Goal: Use online tool/utility: Utilize a website feature to perform a specific function

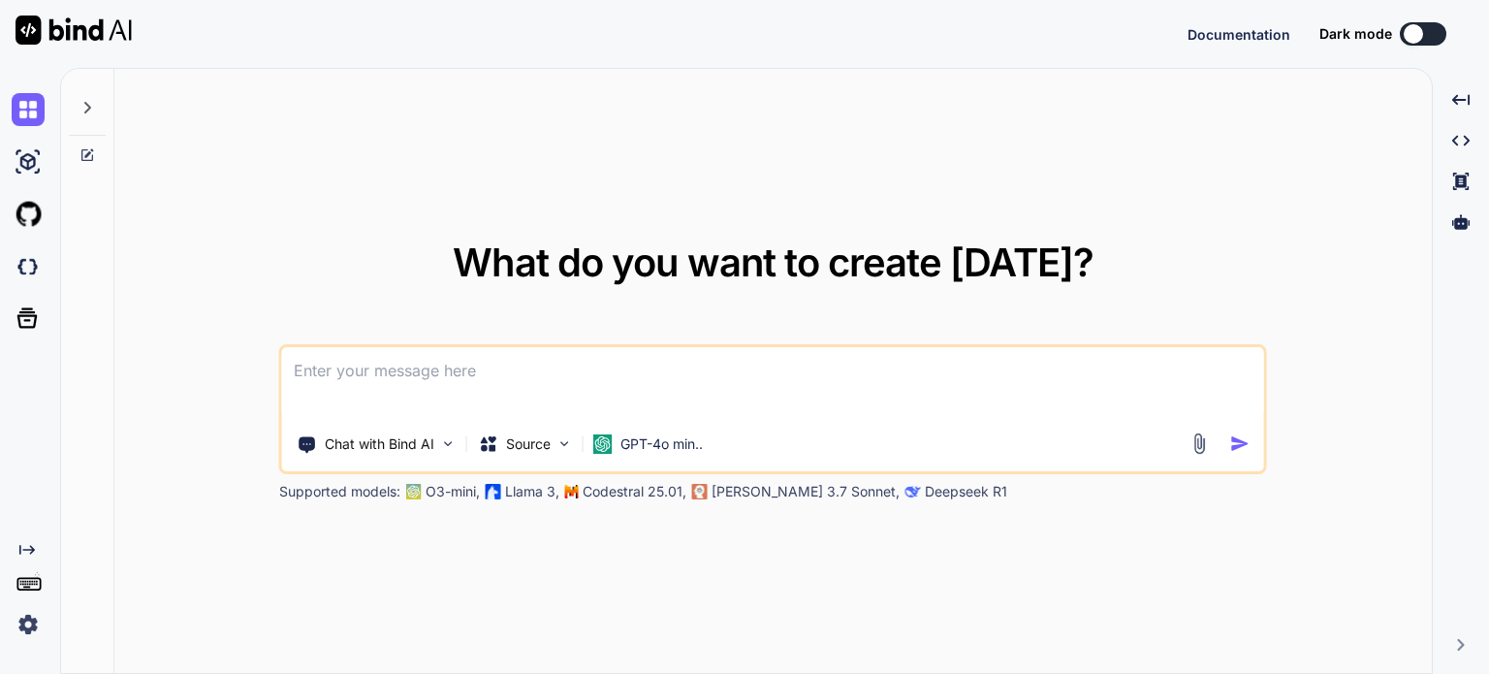
click at [1275, 144] on div "What do you want to create [DATE]? Chat with Bind AI Source GPT-4o min.. Suppor…" at bounding box center [772, 372] width 1317 height 606
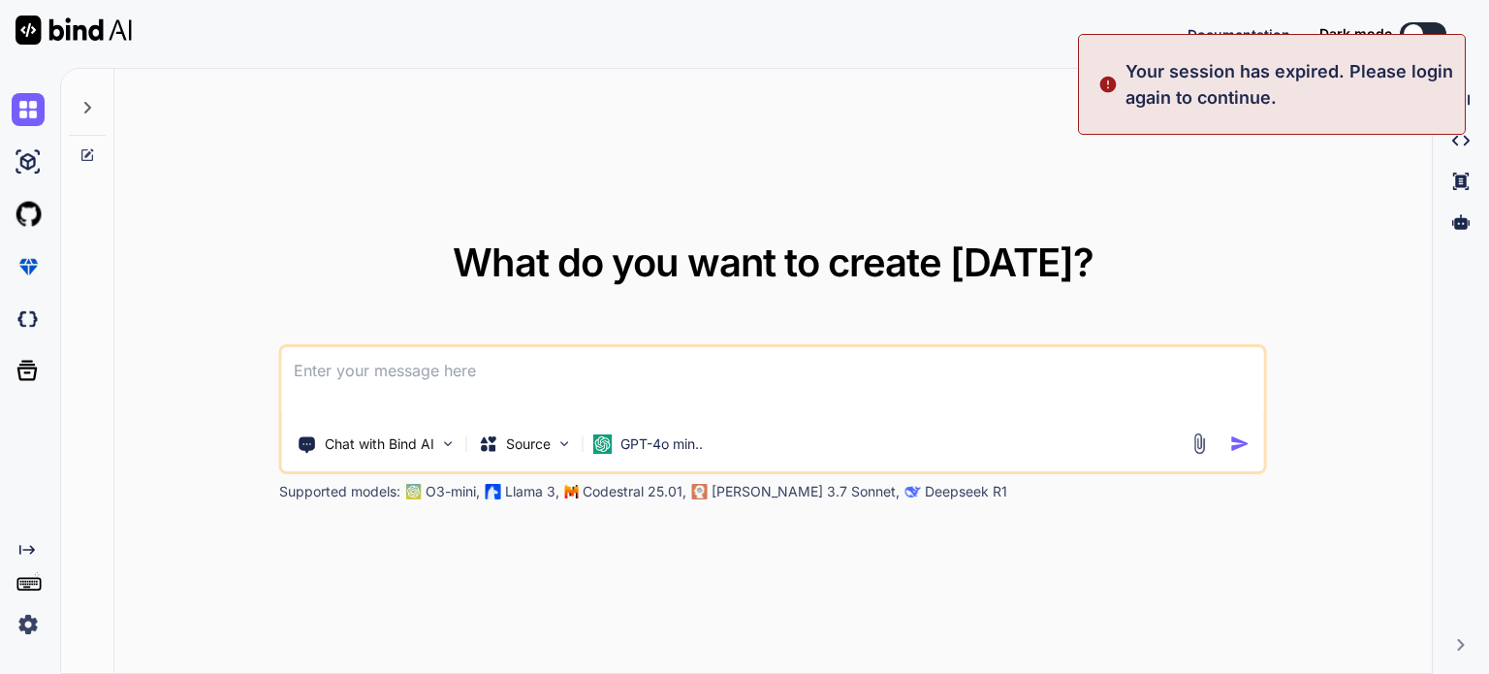
type textarea "x"
drag, startPoint x: 1406, startPoint y: 30, endPoint x: 616, endPoint y: 105, distance: 793.6
click at [942, 41] on div "Documentation Dark mode Sign in Created with Pixso." at bounding box center [744, 34] width 1489 height 68
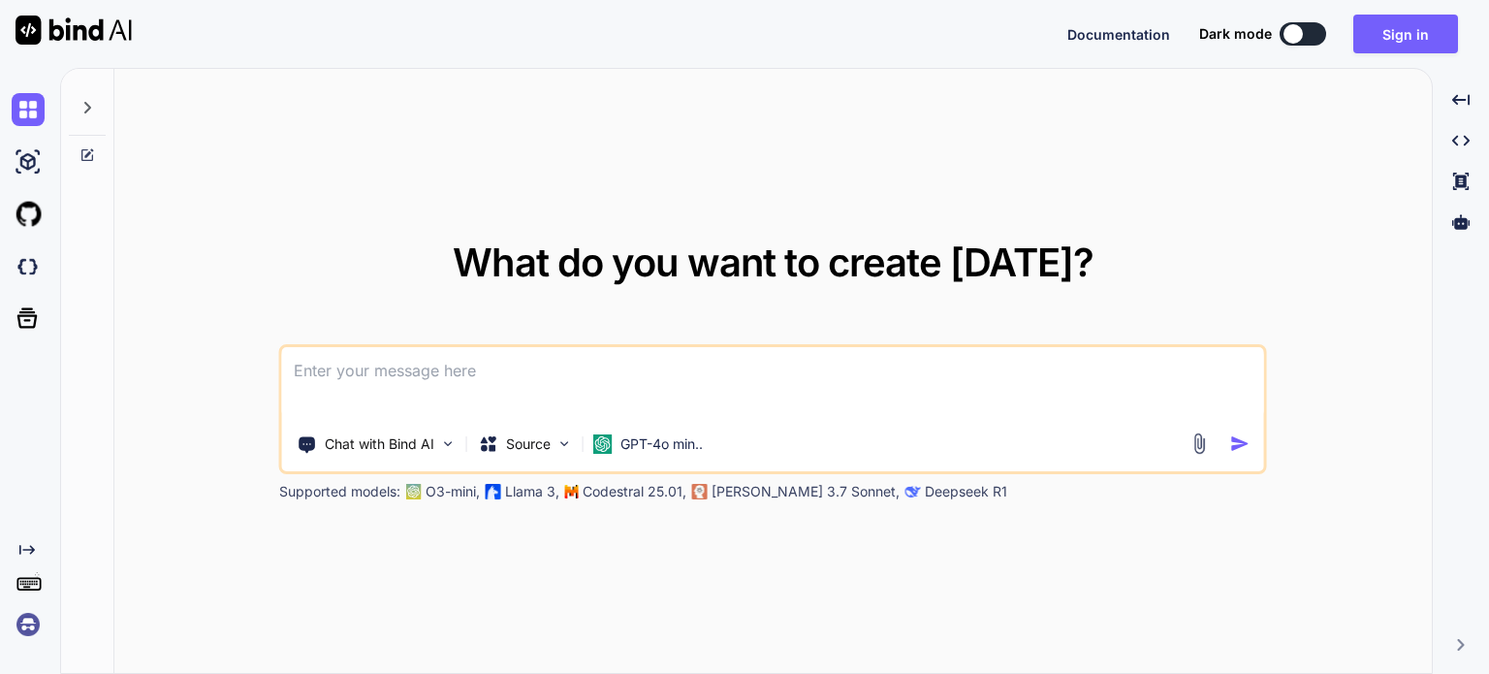
click at [26, 629] on img at bounding box center [28, 624] width 33 height 33
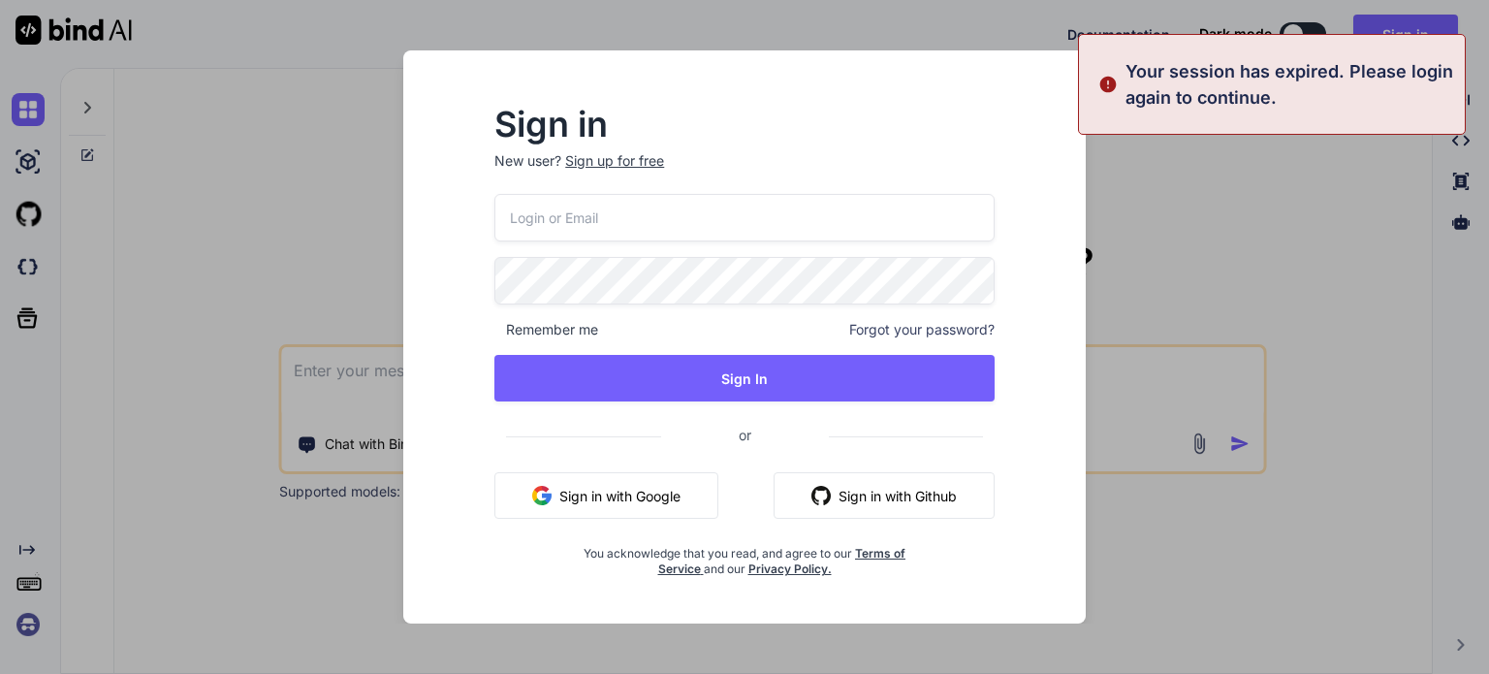
click at [582, 495] on button "Sign in with Google" at bounding box center [606, 495] width 224 height 47
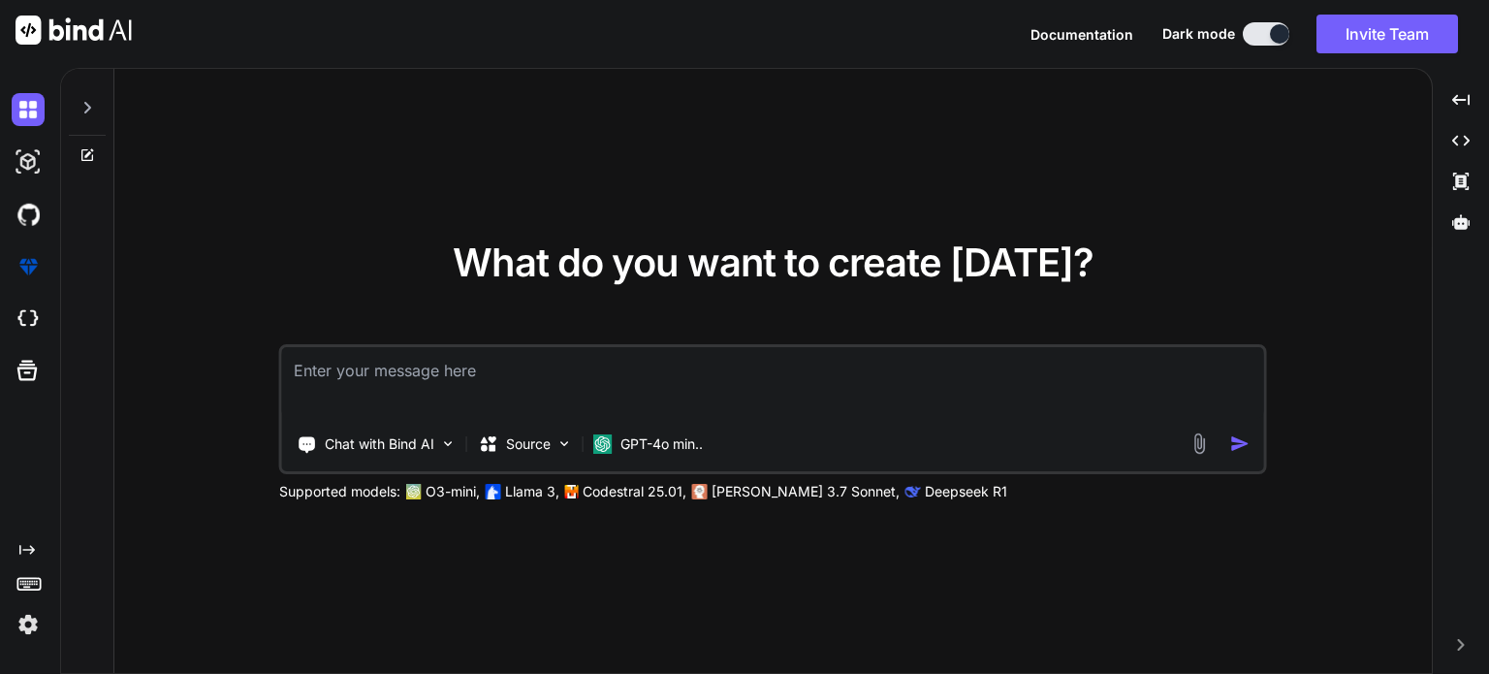
click at [31, 625] on img at bounding box center [28, 624] width 33 height 33
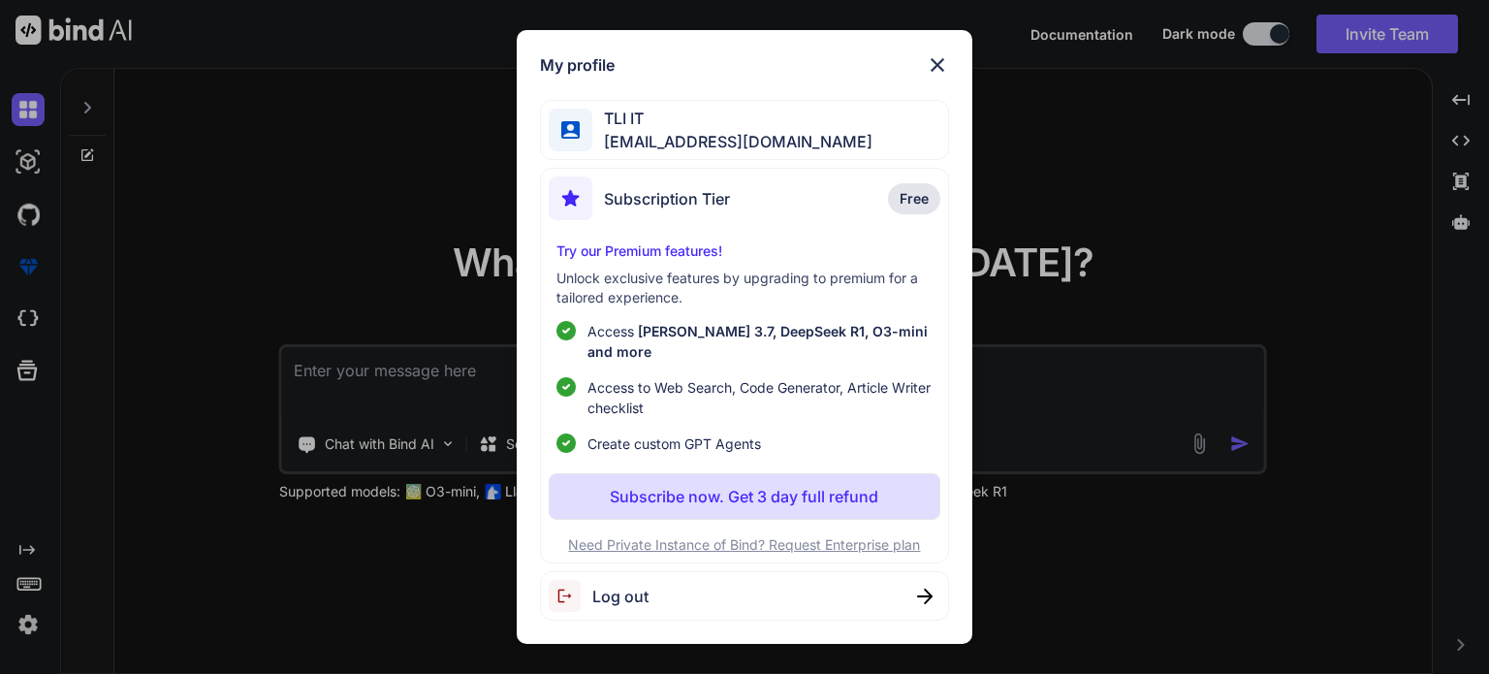
click at [264, 216] on div "My profile TLI IT [EMAIL_ADDRESS][DOMAIN_NAME] Subscription Tier Free Try our P…" at bounding box center [744, 337] width 1489 height 674
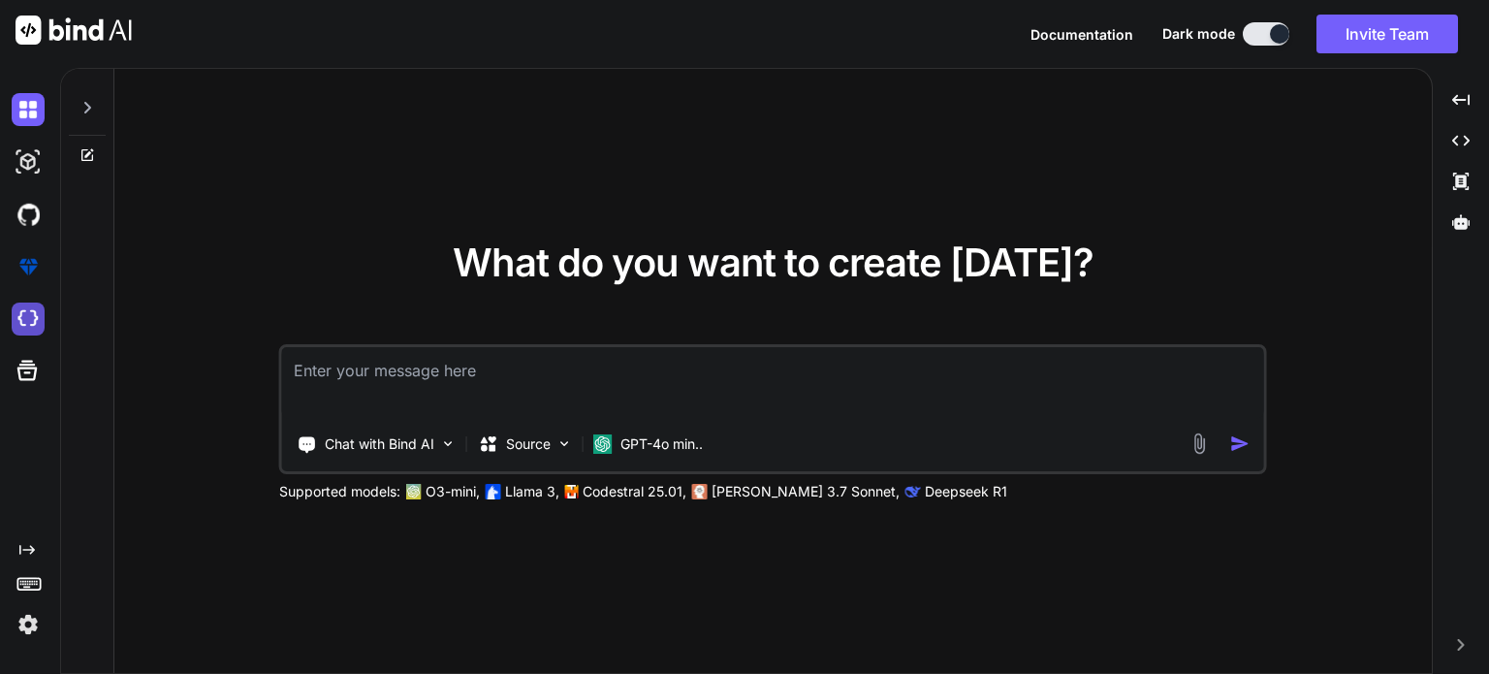
click at [31, 319] on img at bounding box center [28, 318] width 33 height 33
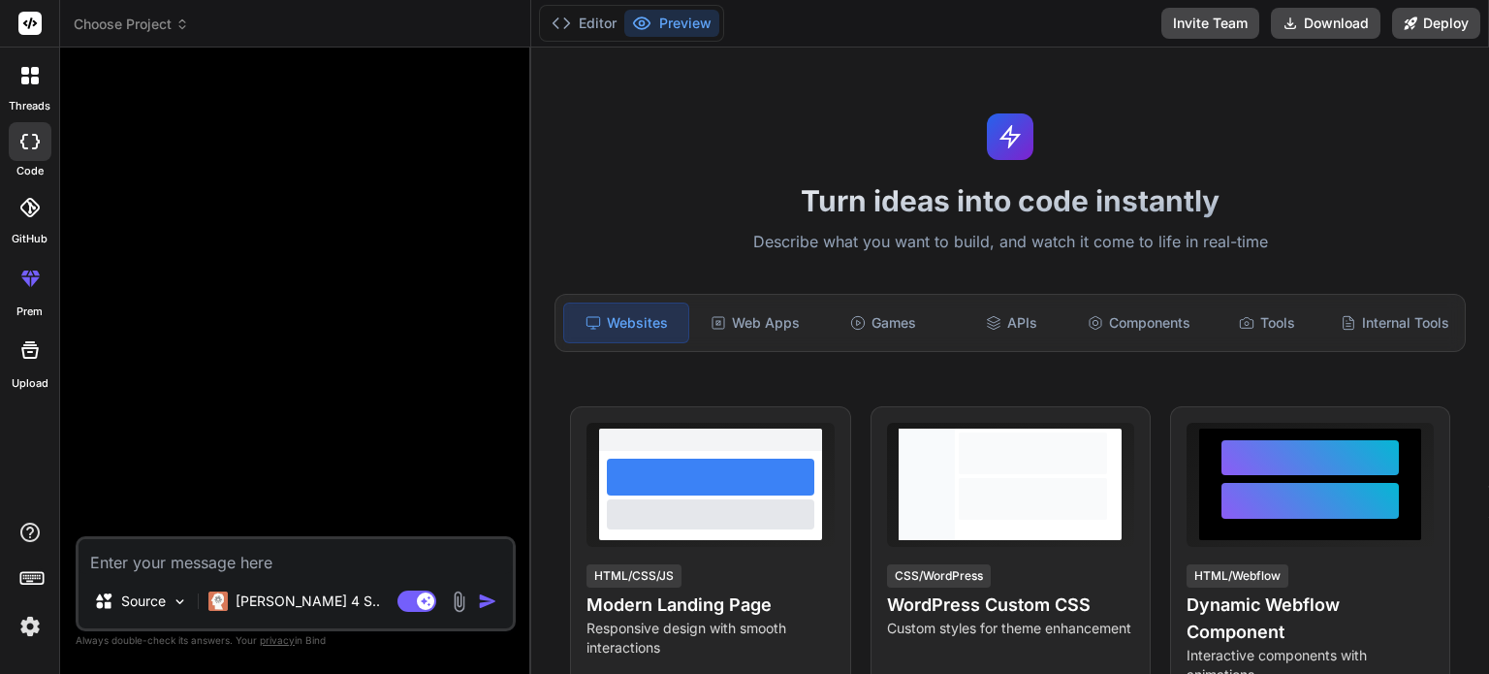
click at [149, 21] on span "Choose Project" at bounding box center [131, 24] width 115 height 19
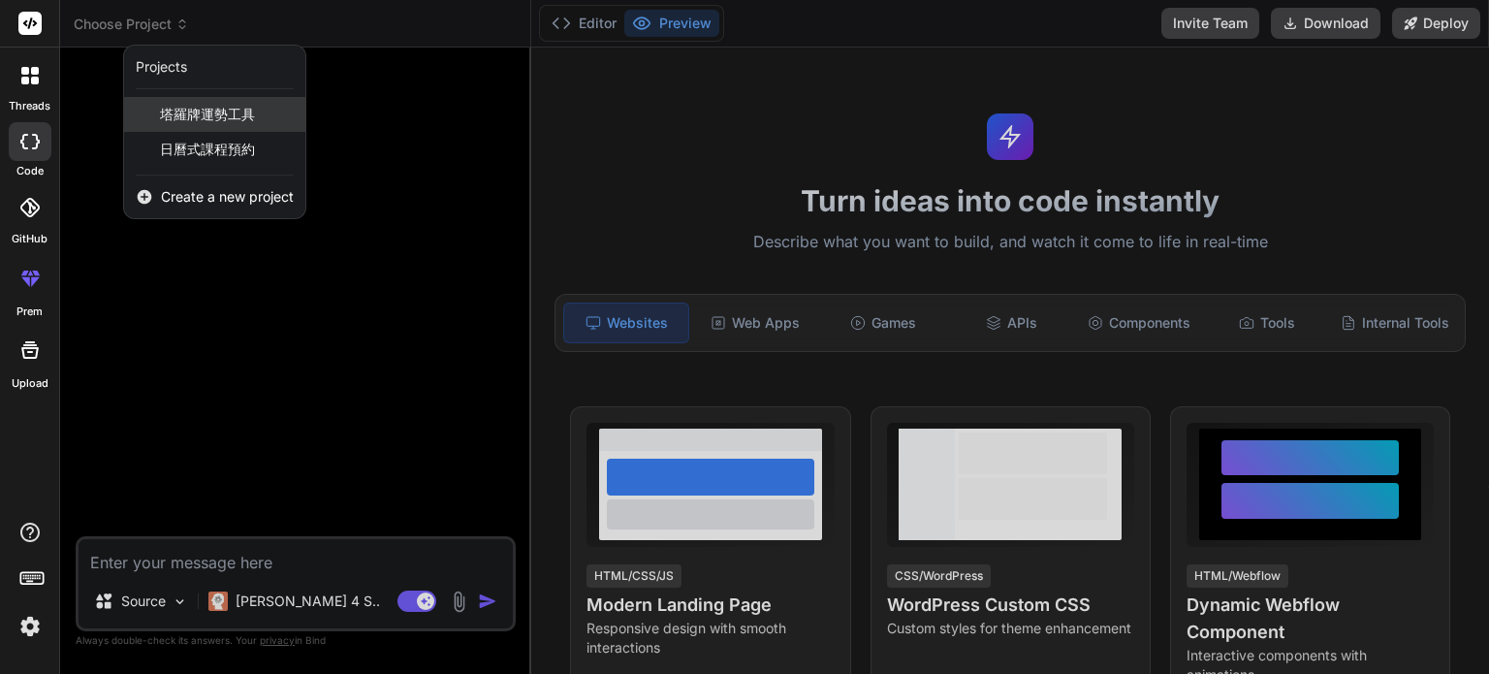
click at [232, 120] on span "塔羅牌運勢工具" at bounding box center [207, 114] width 95 height 19
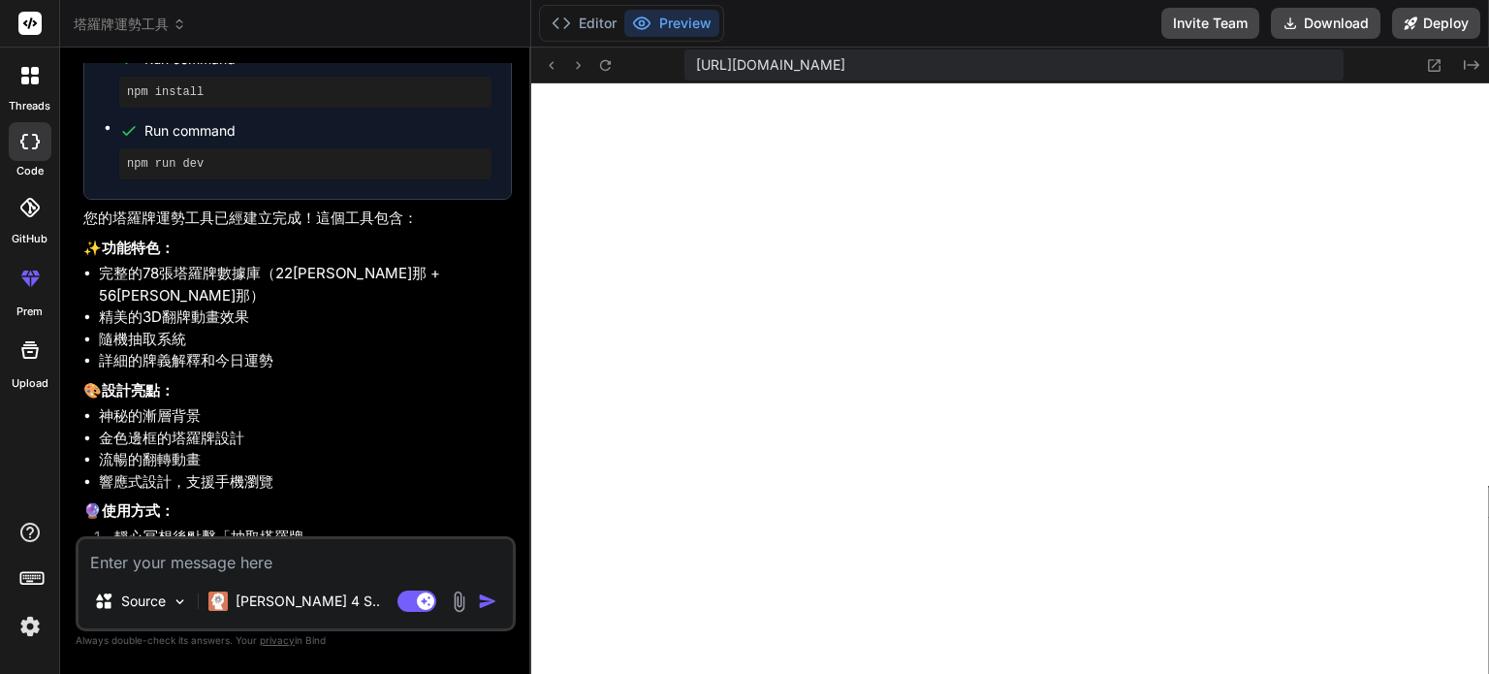
scroll to position [999, 0]
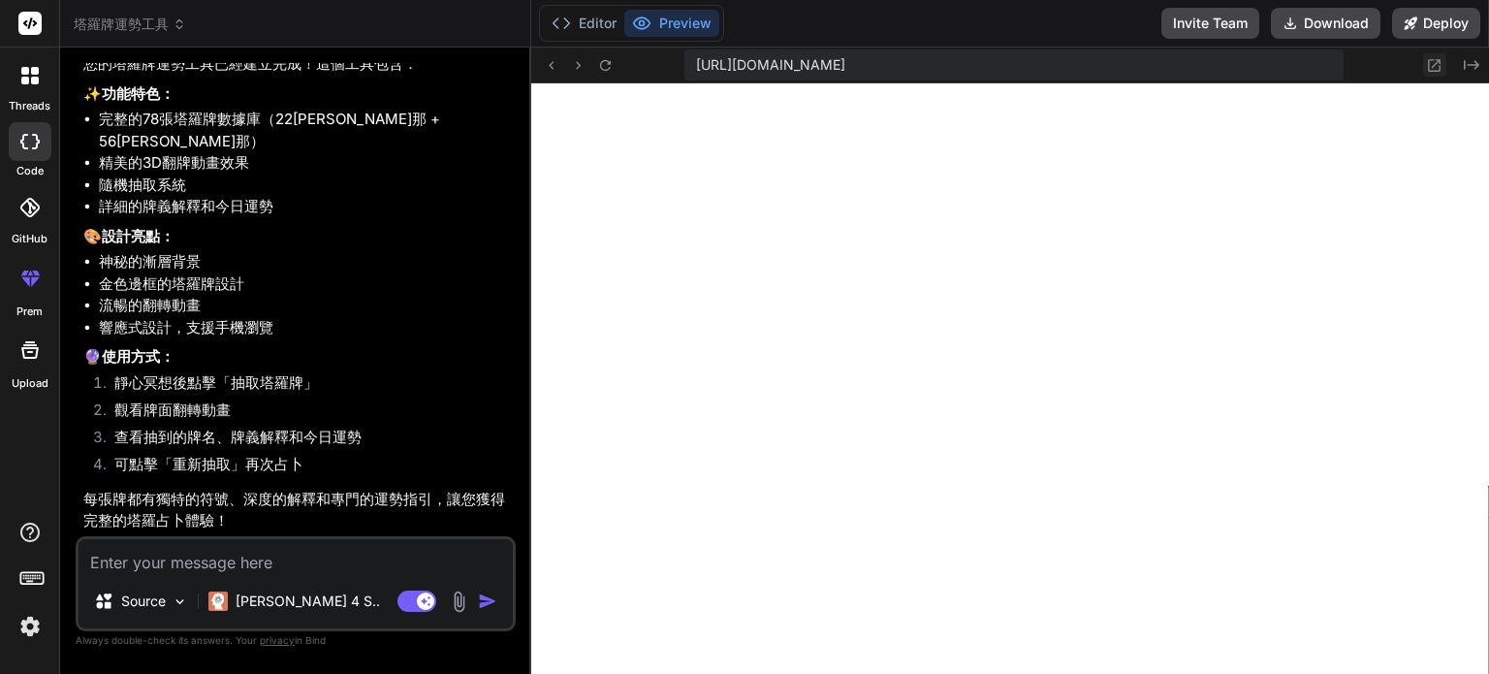
click at [1439, 72] on icon at bounding box center [1434, 65] width 16 height 16
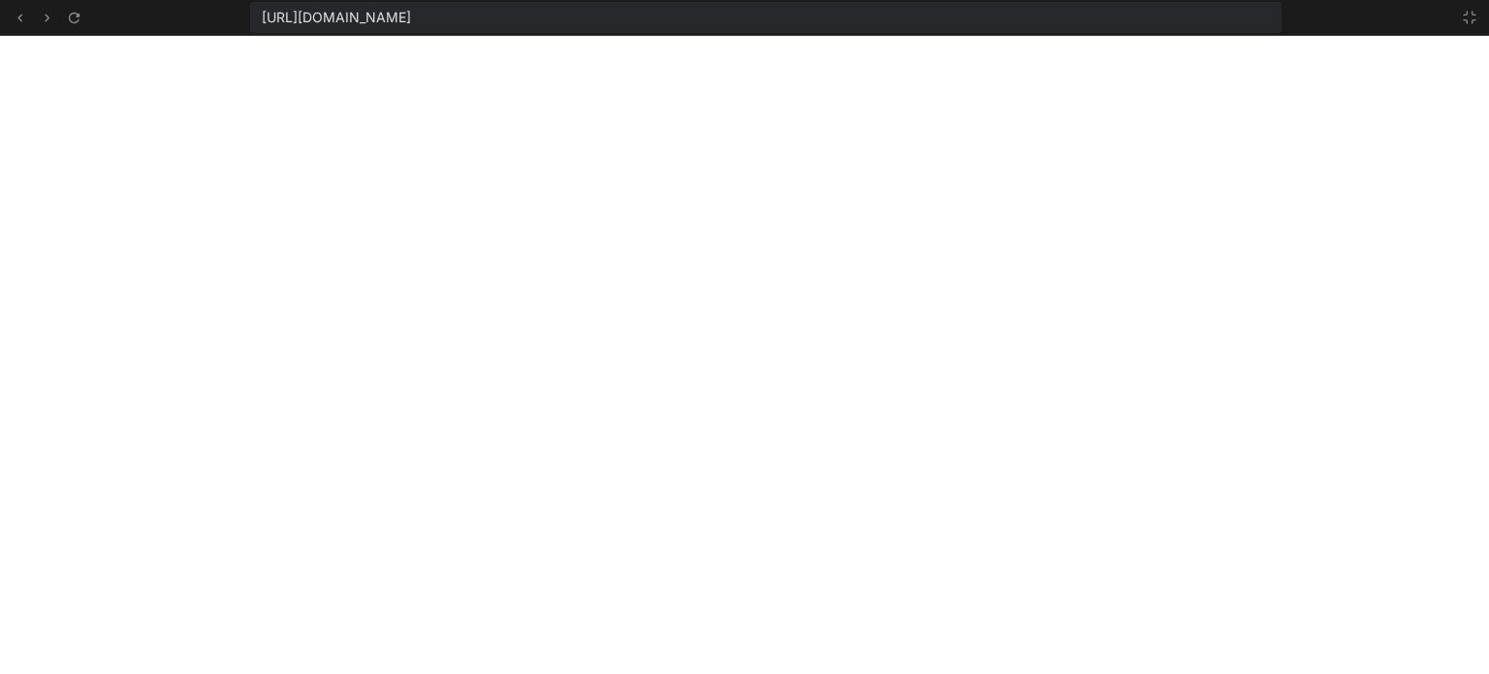
scroll to position [931, 0]
click at [1476, 22] on icon at bounding box center [1470, 18] width 16 height 16
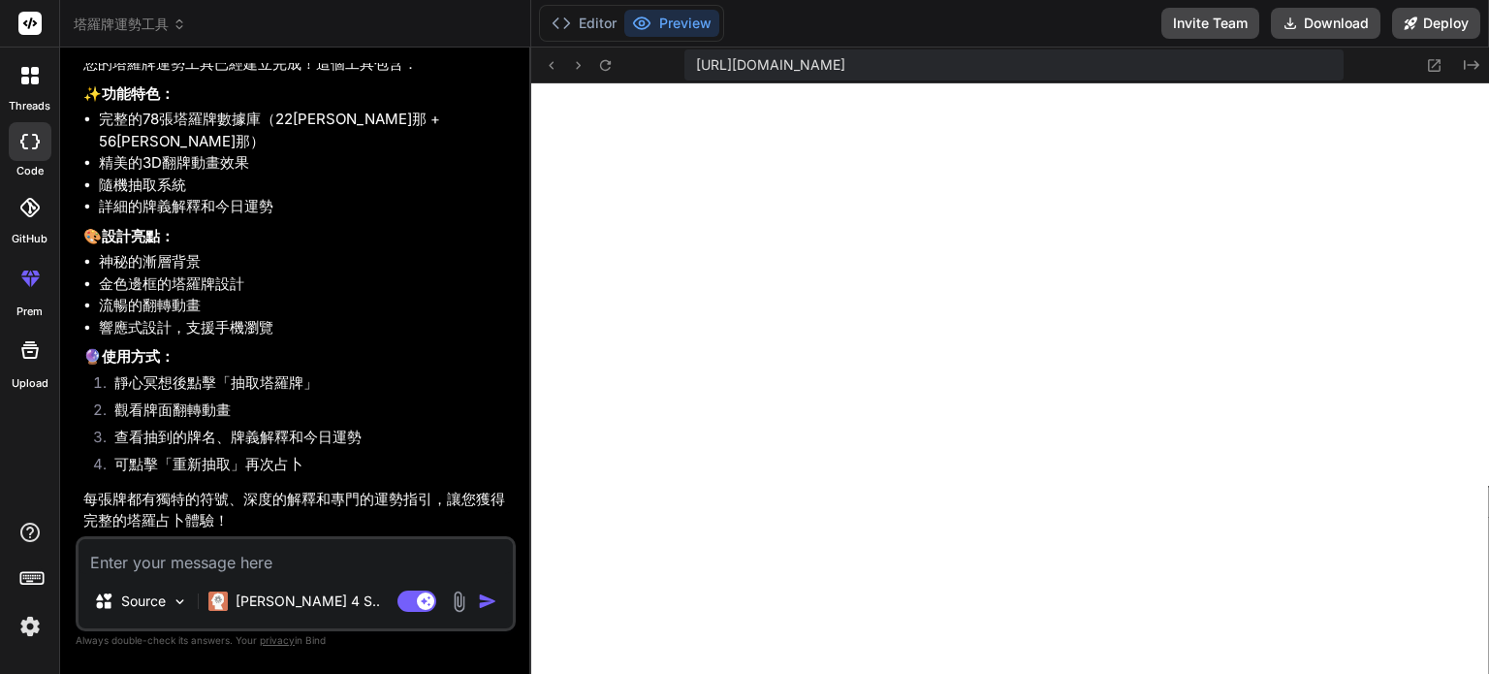
scroll to position [1042, 0]
click at [581, 22] on button "Editor" at bounding box center [584, 23] width 80 height 27
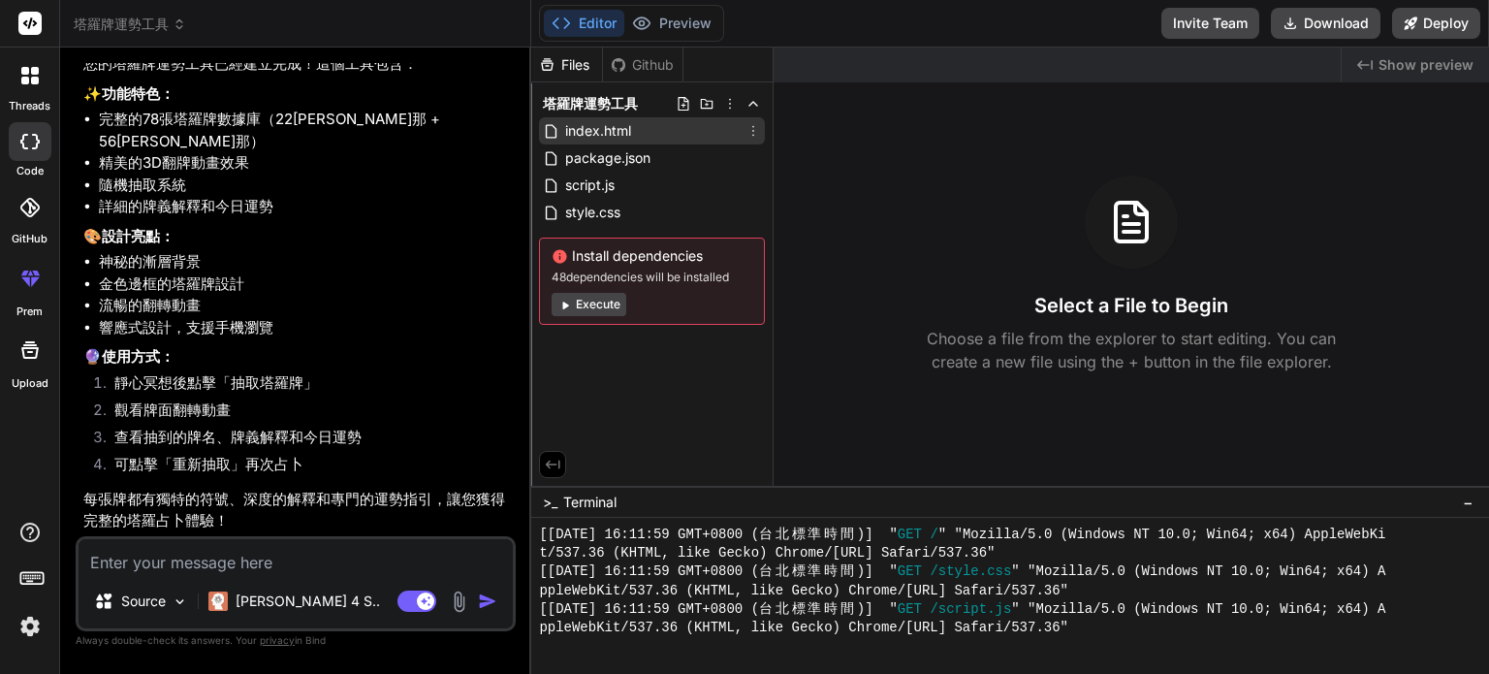
click at [617, 138] on span "index.html" at bounding box center [598, 130] width 70 height 23
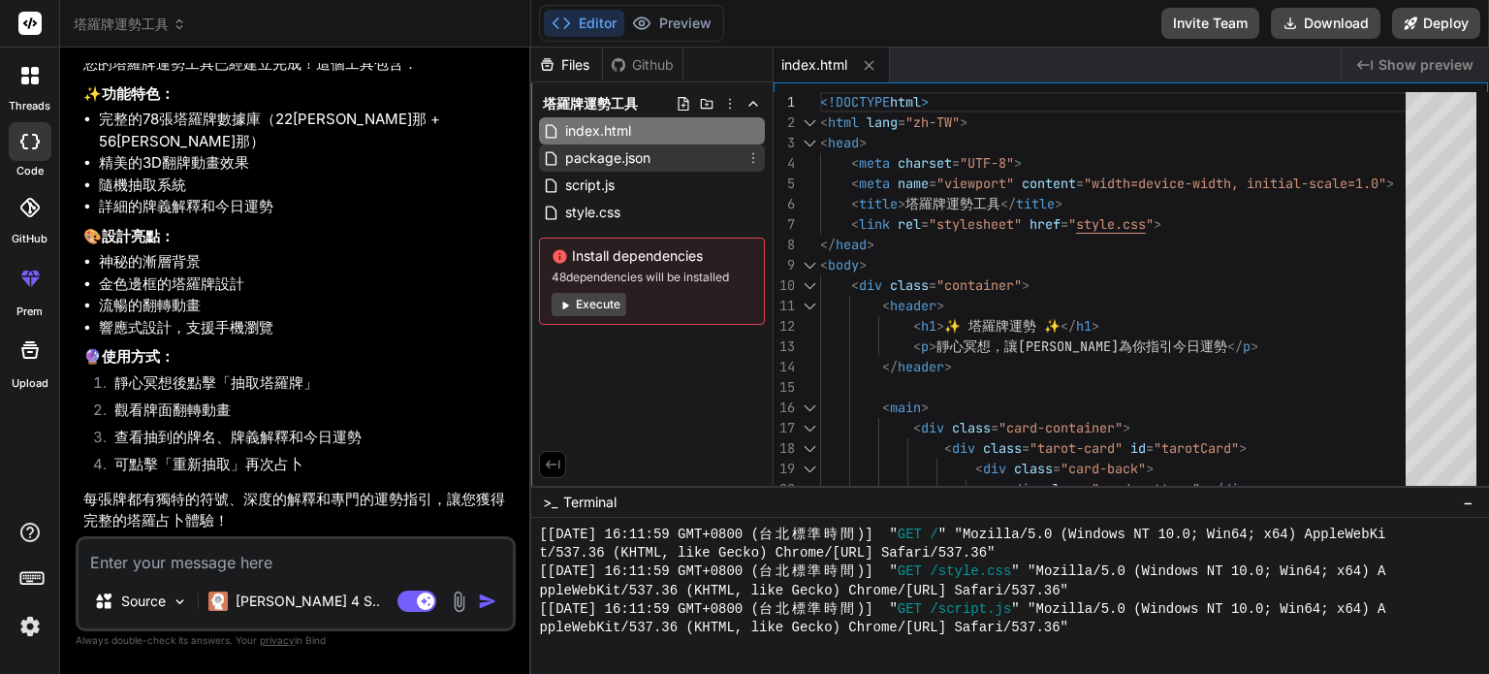
click at [618, 153] on span "package.json" at bounding box center [607, 157] width 89 height 23
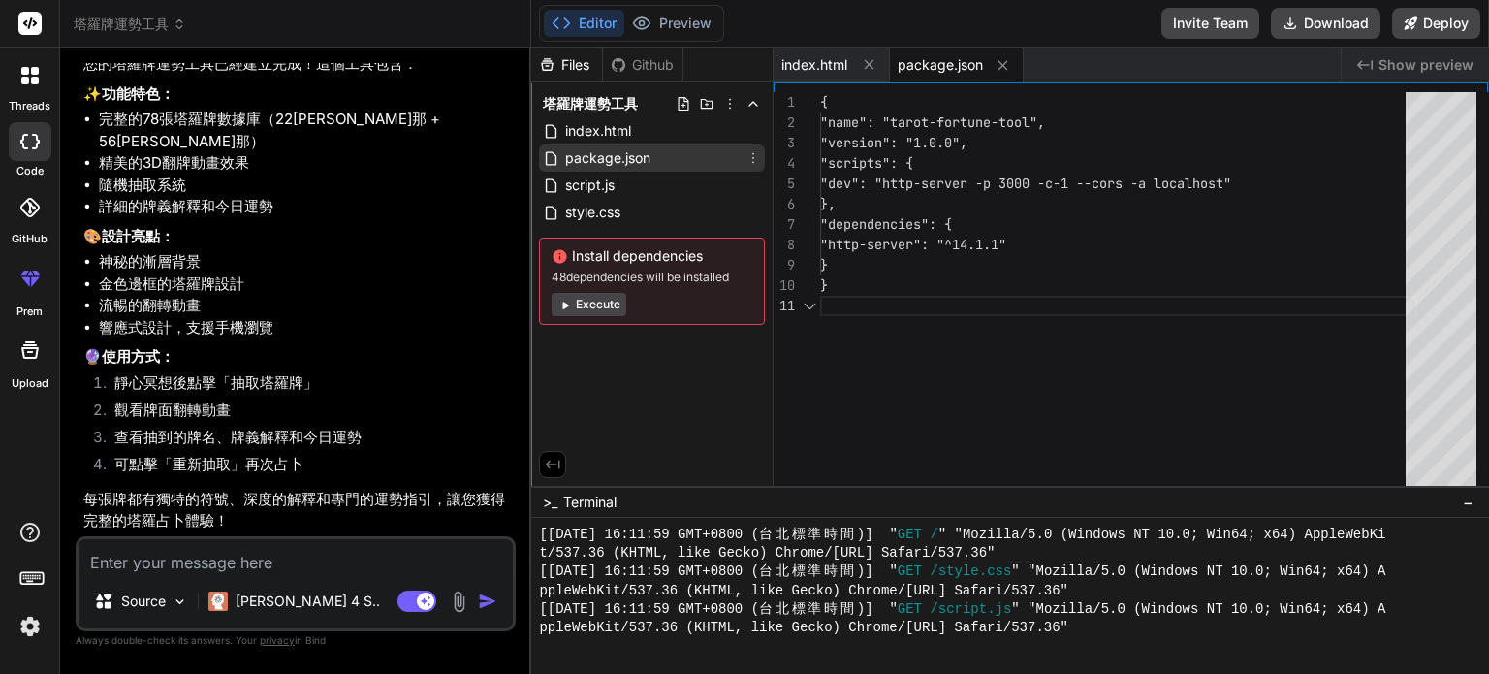
type textarea "x"
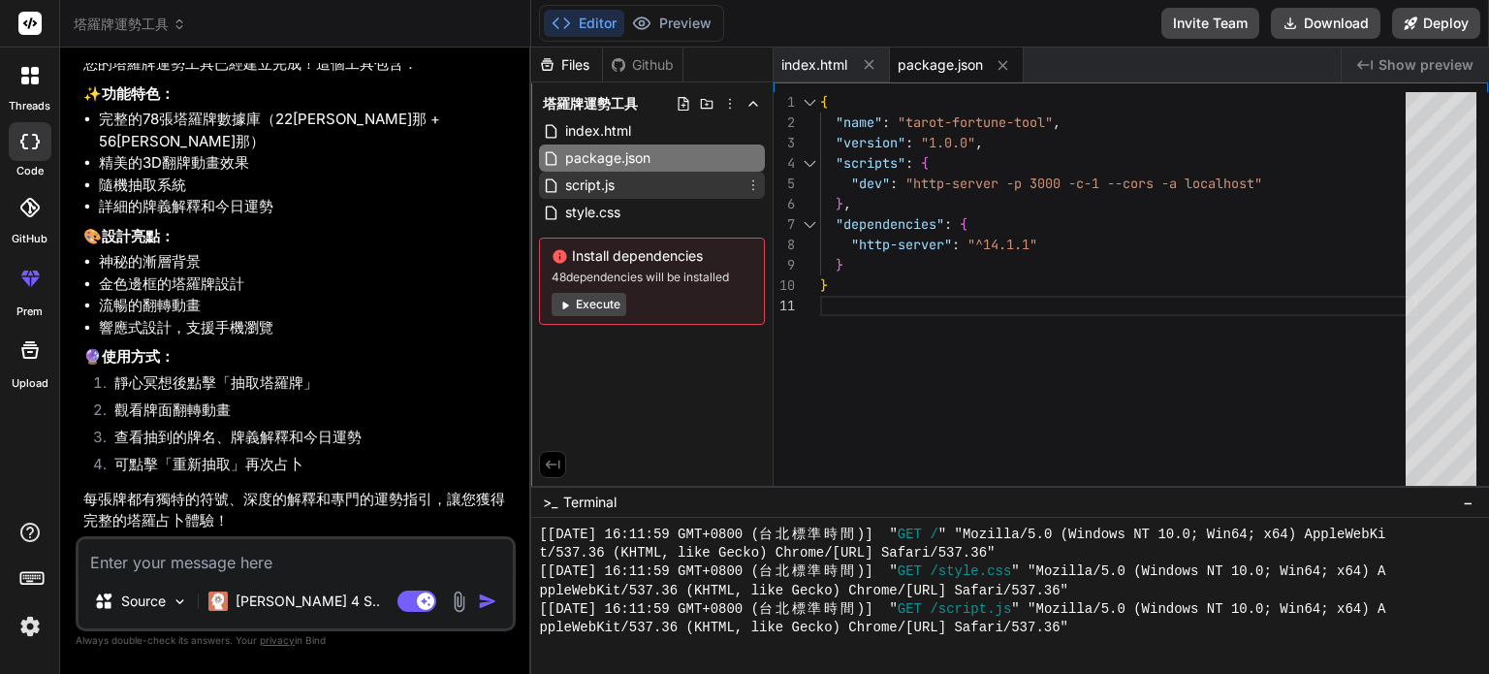
click at [620, 179] on div "script.js" at bounding box center [652, 185] width 226 height 27
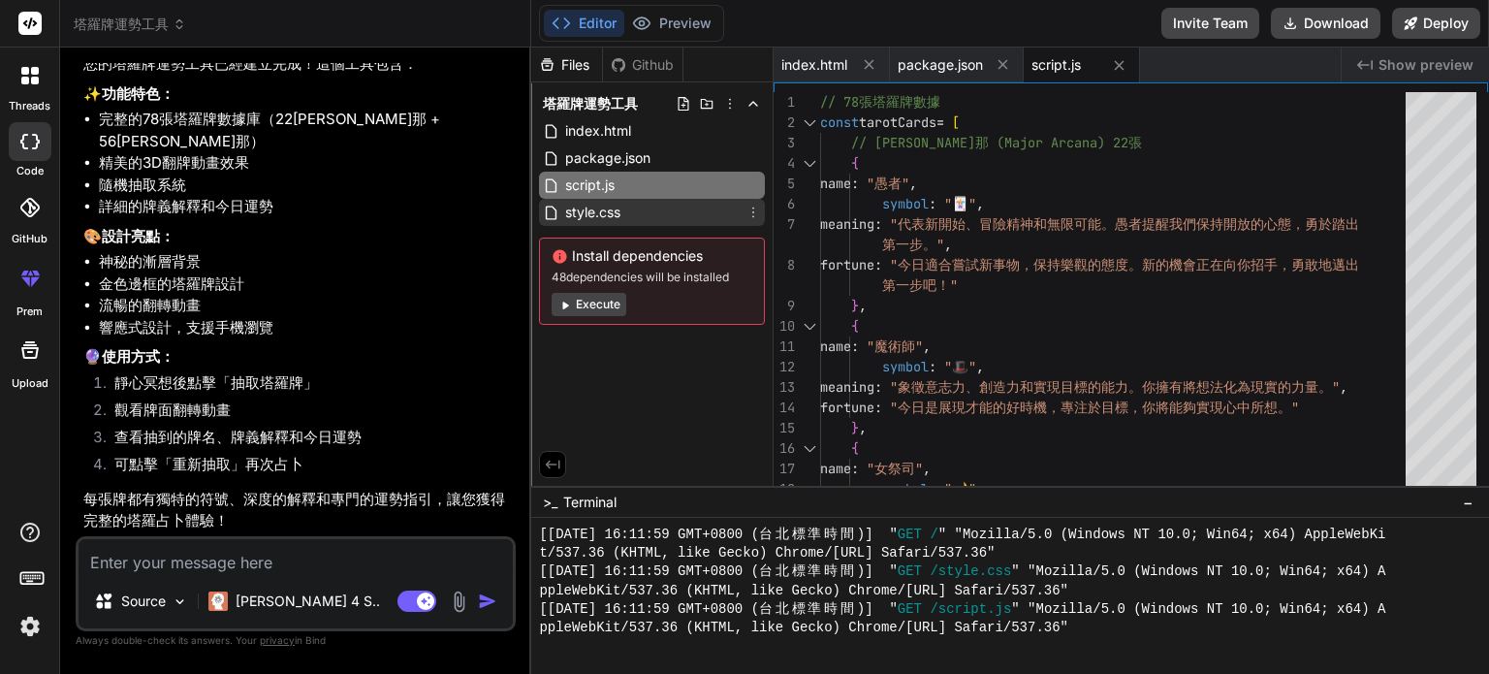
click at [626, 209] on div "style.css" at bounding box center [652, 212] width 226 height 27
type textarea "font-size: 2rem; } }"
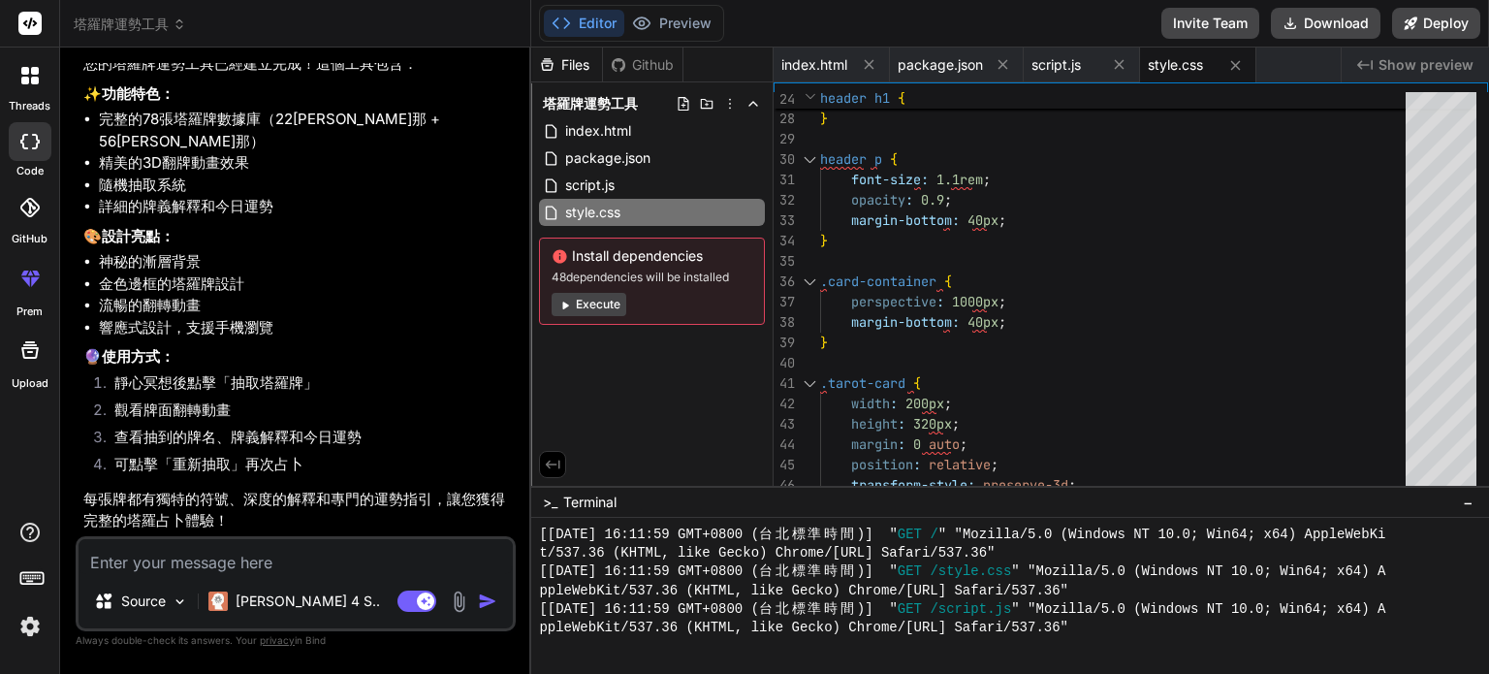
click at [603, 303] on button "Execute" at bounding box center [589, 304] width 75 height 23
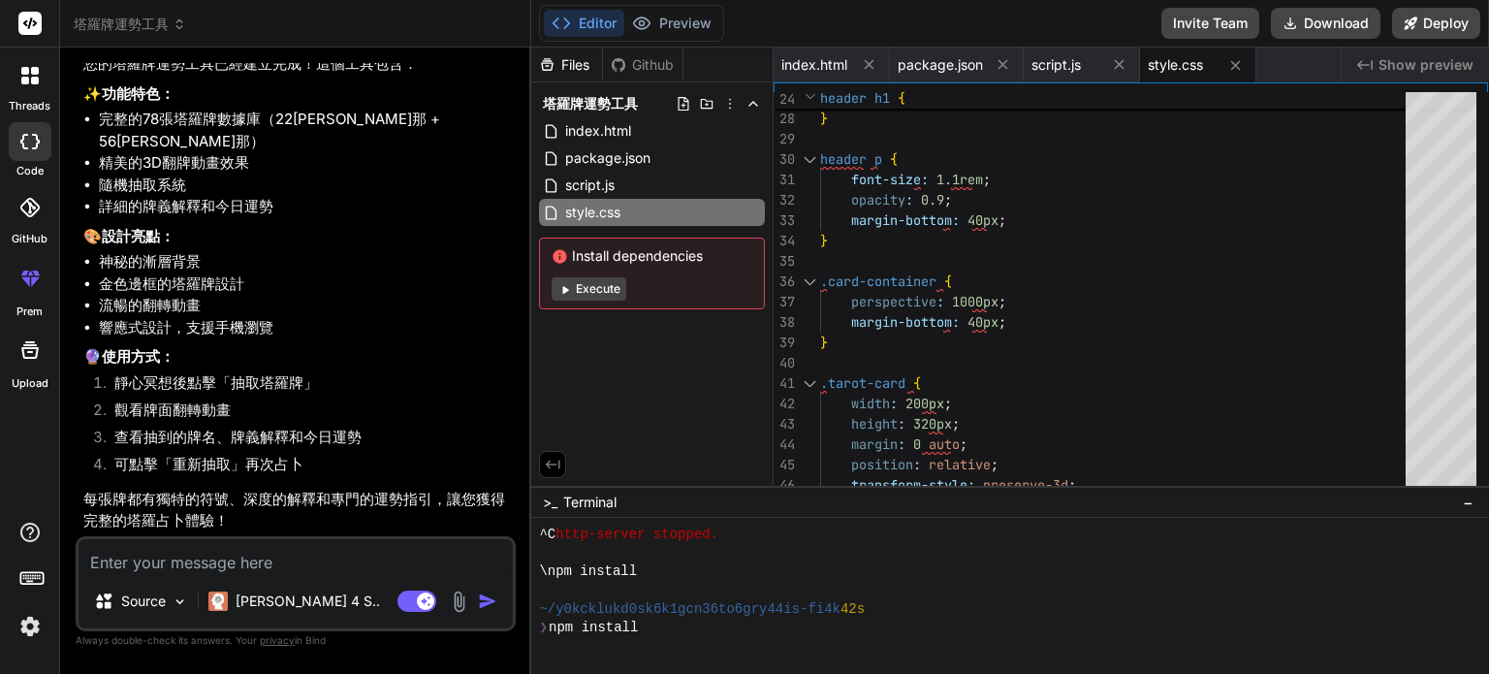
scroll to position [1303, 0]
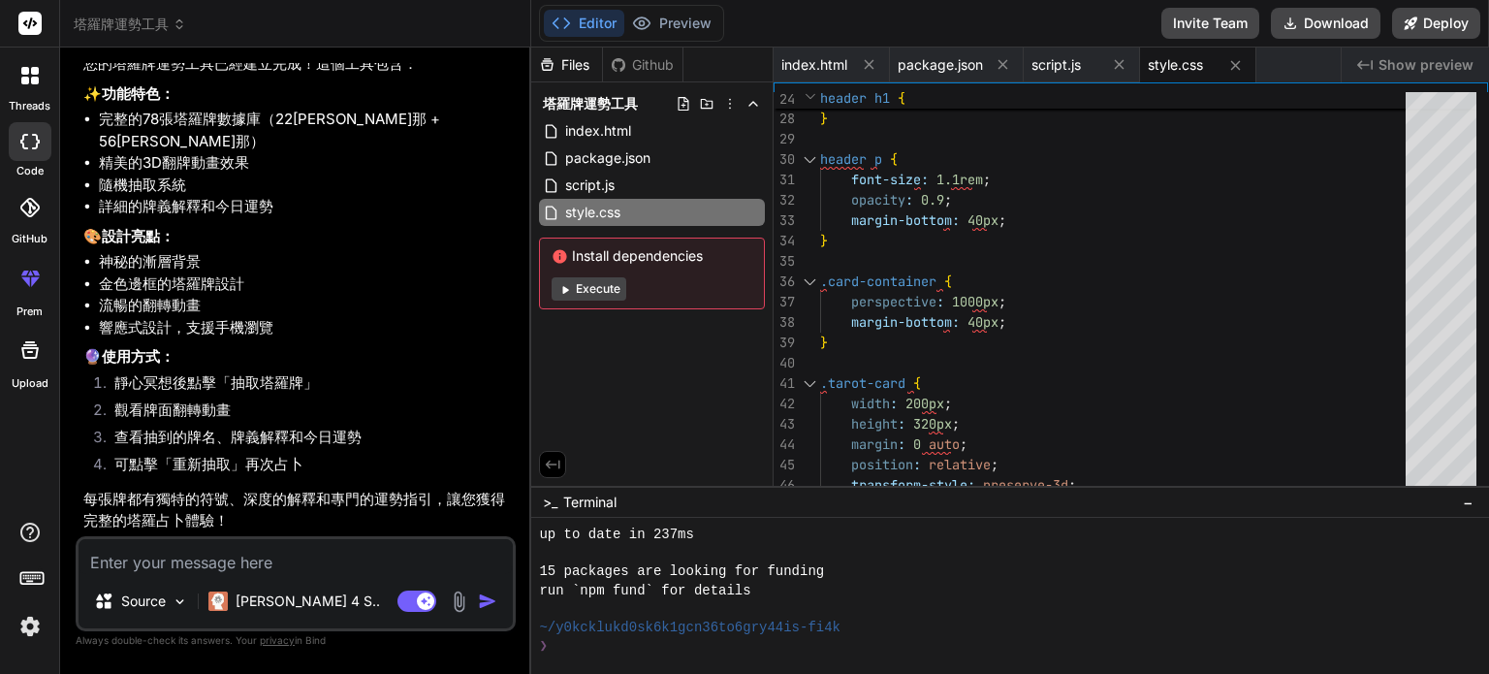
type textarea "x"
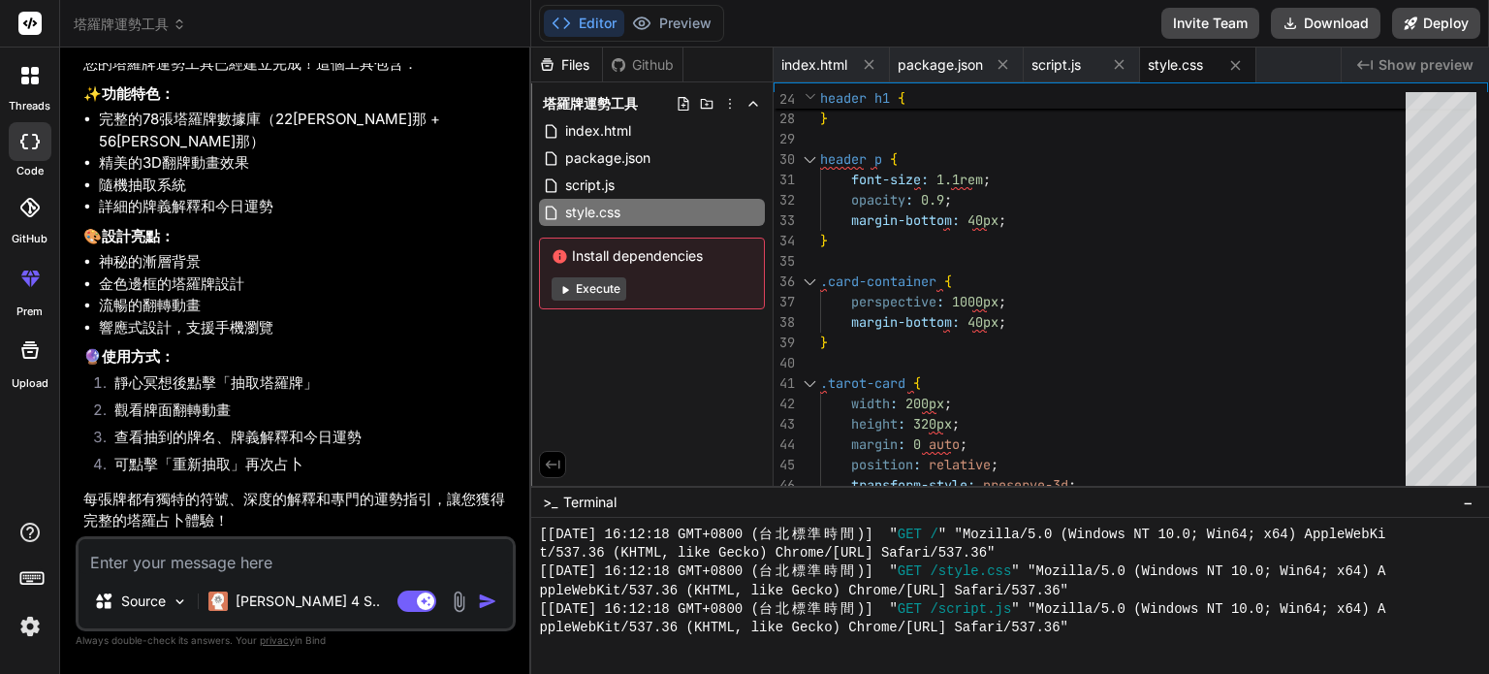
scroll to position [1932, 0]
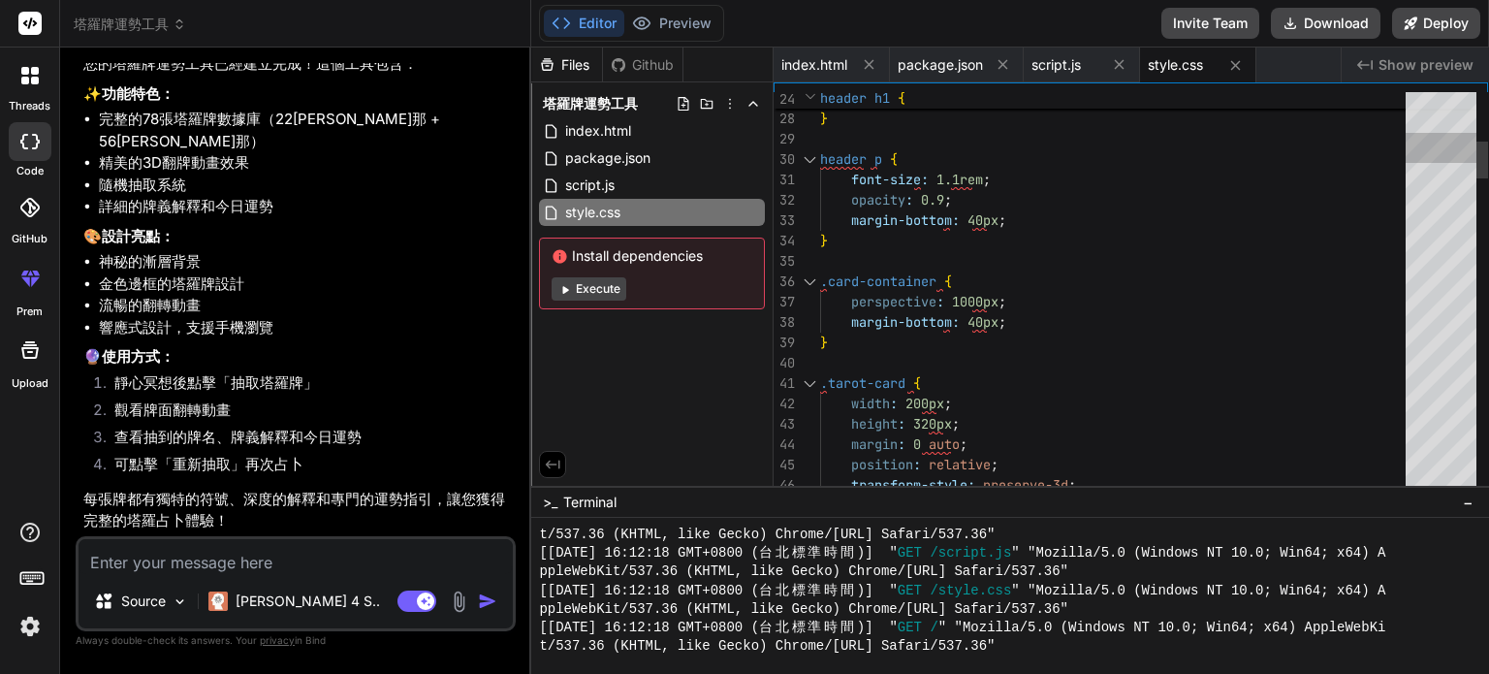
click at [1449, 160] on div at bounding box center [1441, 148] width 71 height 30
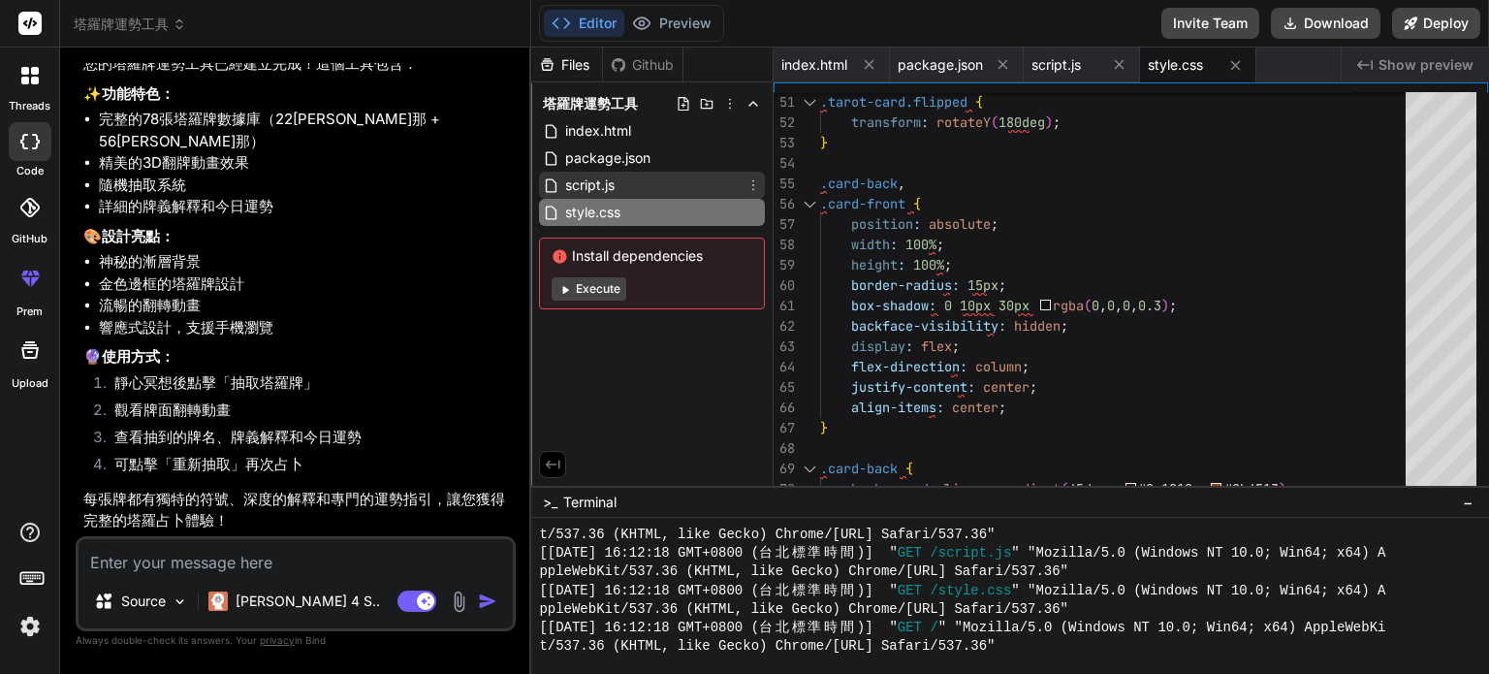
click at [575, 185] on span "script.js" at bounding box center [589, 185] width 53 height 23
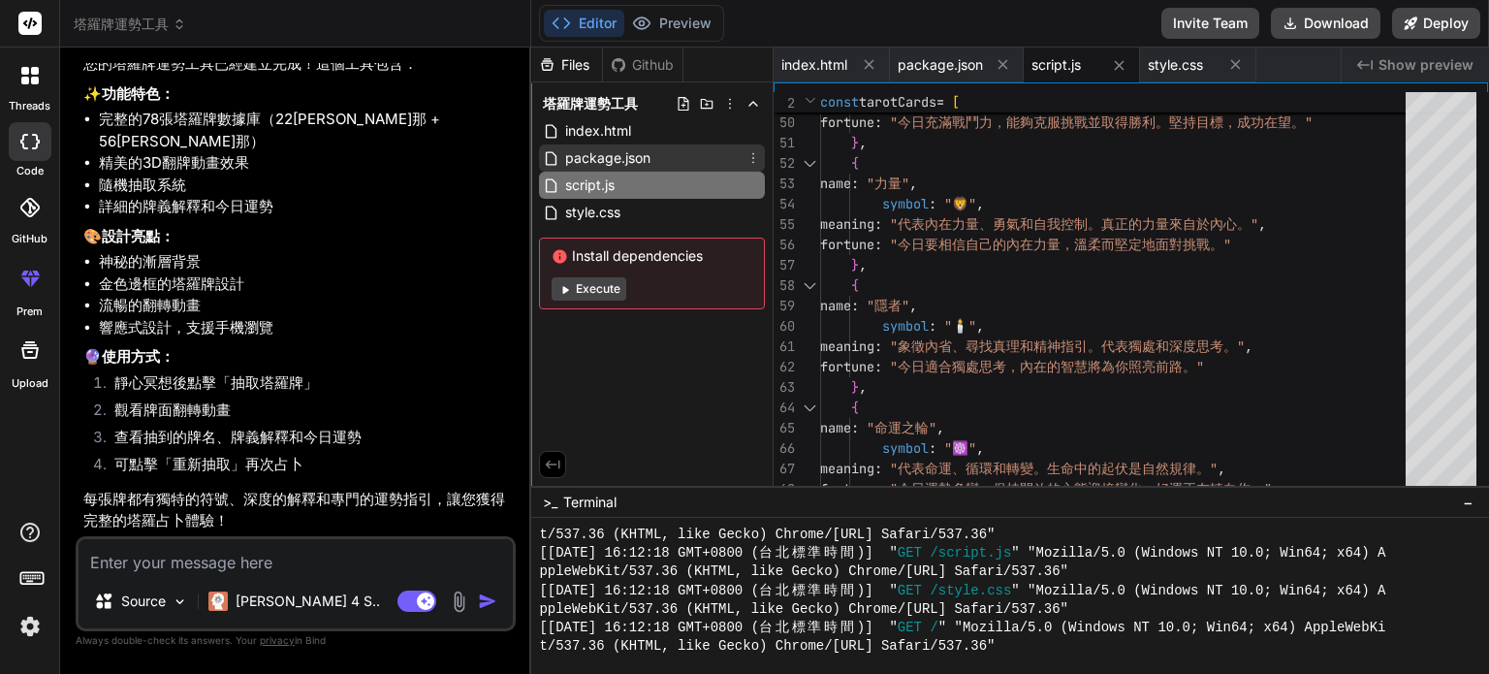
click at [578, 154] on span "package.json" at bounding box center [607, 157] width 89 height 23
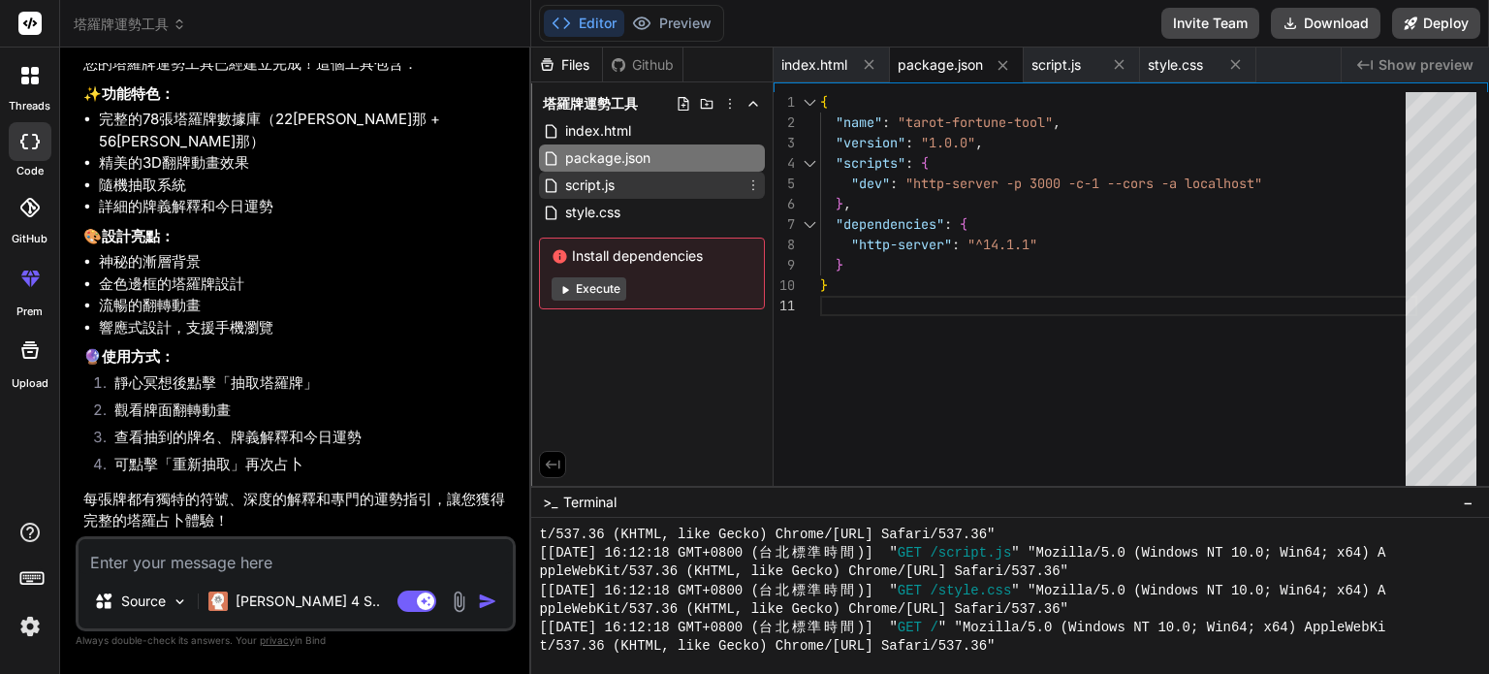
click at [578, 174] on span "script.js" at bounding box center [589, 185] width 53 height 23
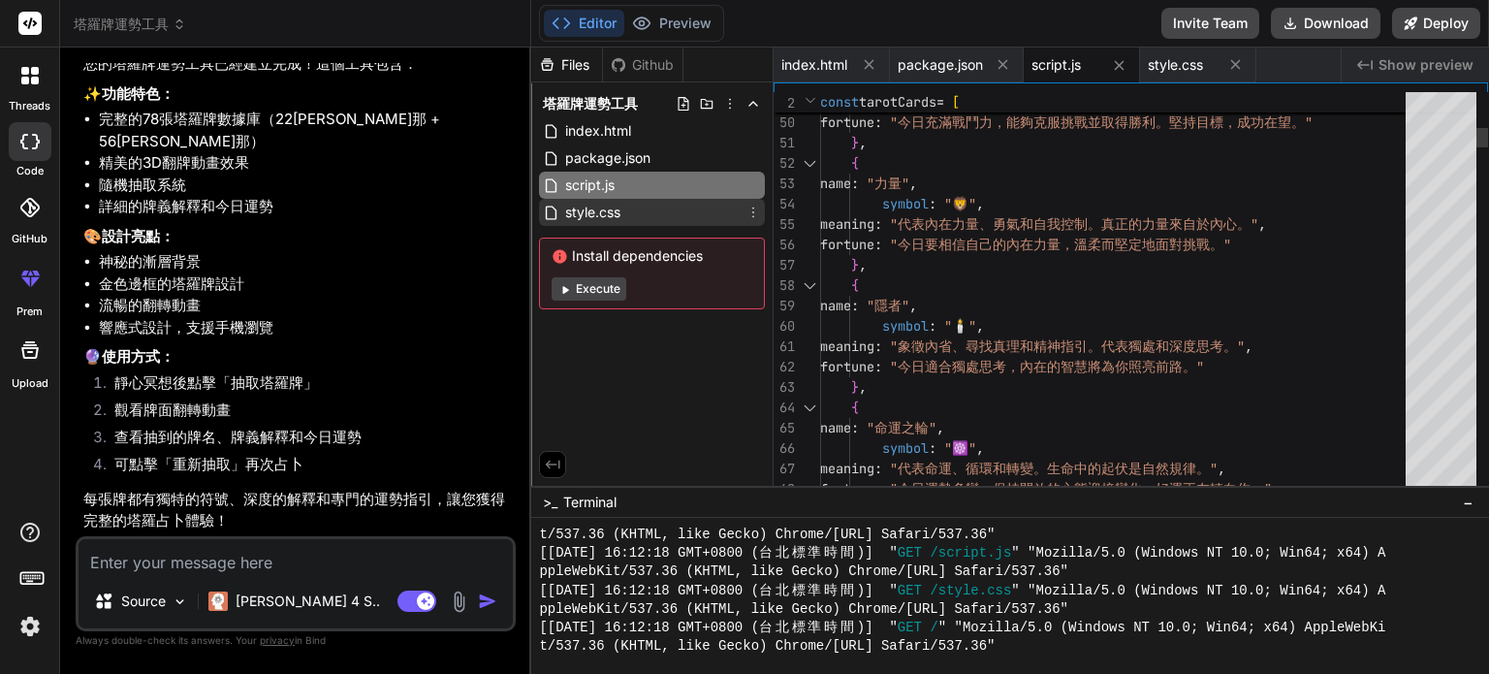
click at [578, 200] on div "style.css" at bounding box center [652, 212] width 226 height 27
type textarea "font-size: 2rem; } }"
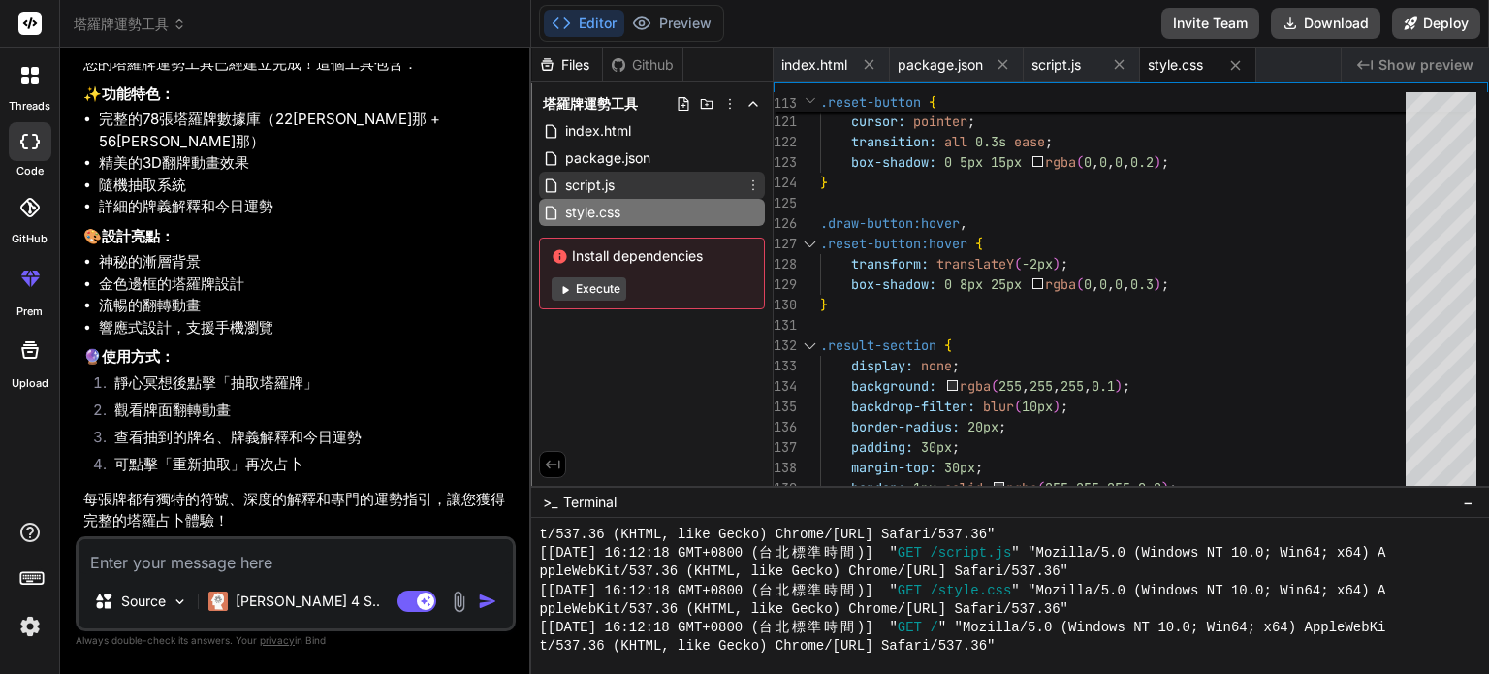
click at [598, 179] on span "script.js" at bounding box center [589, 185] width 53 height 23
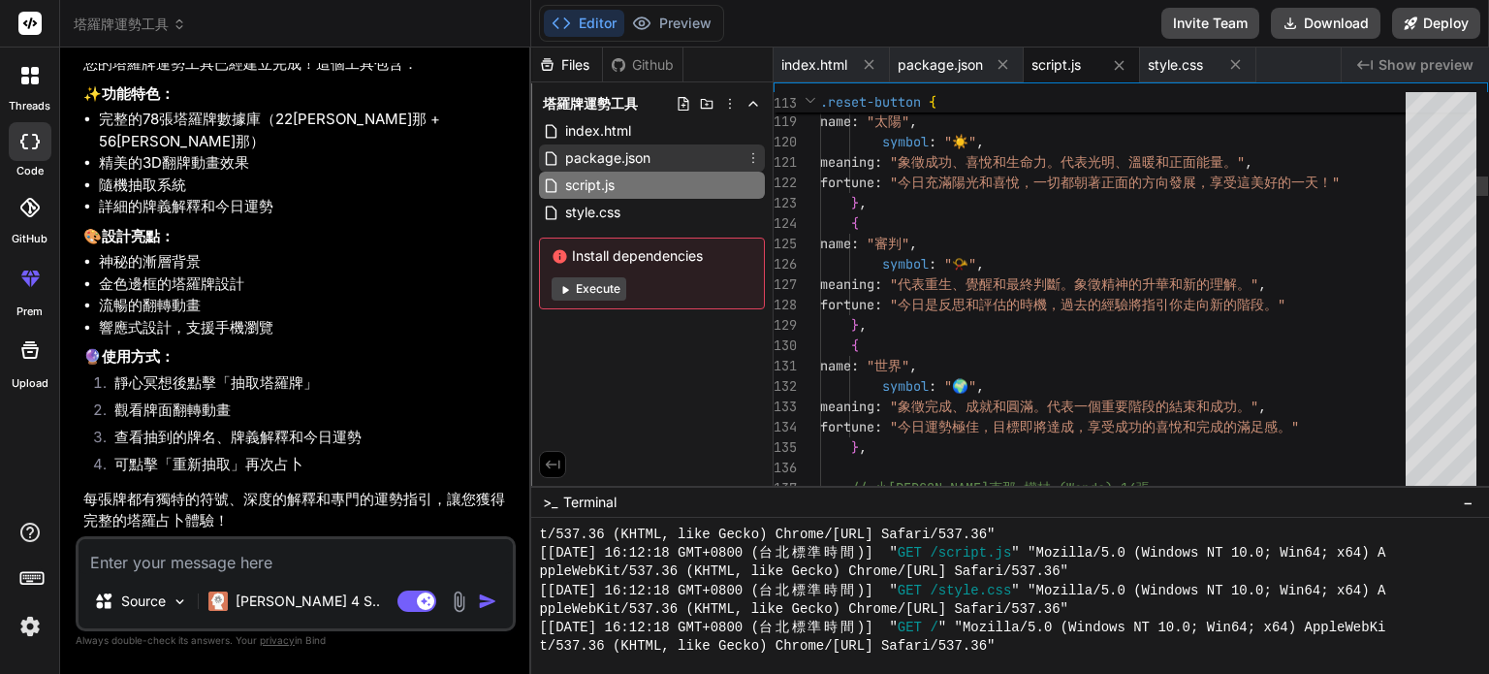
click at [600, 154] on span "package.json" at bounding box center [607, 157] width 89 height 23
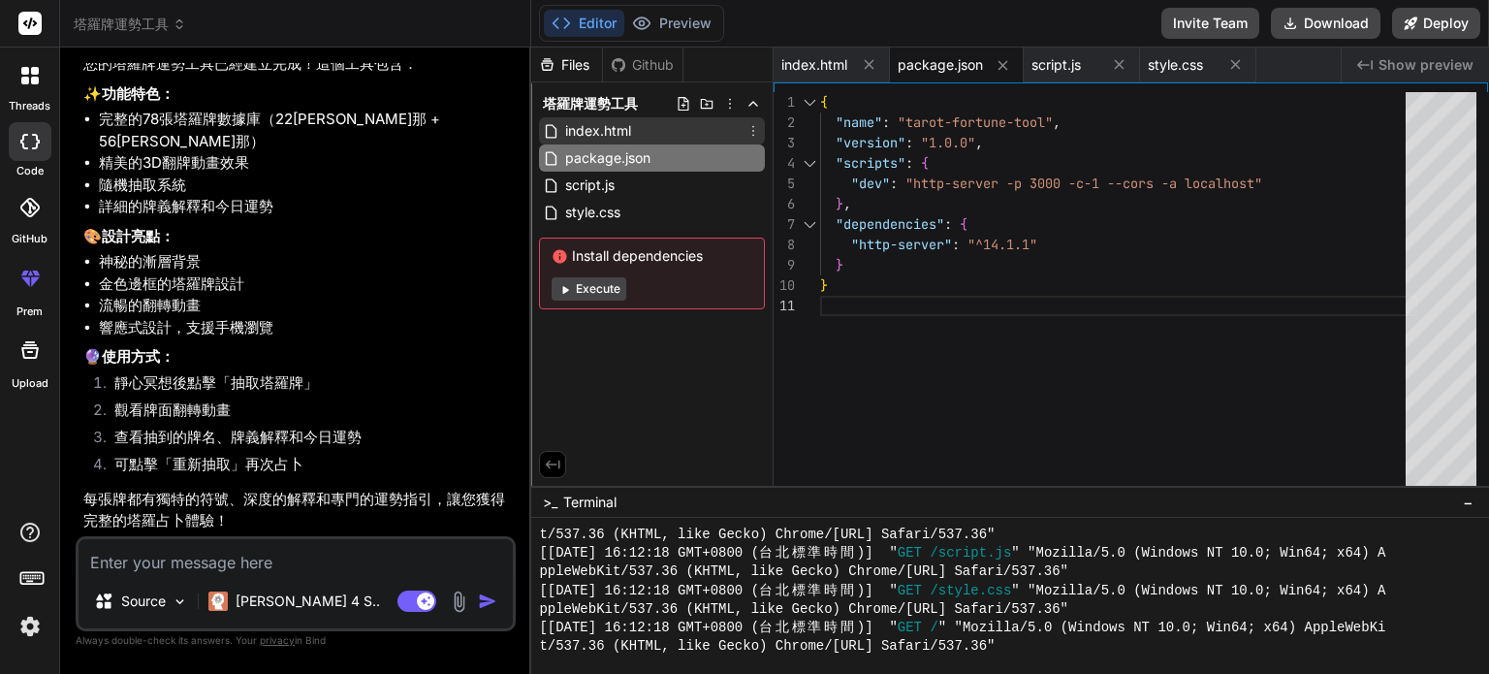
click at [598, 125] on span "index.html" at bounding box center [598, 130] width 70 height 23
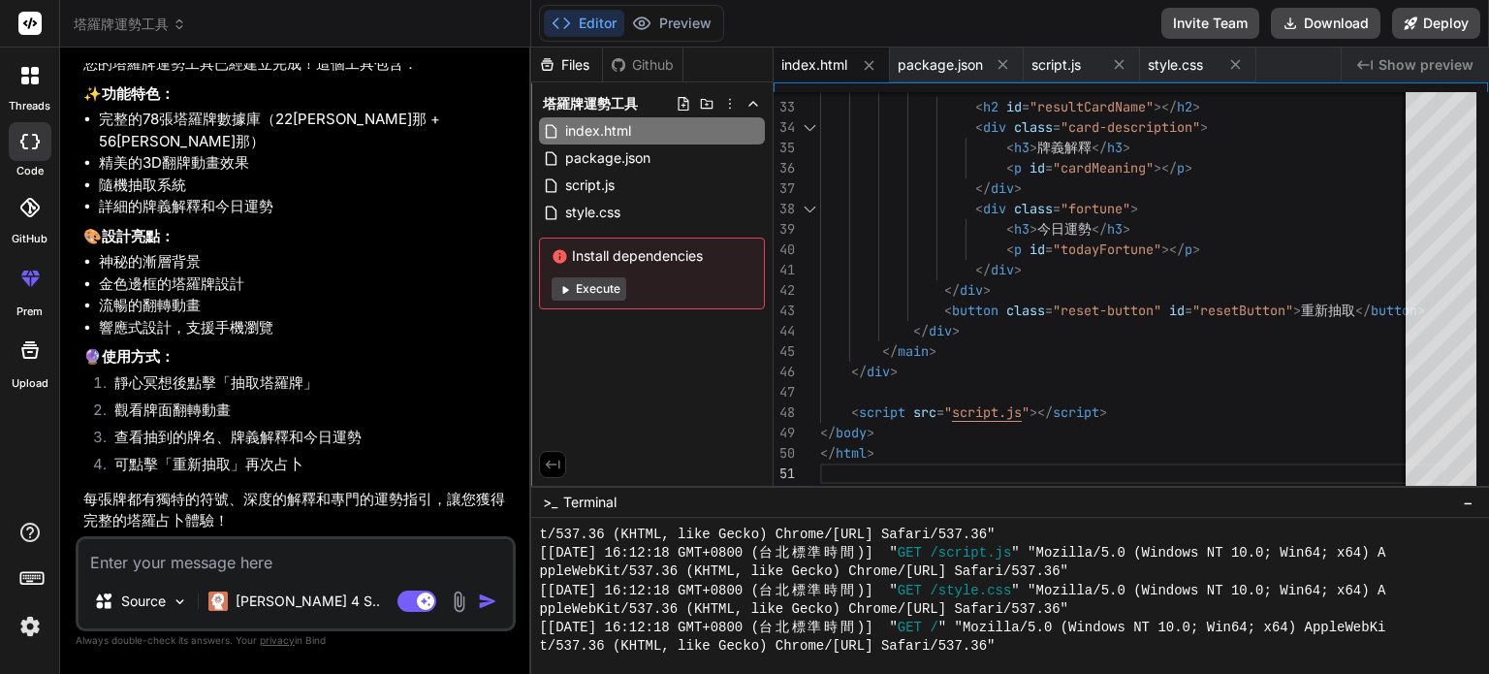
click at [836, 49] on div "index.html" at bounding box center [832, 65] width 116 height 35
click at [836, 61] on span "index.html" at bounding box center [814, 64] width 66 height 19
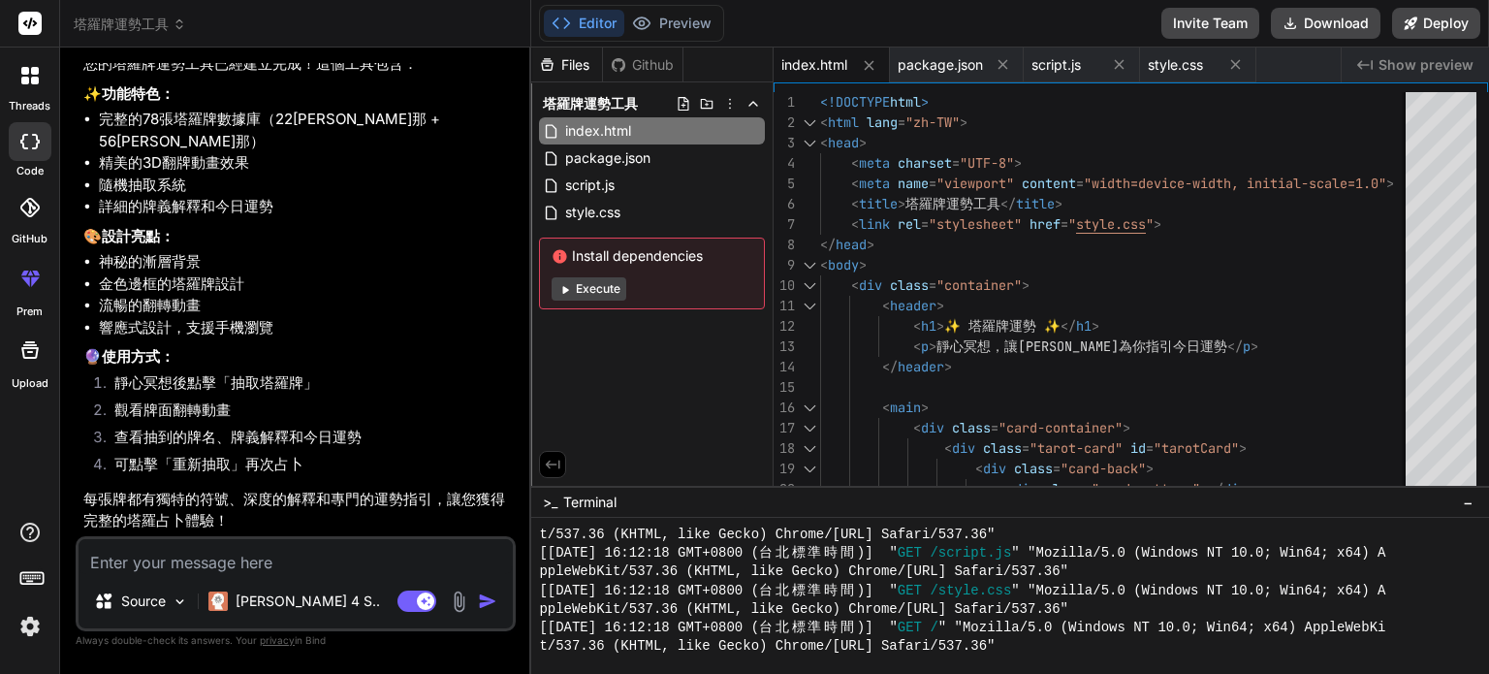
click at [637, 69] on div "Github" at bounding box center [642, 64] width 79 height 19
click at [861, 72] on icon at bounding box center [869, 65] width 16 height 16
type textarea "font-size: 2rem; } }"
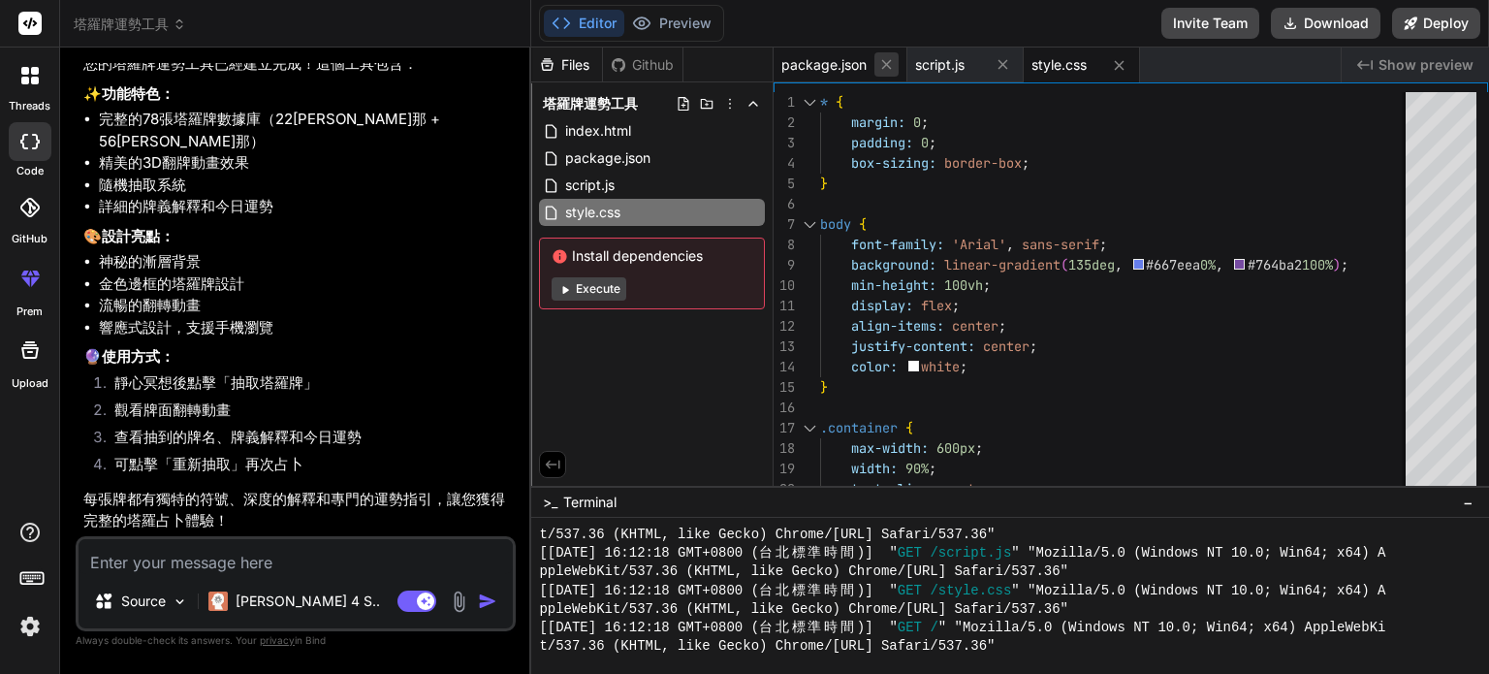
click at [881, 65] on icon at bounding box center [886, 64] width 16 height 16
click at [1187, 16] on button "Invite Team" at bounding box center [1210, 23] width 98 height 31
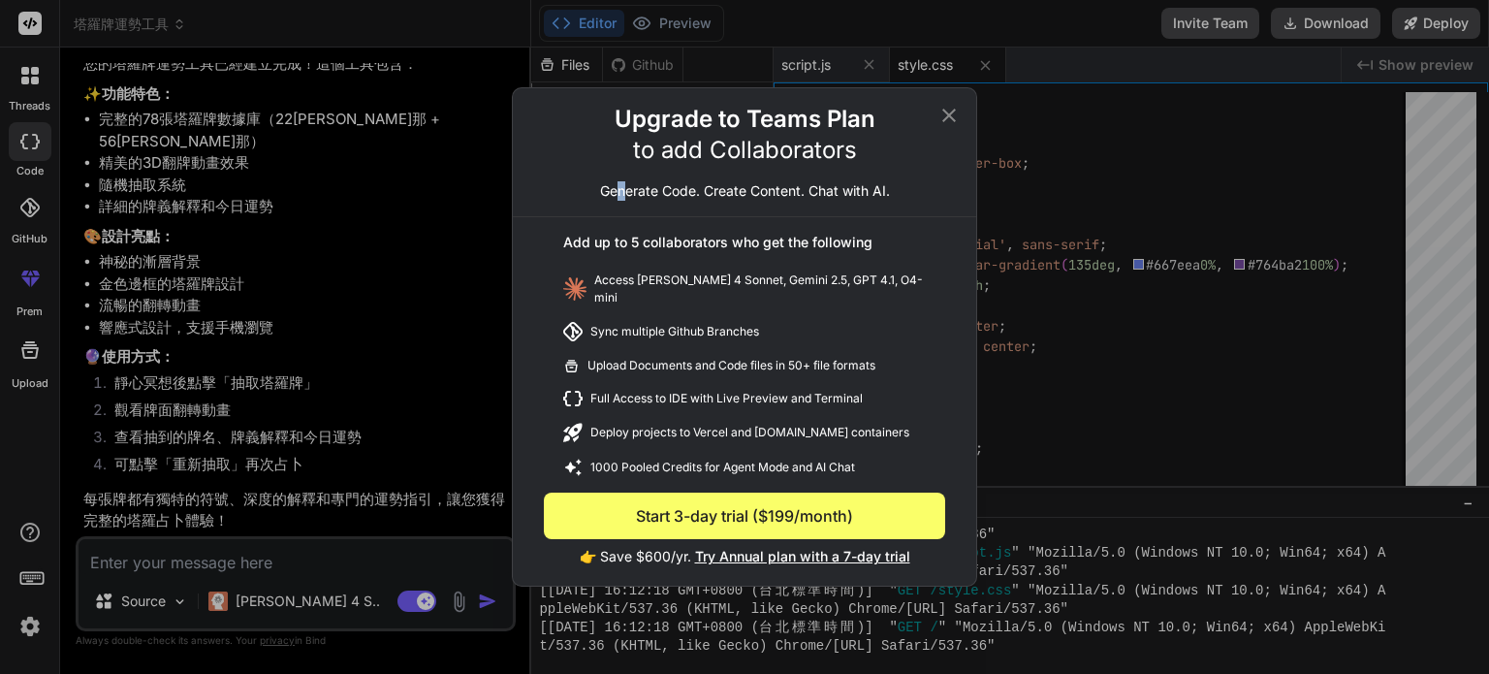
click at [626, 187] on div "Upgrade to Teams Plan to add Collaborators Generate Code. Create Content. Chat …" at bounding box center [744, 160] width 463 height 113
click at [944, 116] on icon at bounding box center [949, 116] width 14 height 14
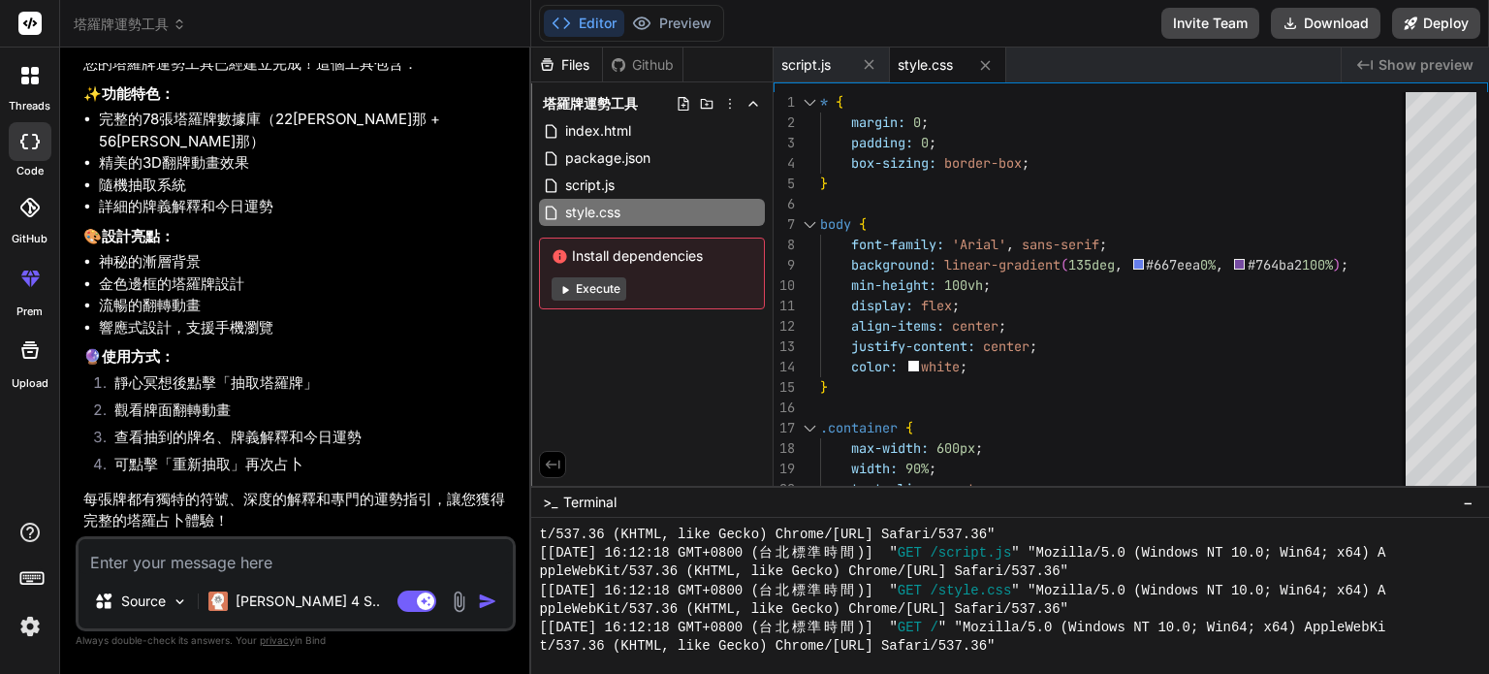
click at [38, 224] on div at bounding box center [30, 207] width 43 height 43
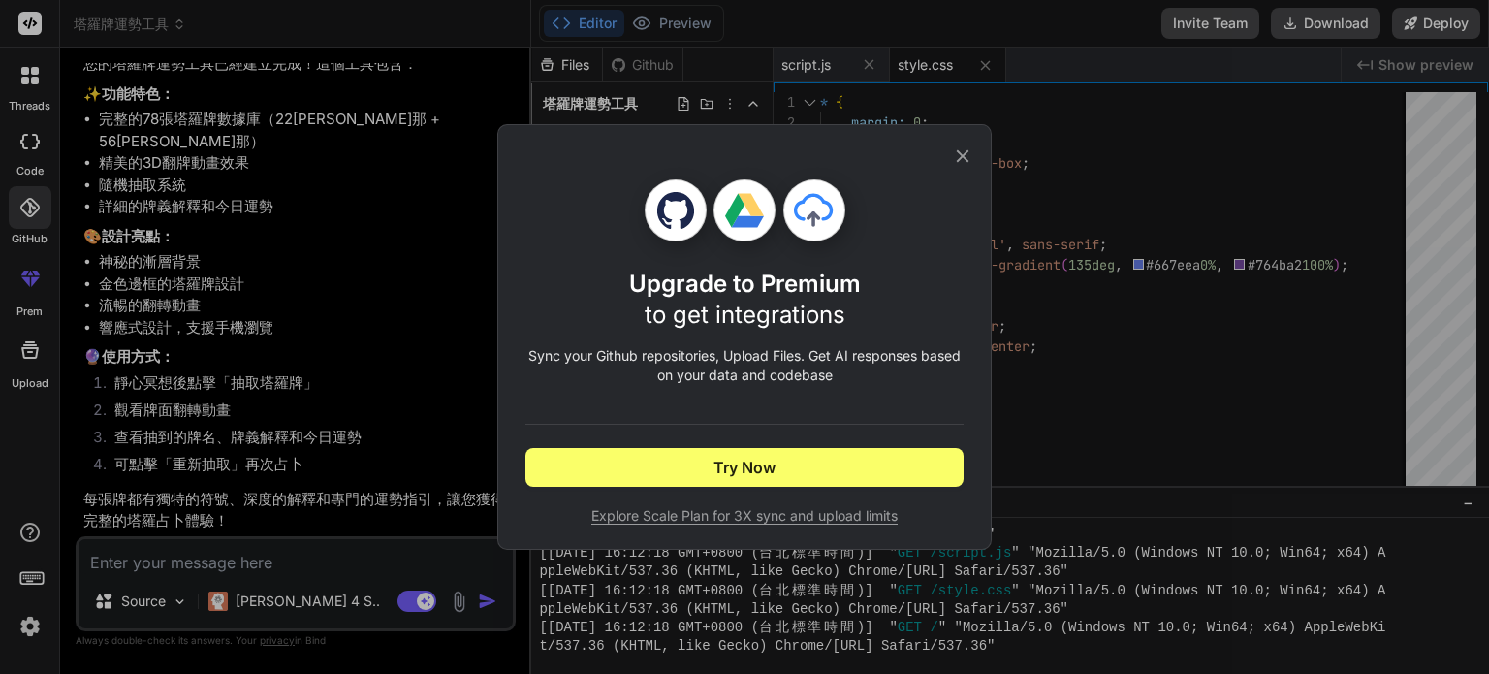
click at [963, 139] on div "Upgrade to Premium to get integrations Sync your Github repositories, Upload Fi…" at bounding box center [744, 337] width 438 height 424
click at [963, 154] on icon at bounding box center [963, 156] width 13 height 13
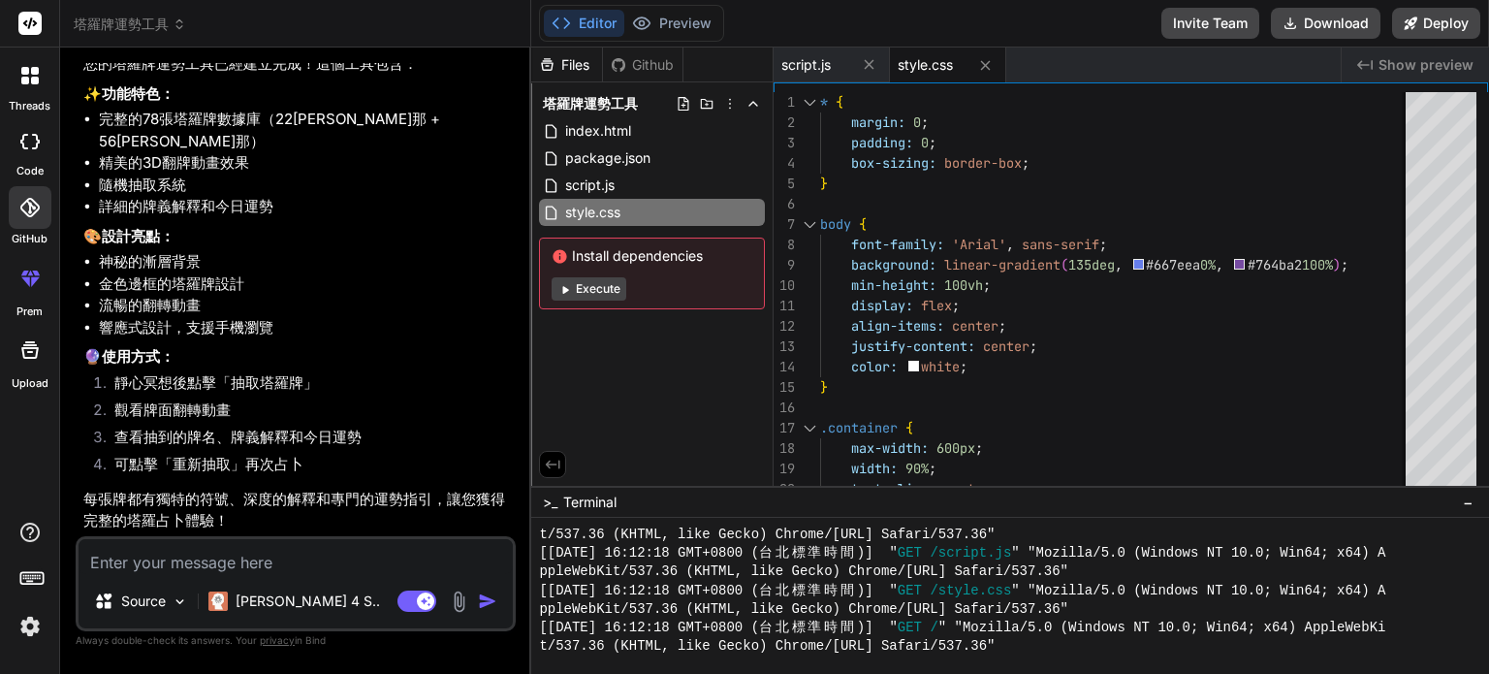
click at [22, 367] on div at bounding box center [30, 350] width 47 height 47
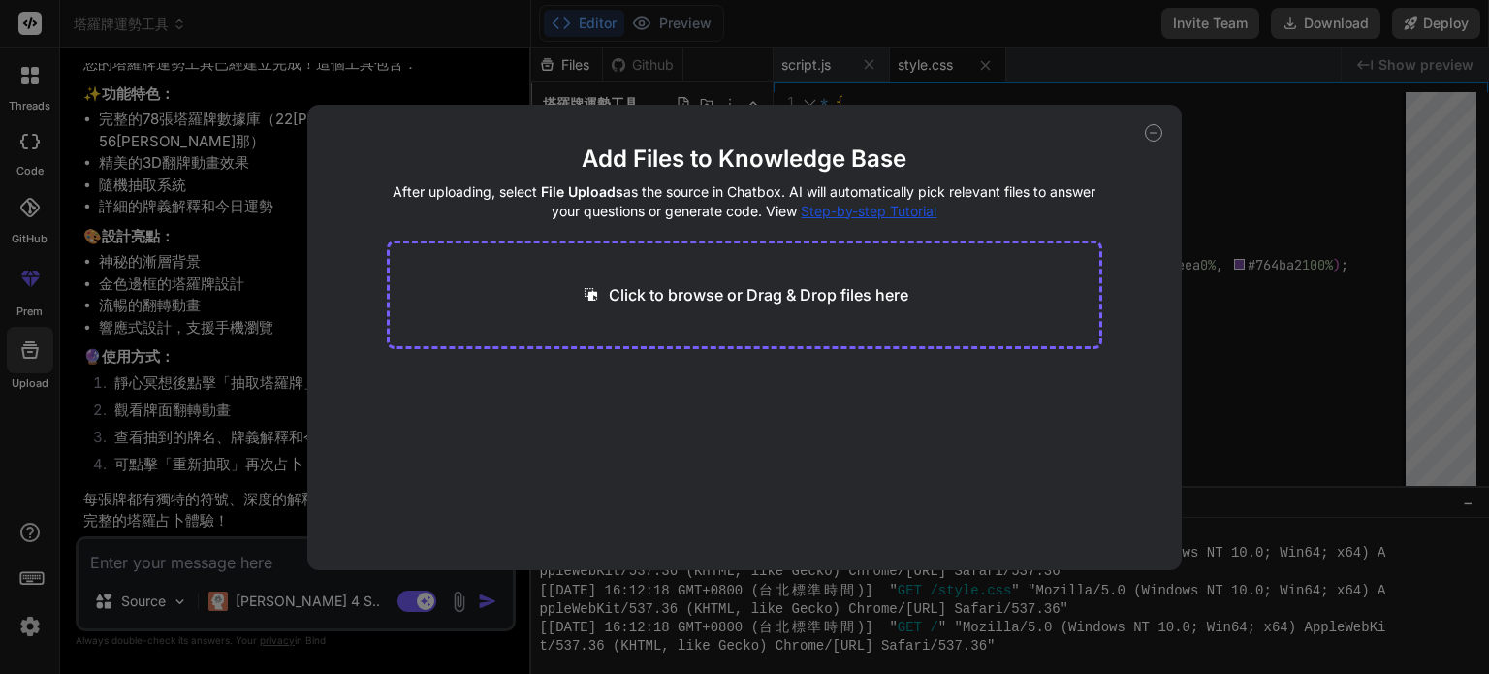
click at [1155, 137] on icon at bounding box center [1153, 132] width 17 height 17
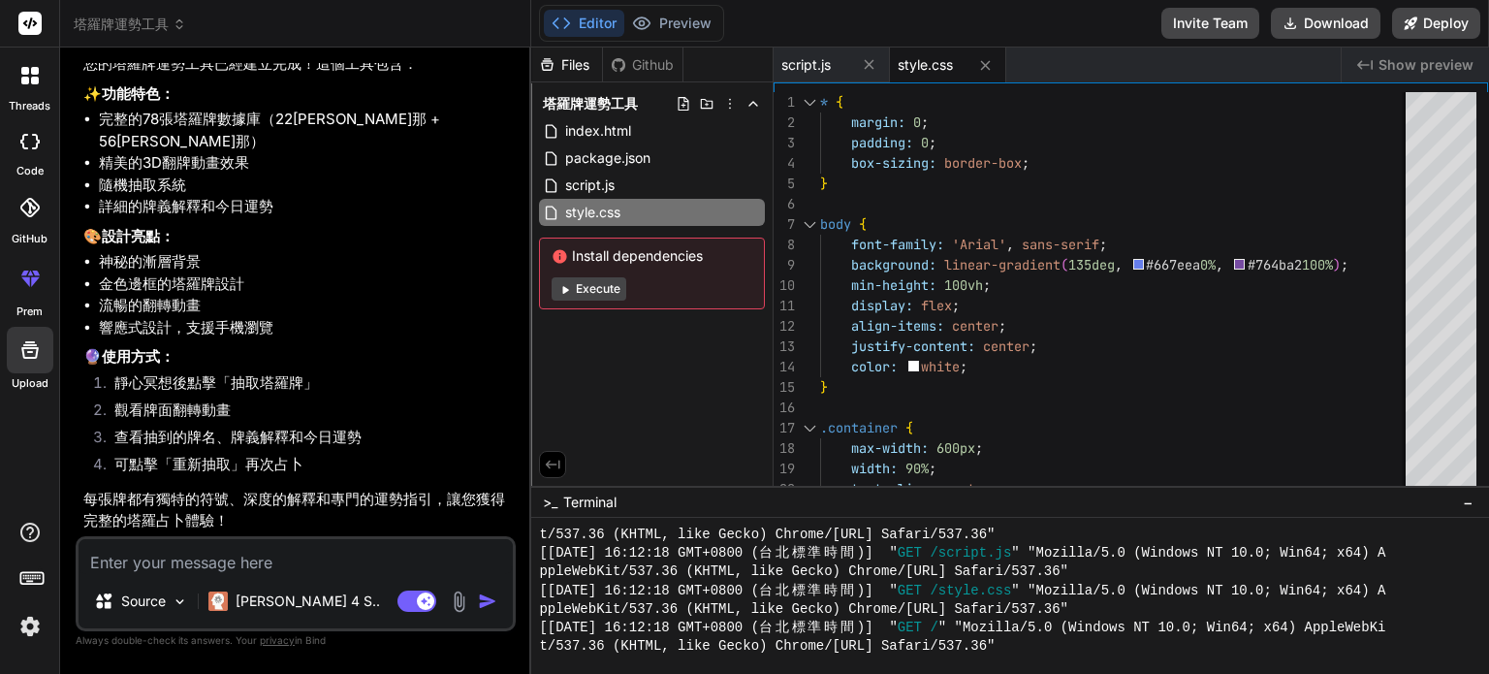
click at [457, 601] on img at bounding box center [459, 601] width 22 height 22
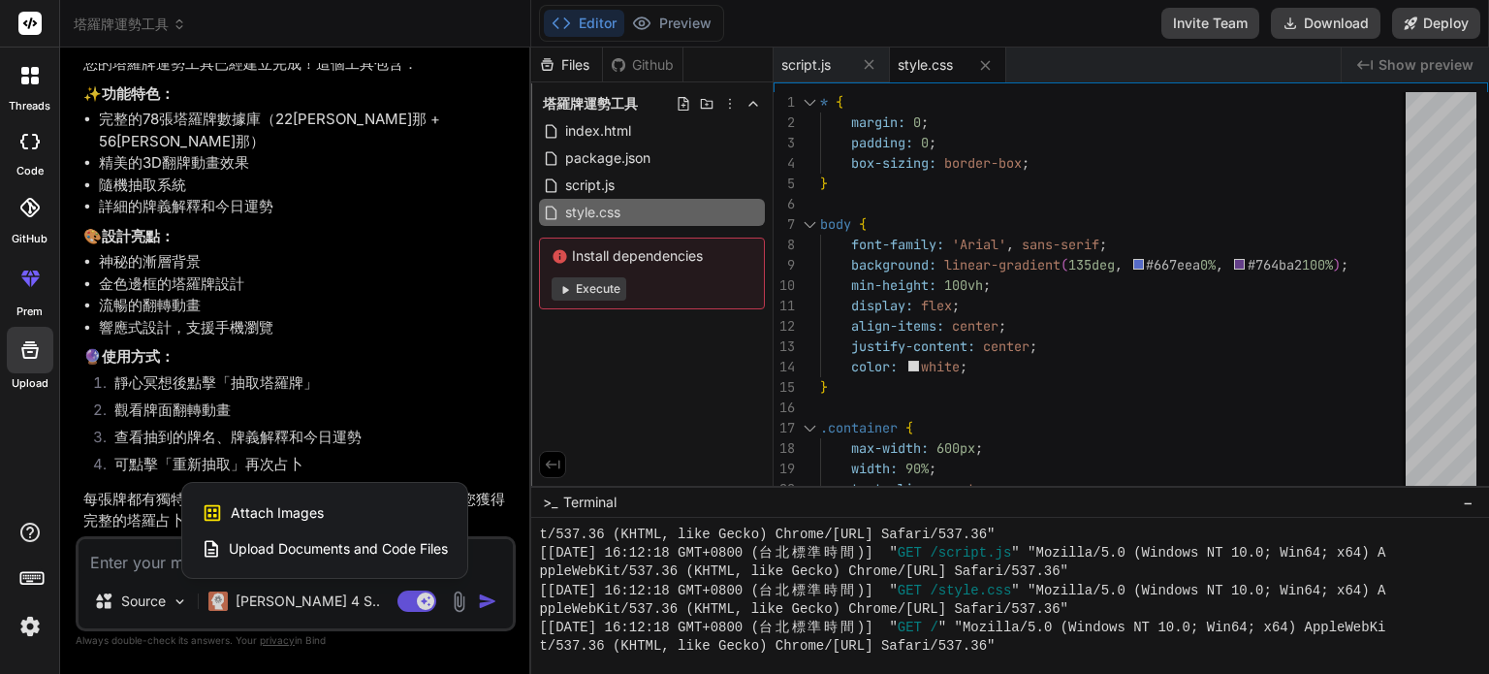
click at [159, 564] on div at bounding box center [744, 337] width 1489 height 674
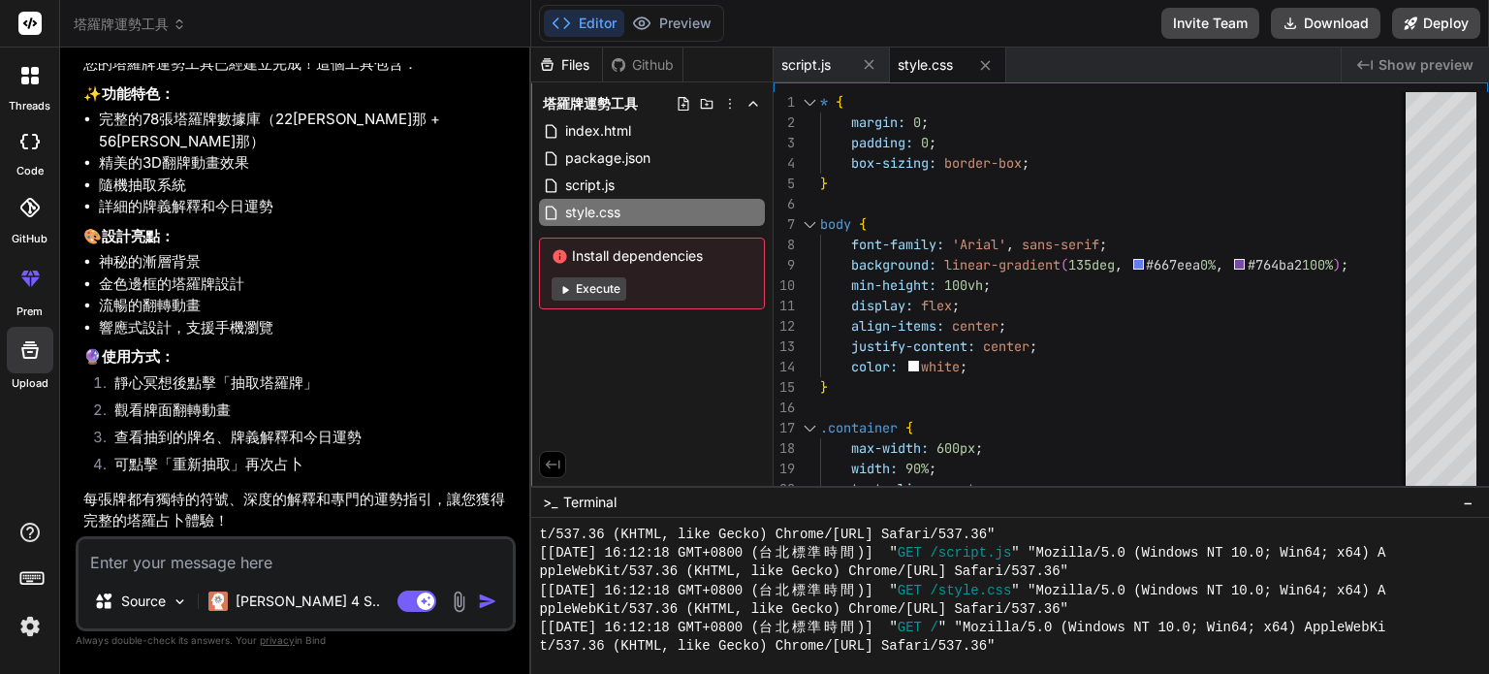
click at [31, 65] on div at bounding box center [30, 75] width 41 height 41
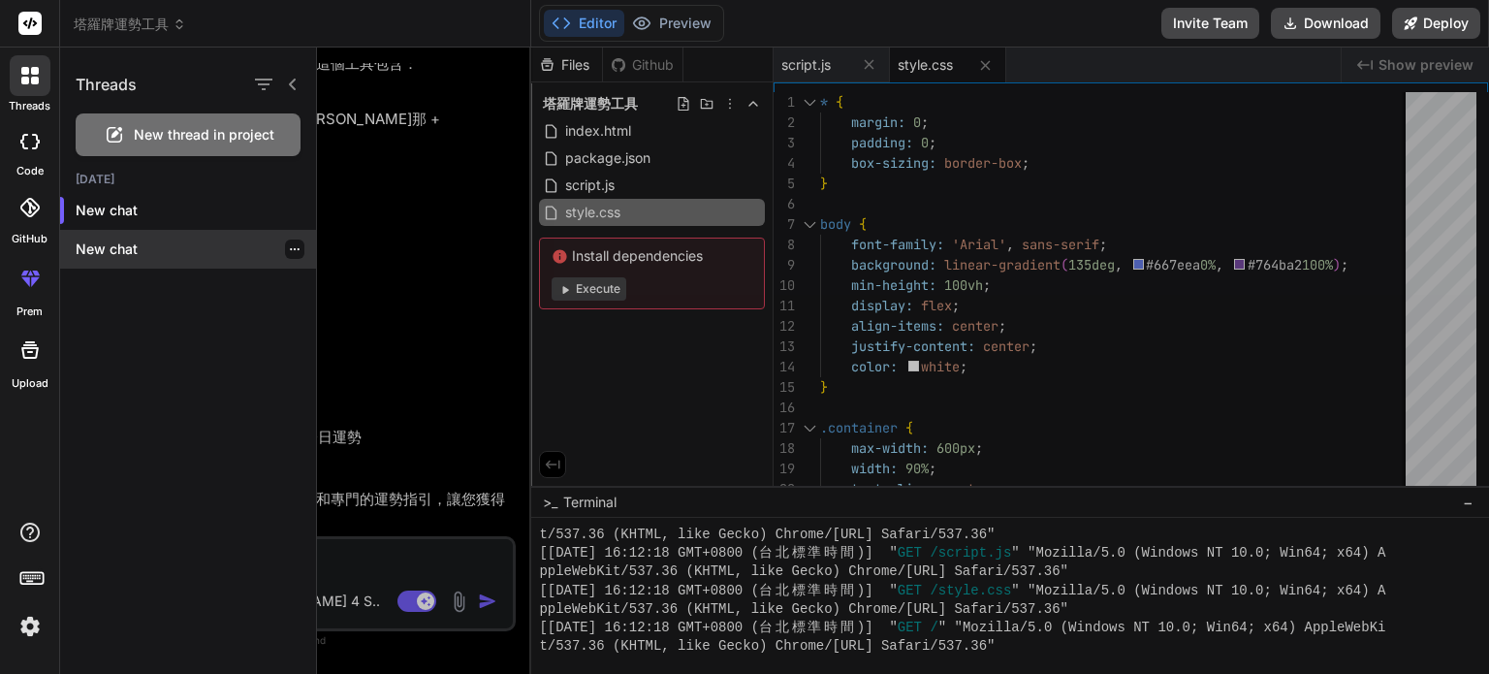
click at [85, 267] on div "New chat" at bounding box center [188, 249] width 256 height 39
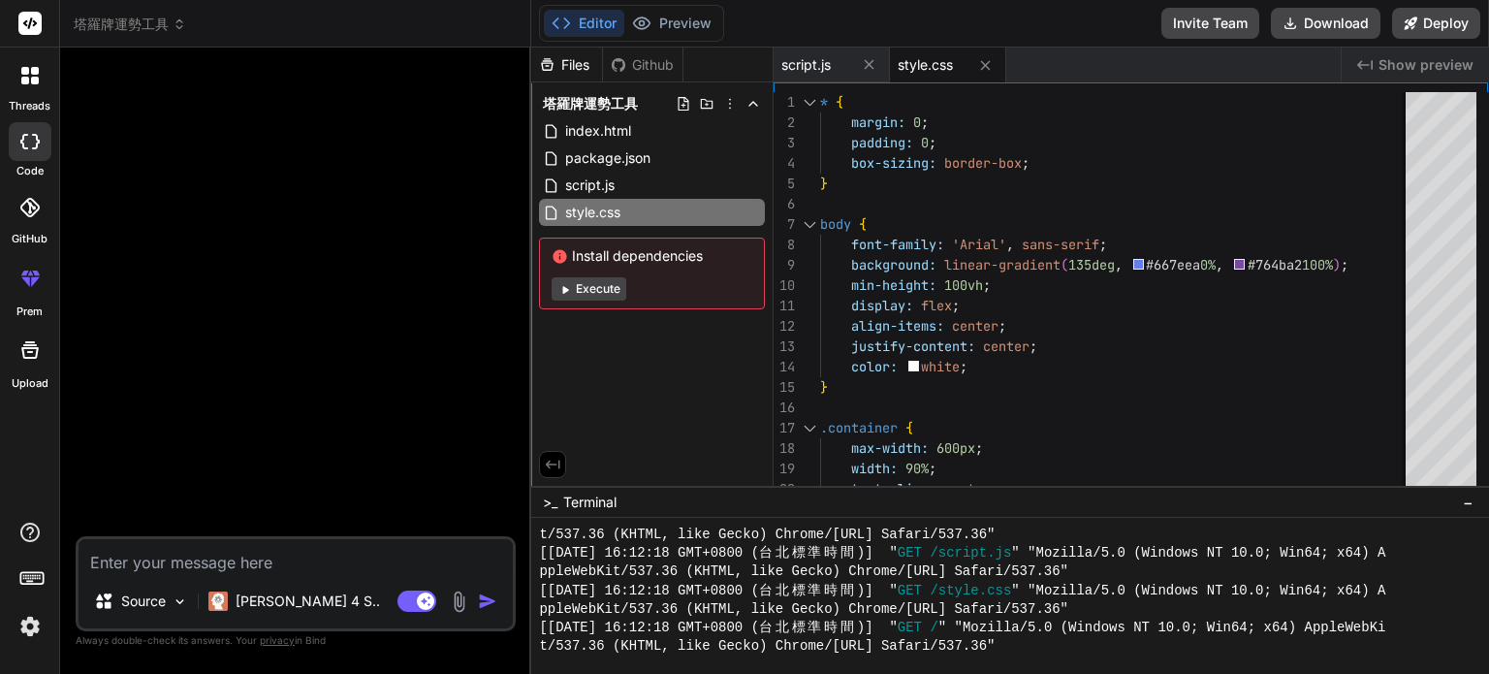
scroll to position [1935, 0]
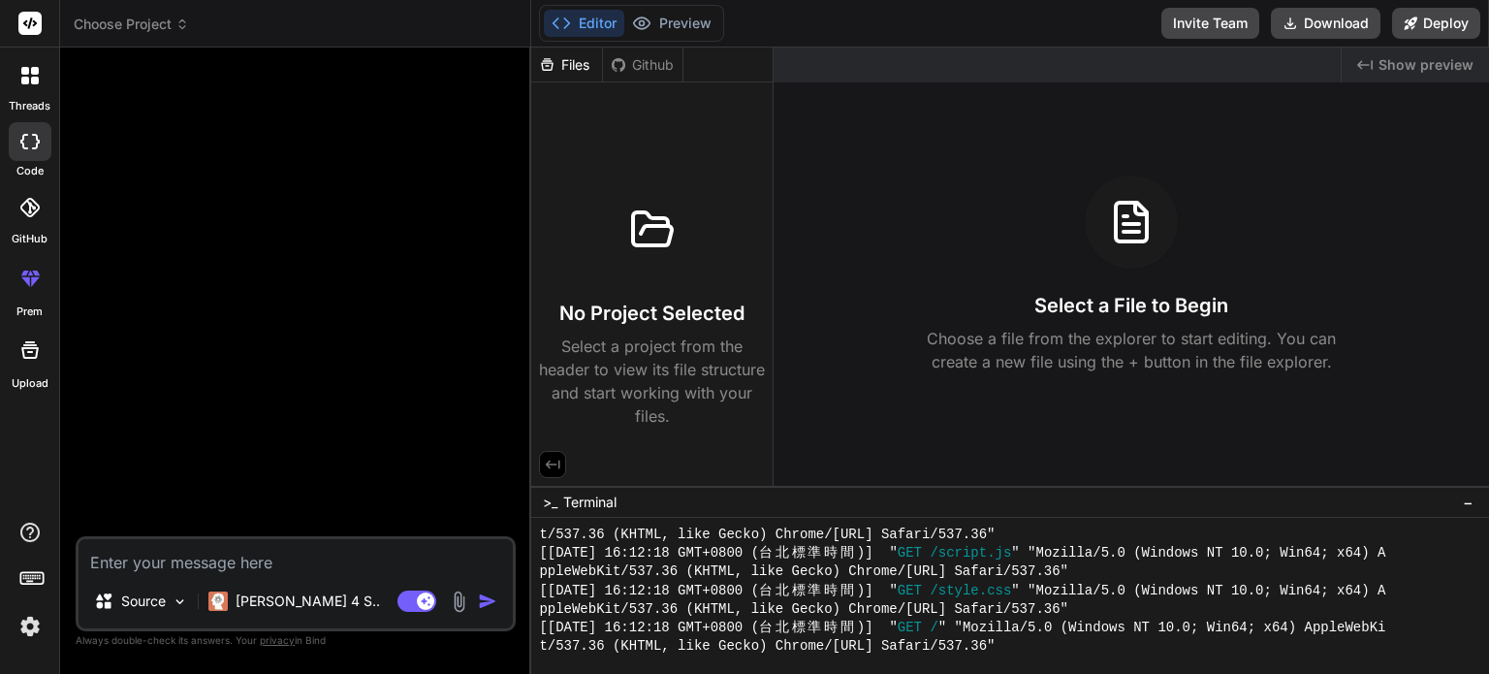
click at [23, 77] on icon at bounding box center [25, 81] width 8 height 8
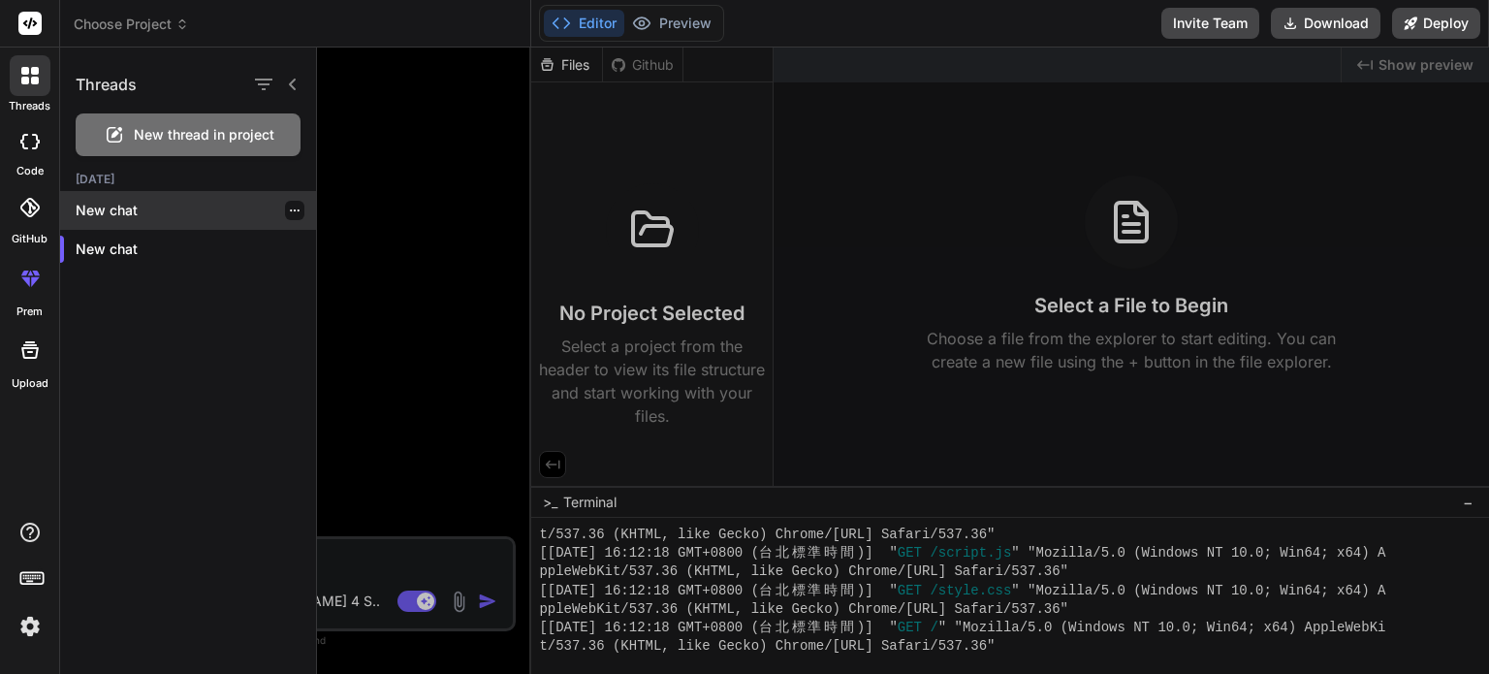
click at [136, 209] on p "New chat" at bounding box center [196, 210] width 240 height 19
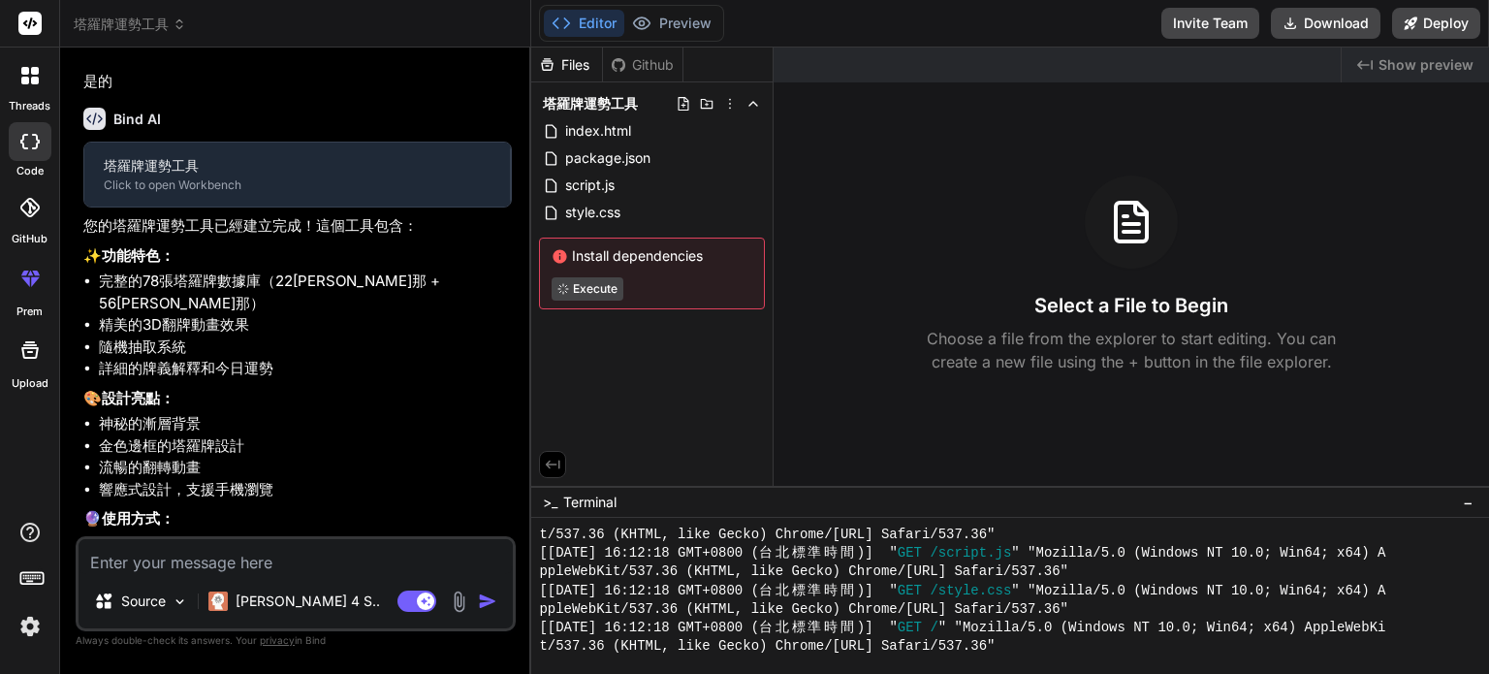
scroll to position [533, 0]
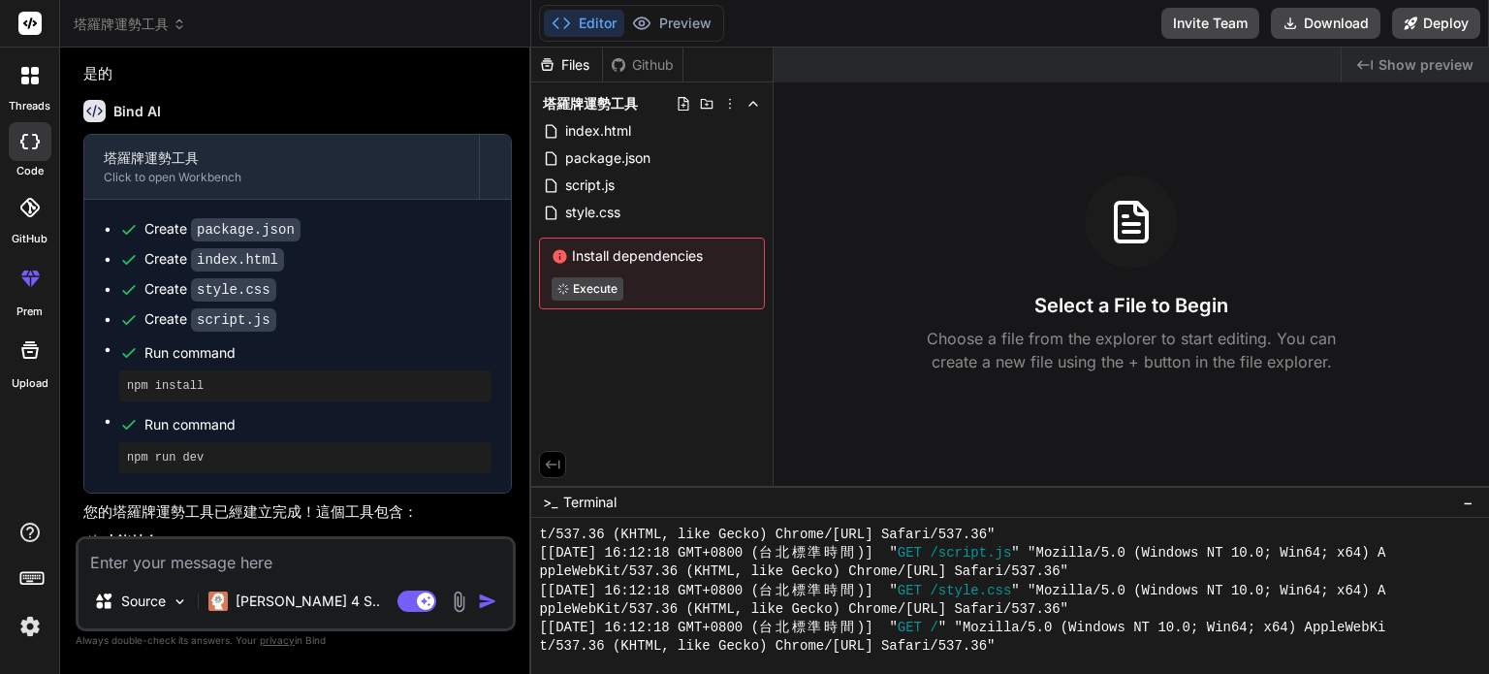
click at [21, 150] on div at bounding box center [30, 141] width 43 height 39
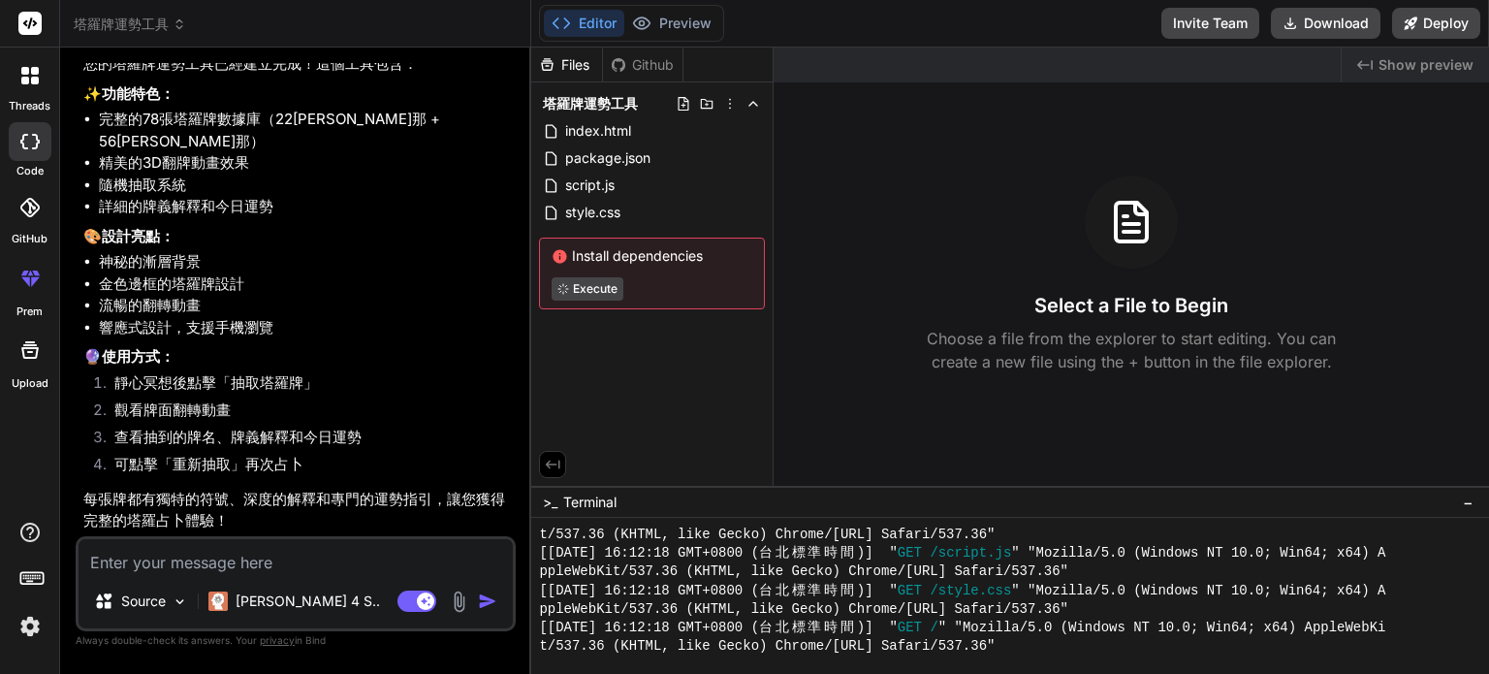
scroll to position [999, 0]
click at [35, 87] on div at bounding box center [30, 75] width 41 height 41
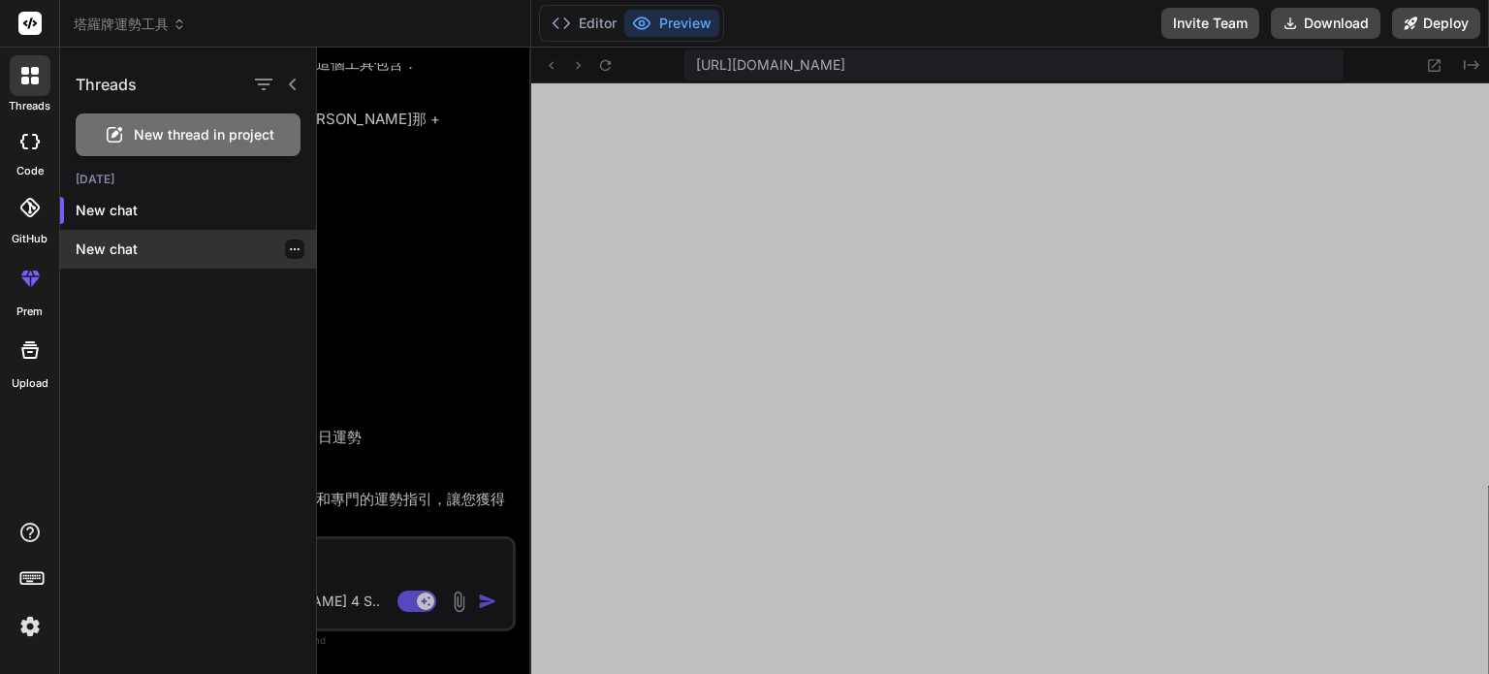
click at [124, 257] on p "New chat" at bounding box center [196, 248] width 240 height 19
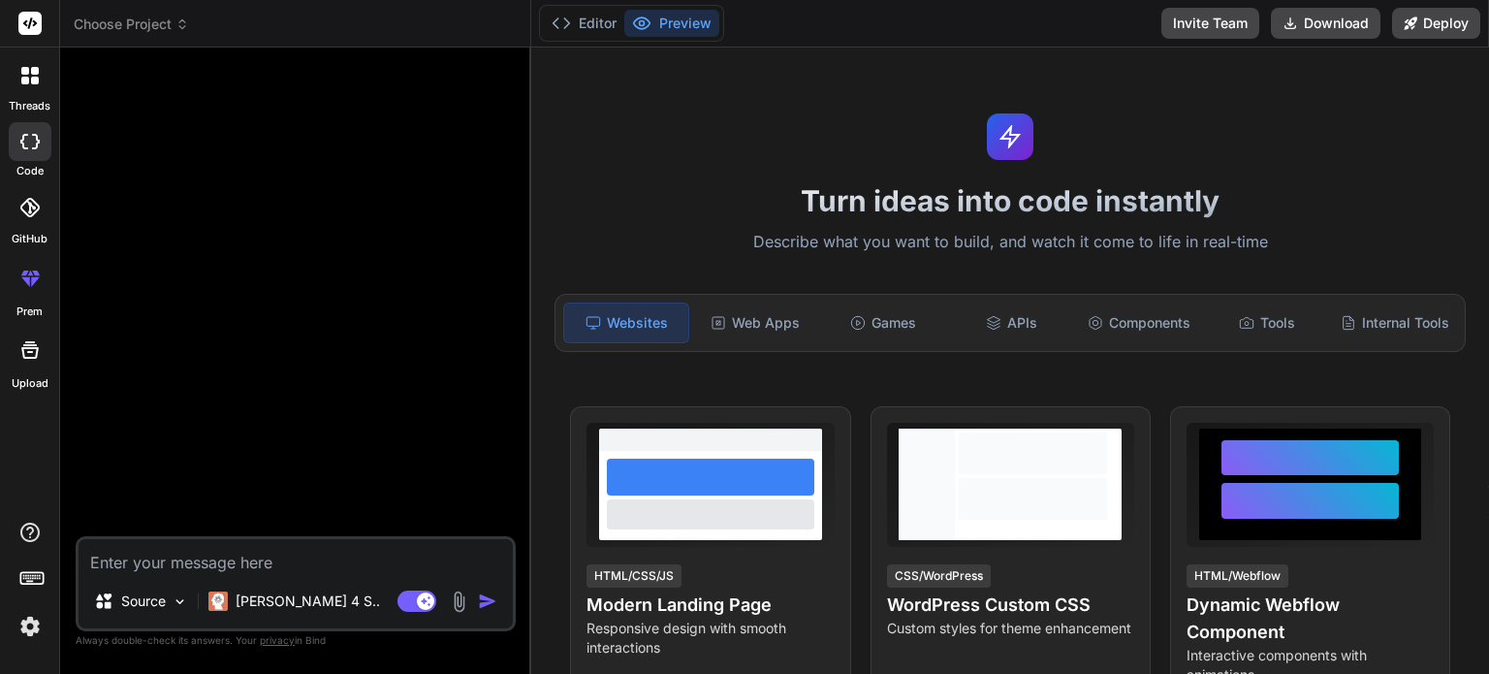
click at [209, 555] on textarea at bounding box center [296, 556] width 434 height 35
click at [153, 30] on span "Choose Project" at bounding box center [131, 24] width 115 height 19
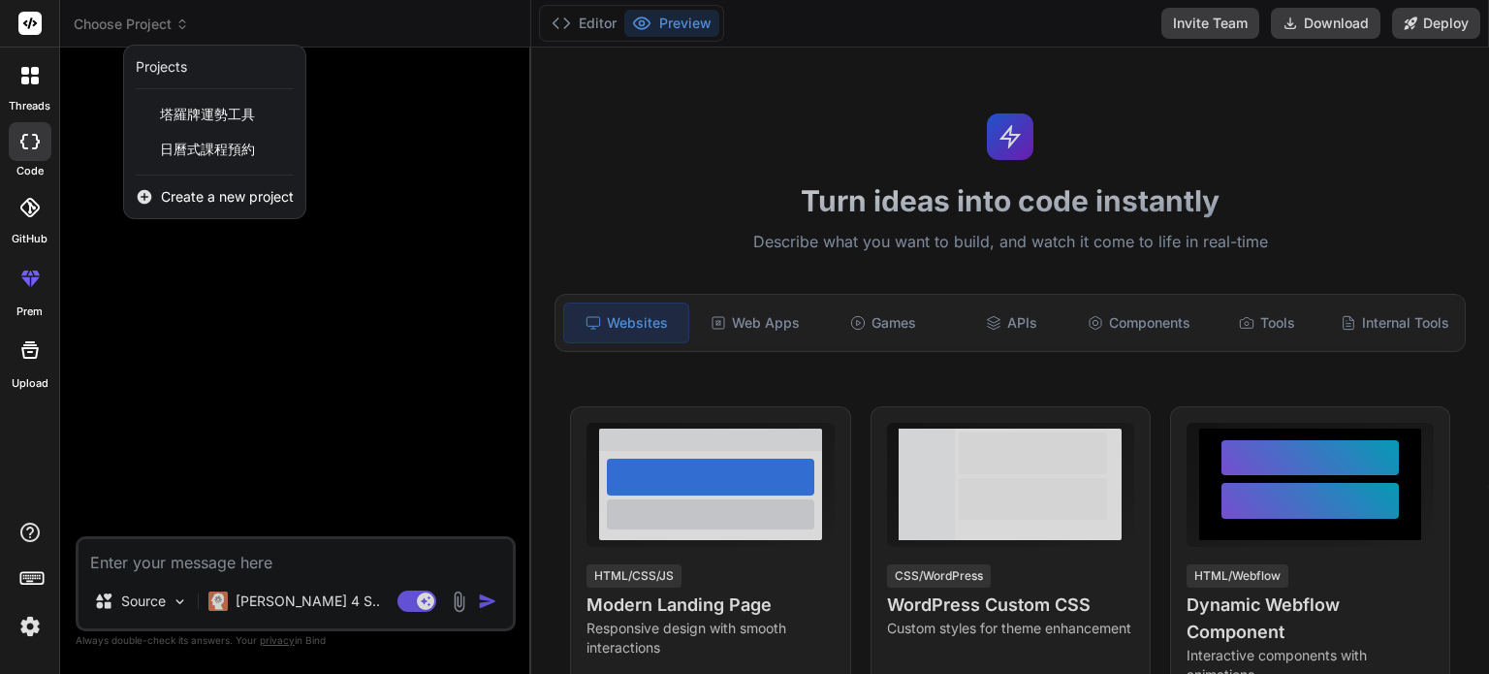
click at [200, 168] on div "塔羅牌運勢工具 日曆式課程預約" at bounding box center [214, 136] width 181 height 79
click at [202, 160] on div "日曆式課程預約" at bounding box center [214, 149] width 181 height 35
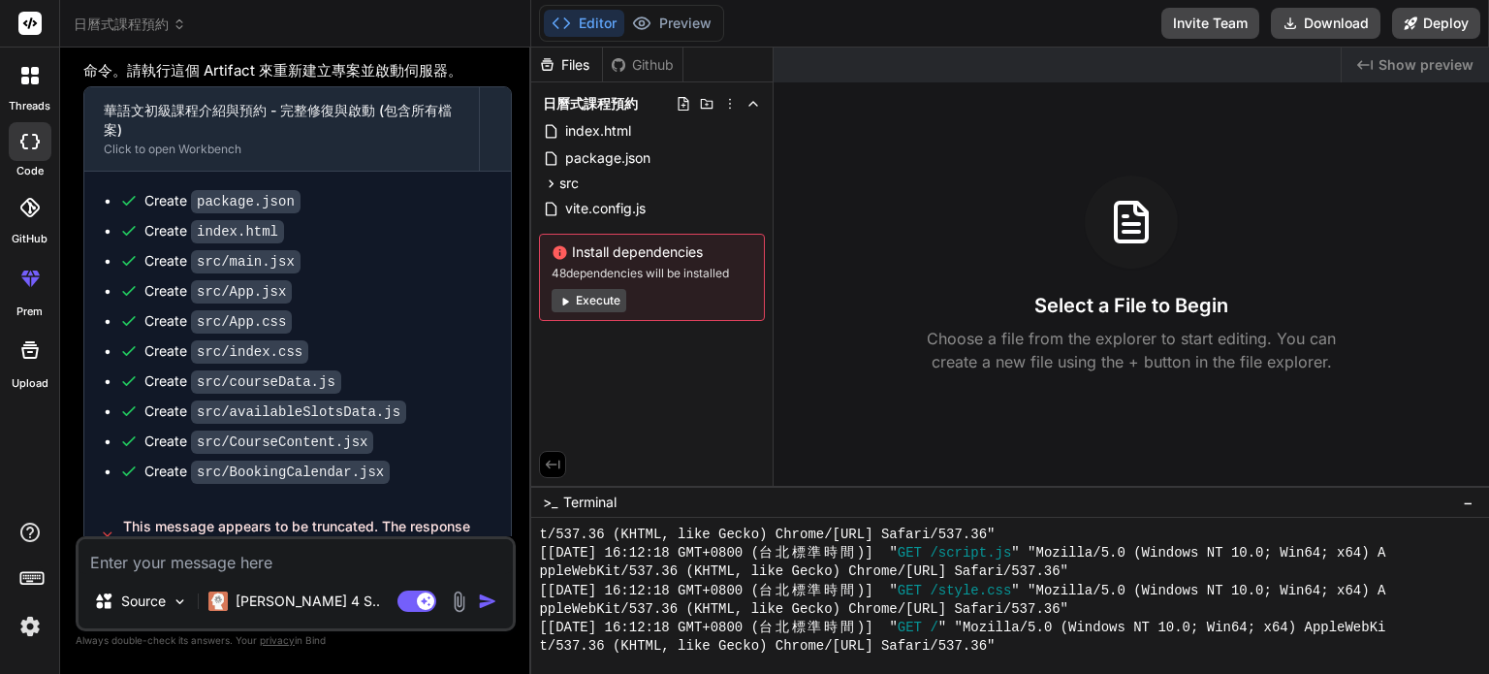
scroll to position [3400, 0]
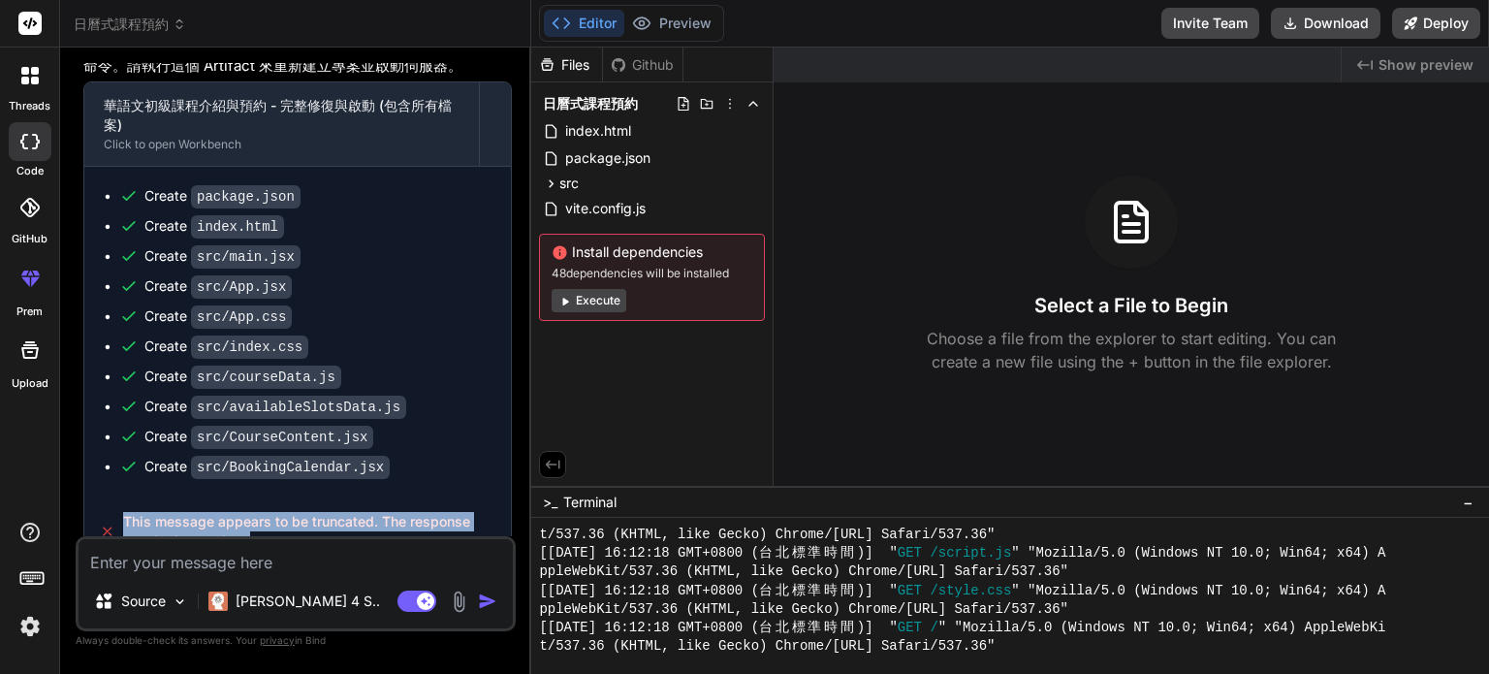
drag, startPoint x: 287, startPoint y: 517, endPoint x: 112, endPoint y: 488, distance: 176.9
click at [112, 496] on div "This message appears to be truncated. The response may be incomplete." at bounding box center [297, 531] width 427 height 70
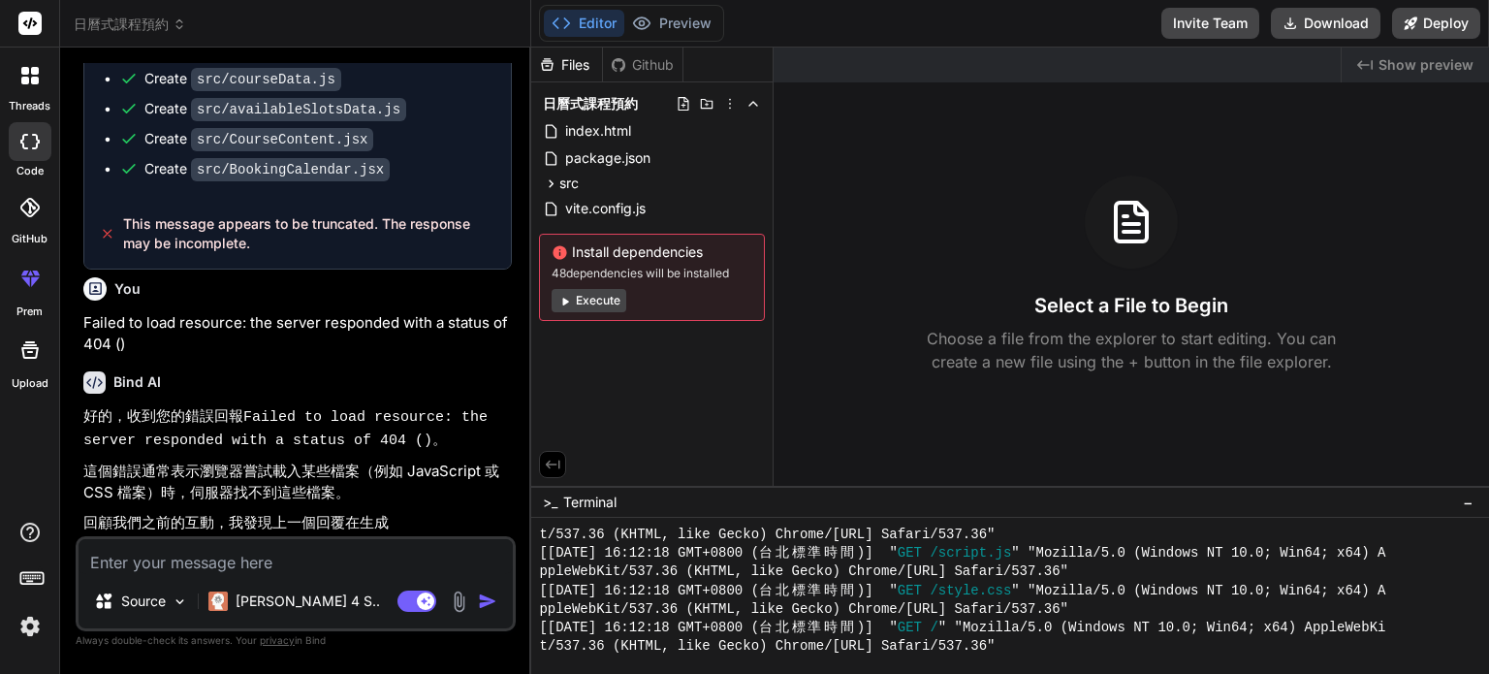
scroll to position [2818, 0]
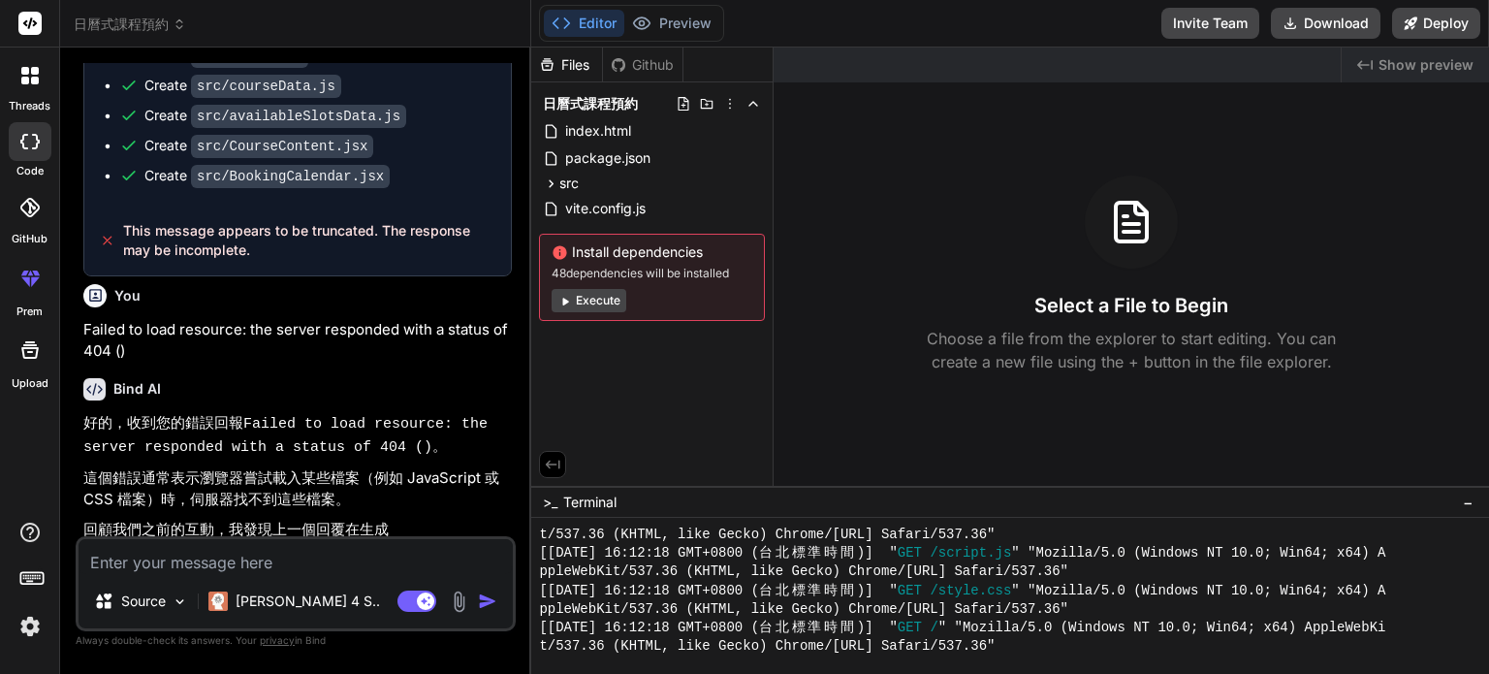
click at [582, 309] on button "Execute" at bounding box center [589, 300] width 75 height 23
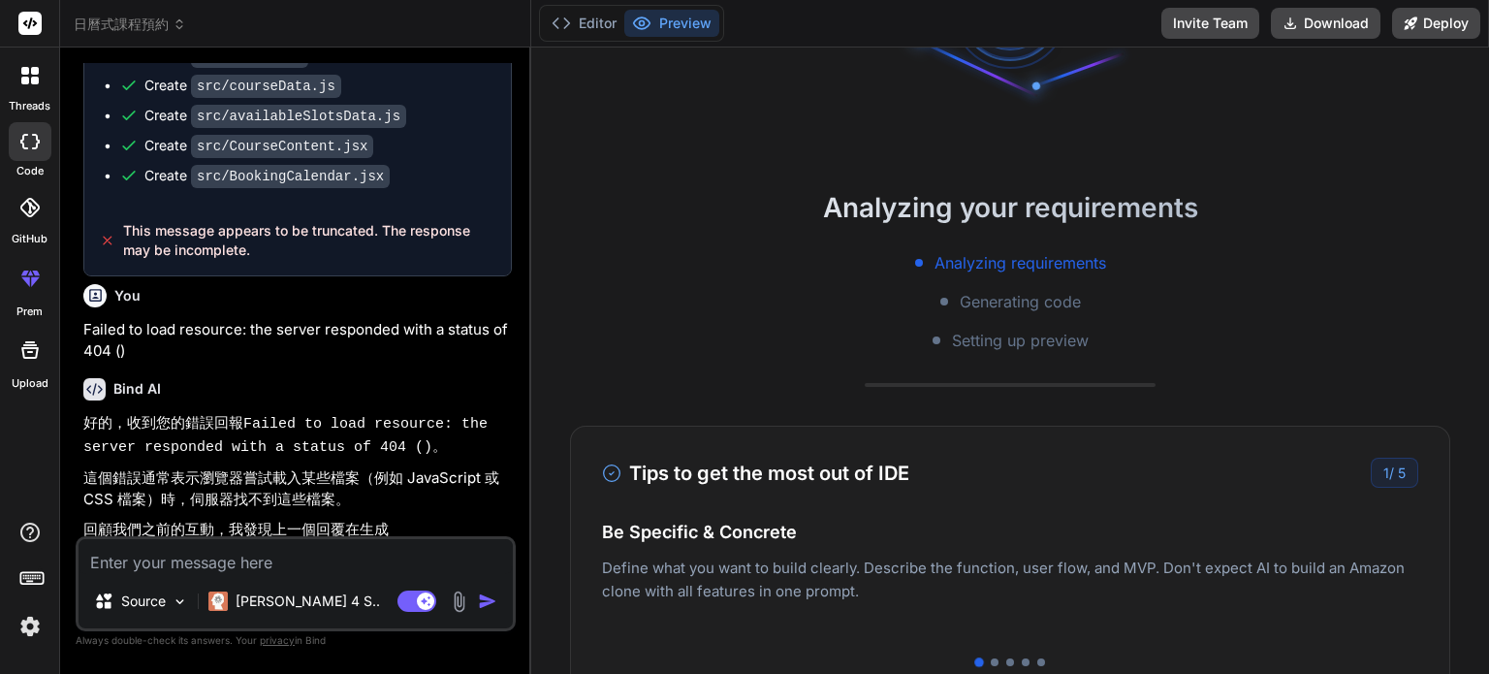
scroll to position [241, 0]
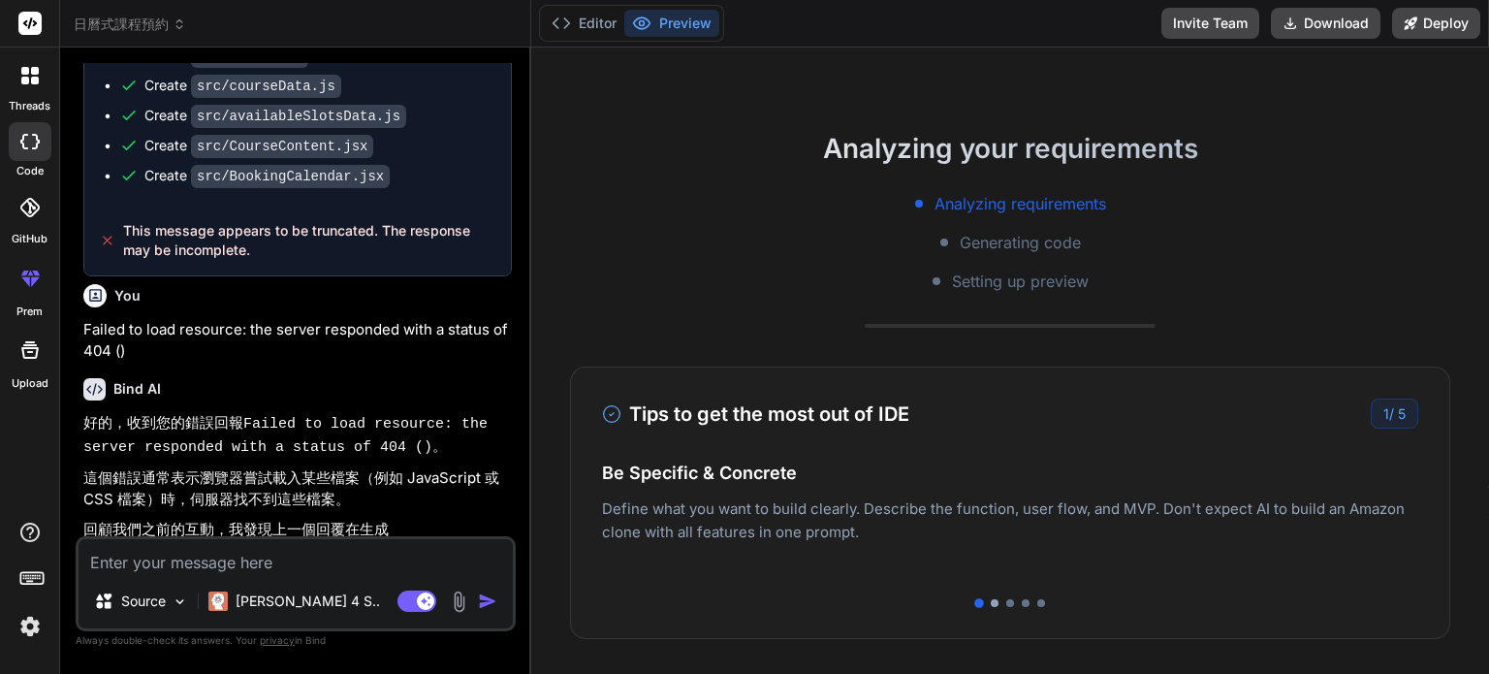
click at [991, 602] on div at bounding box center [995, 603] width 8 height 8
click at [999, 604] on div at bounding box center [1010, 603] width 816 height 8
click at [1003, 606] on div "Tips to get the most out of IDE 2 / 5 Be Specific & Concrete Define what you wa…" at bounding box center [1010, 502] width 880 height 272
click at [1006, 601] on div at bounding box center [1010, 603] width 8 height 8
click at [1012, 601] on div at bounding box center [1010, 603] width 816 height 8
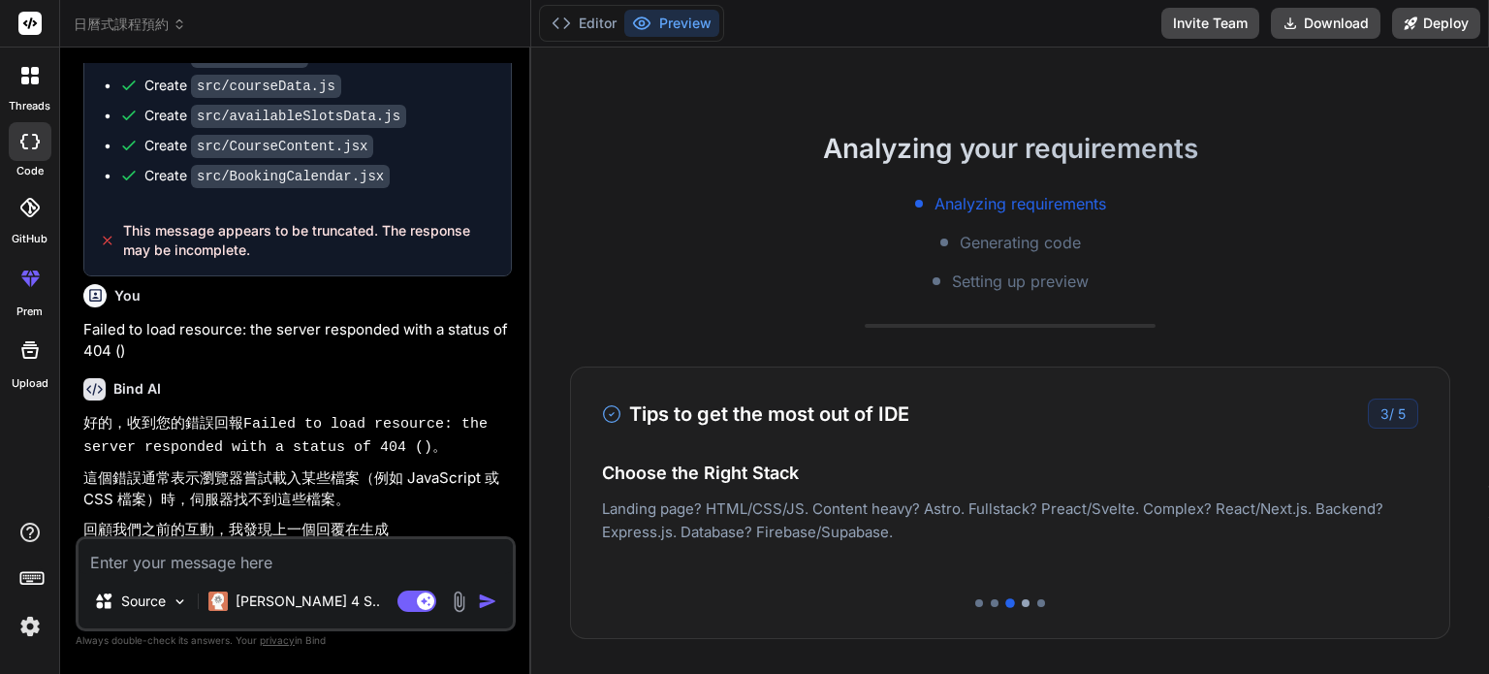
click at [1022, 603] on div at bounding box center [1026, 603] width 8 height 8
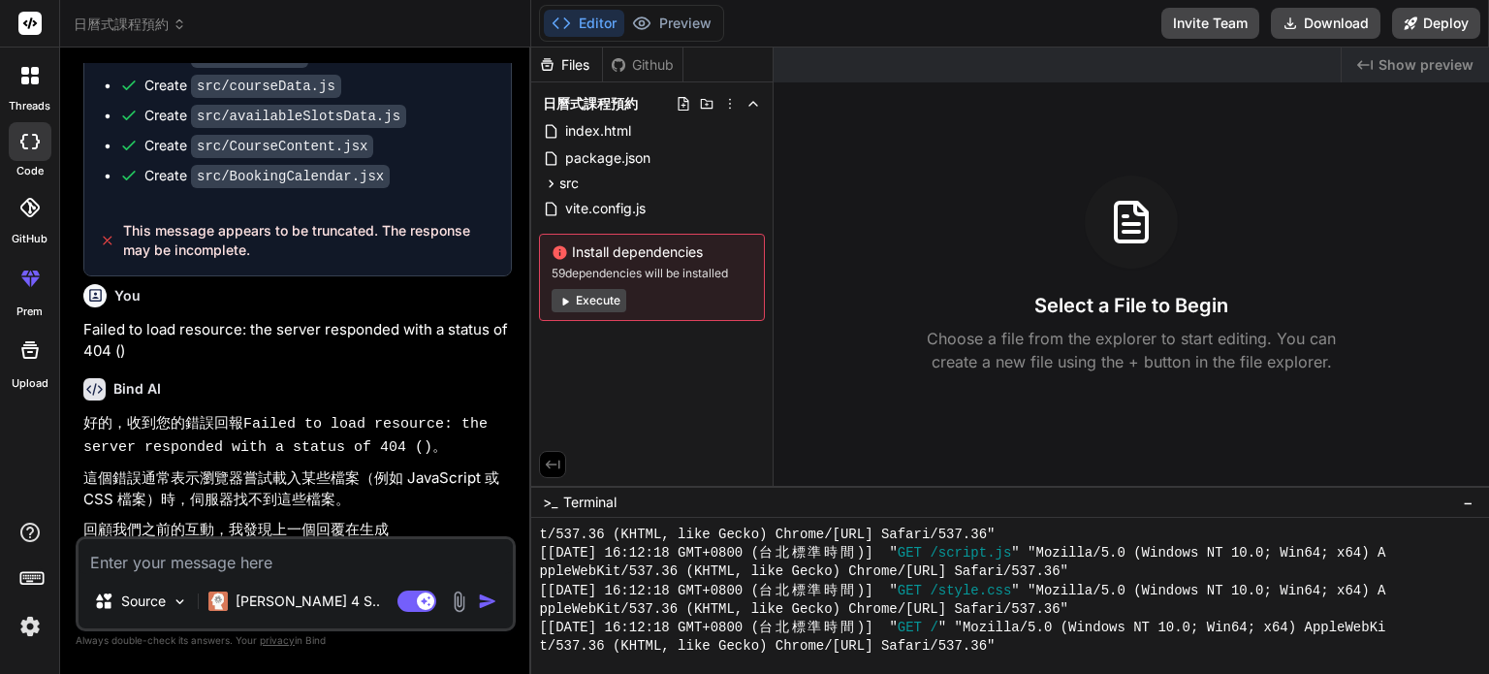
click at [147, 26] on span "日曆式課程預約" at bounding box center [130, 24] width 112 height 19
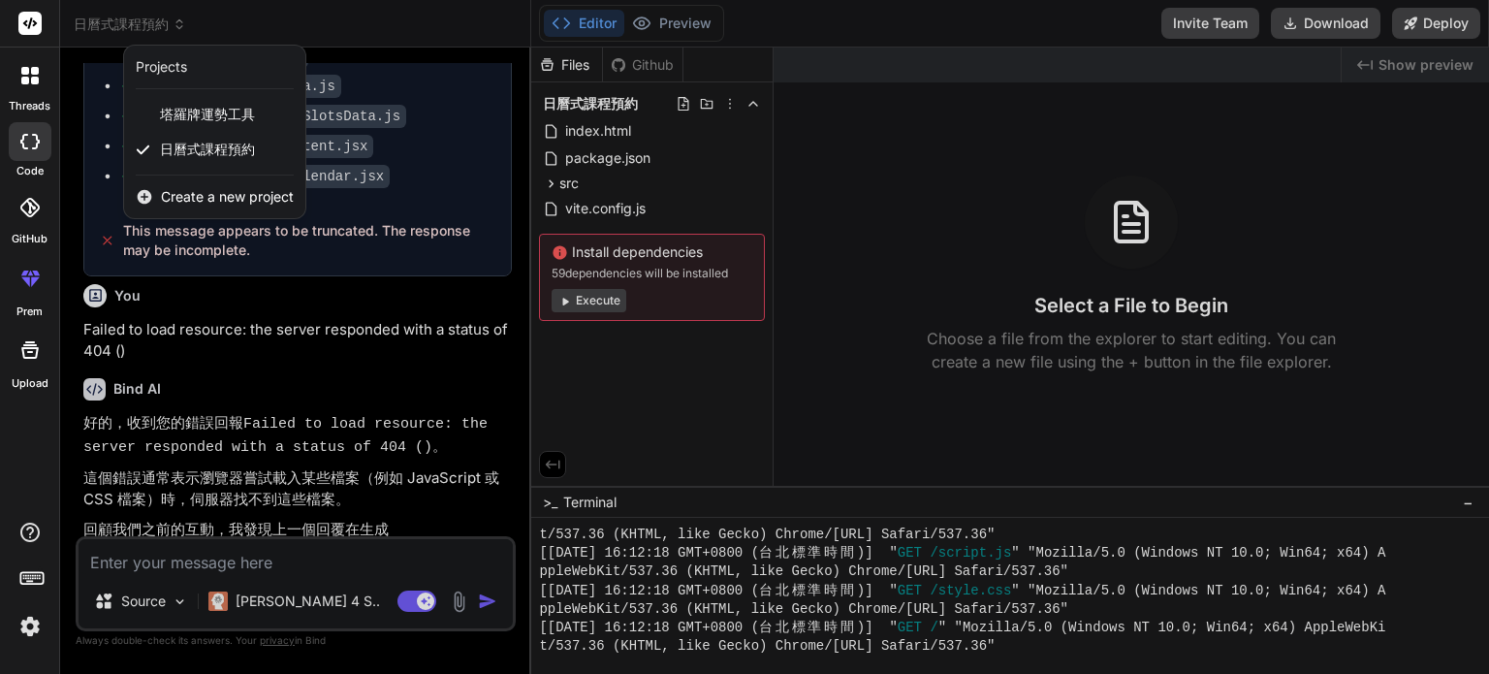
click at [323, 453] on div at bounding box center [744, 337] width 1489 height 674
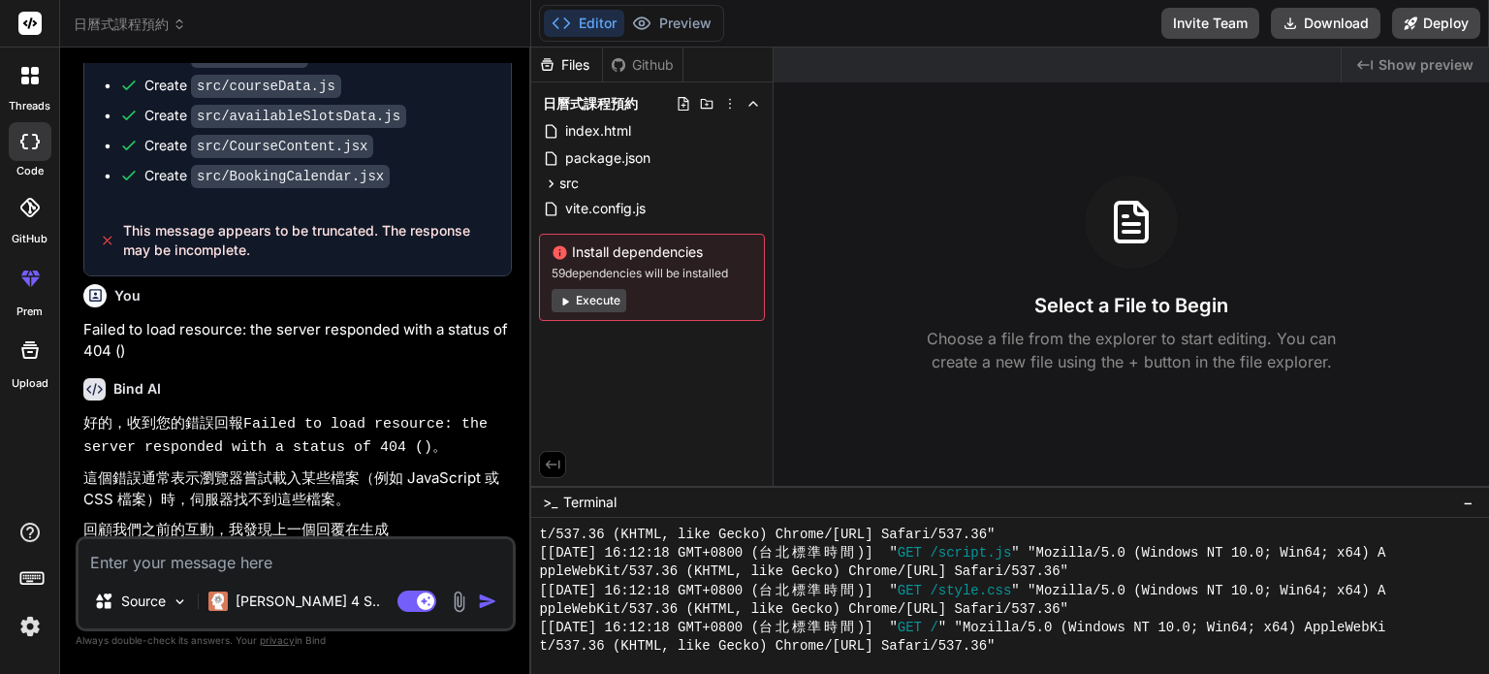
click at [29, 641] on img at bounding box center [30, 626] width 33 height 33
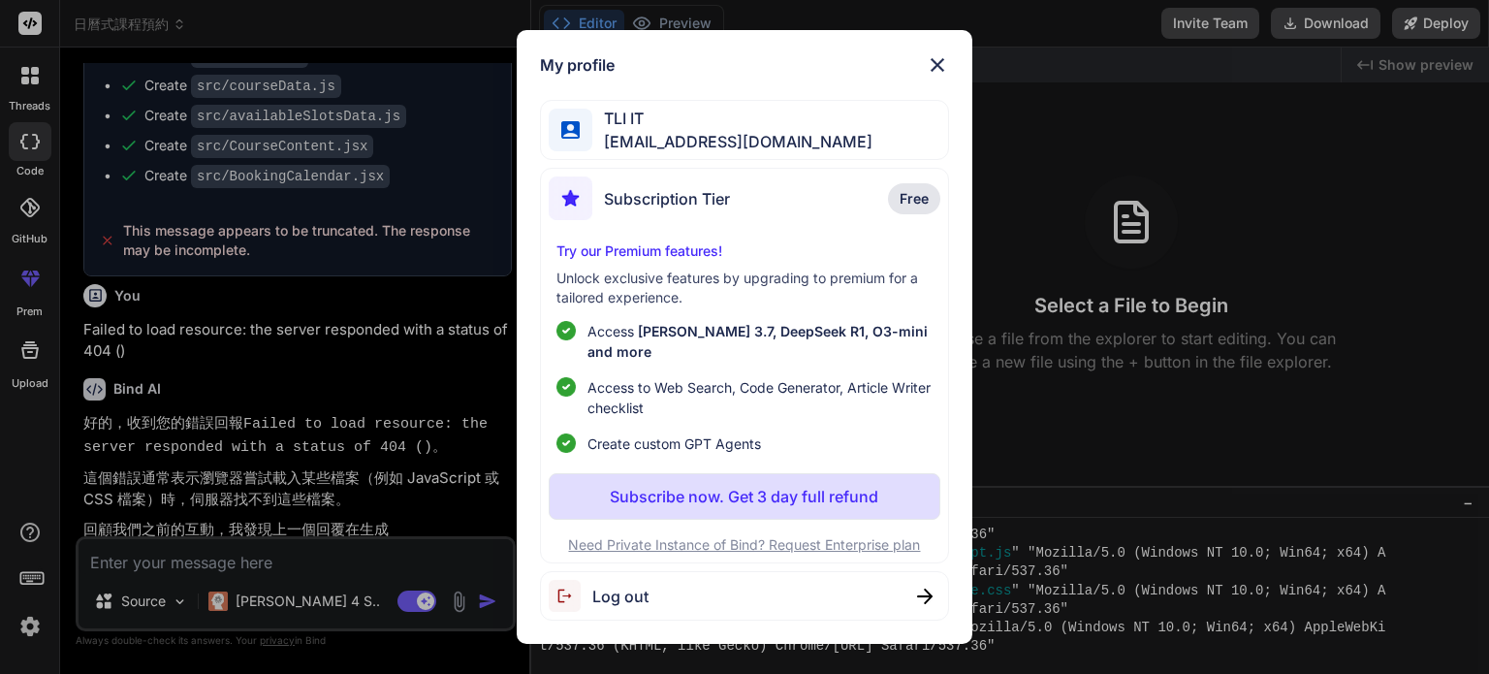
click at [303, 419] on div "My profile TLI IT [EMAIL_ADDRESS][DOMAIN_NAME] Subscription Tier Free Try our P…" at bounding box center [744, 337] width 1489 height 674
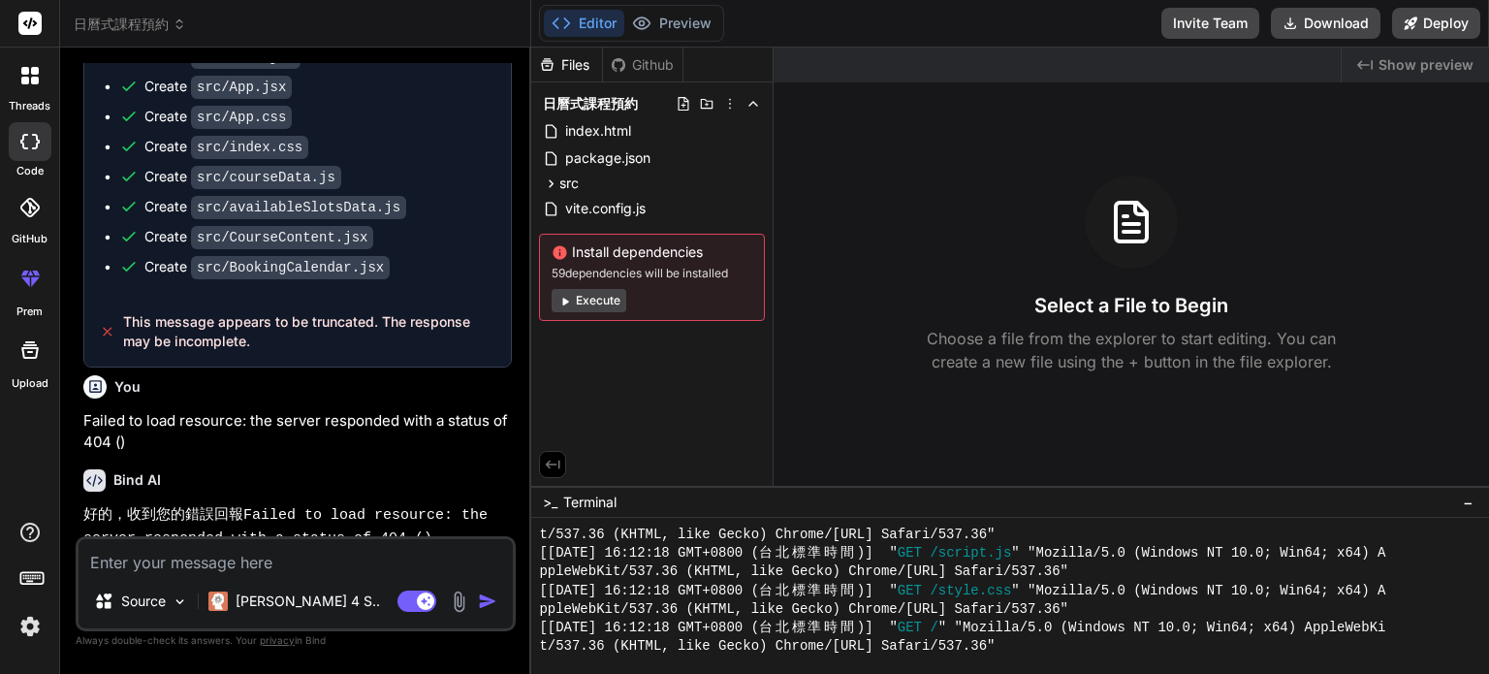
scroll to position [2721, 0]
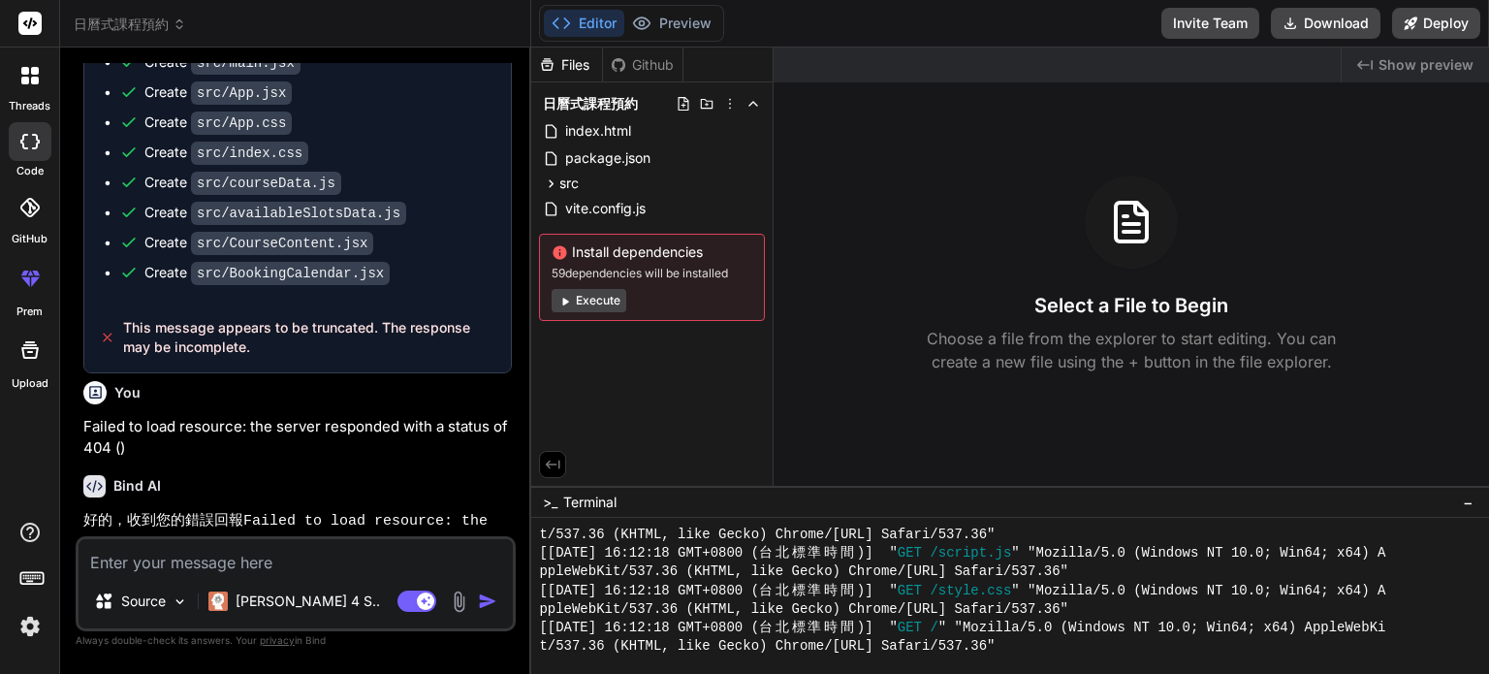
click at [31, 92] on div at bounding box center [30, 75] width 41 height 41
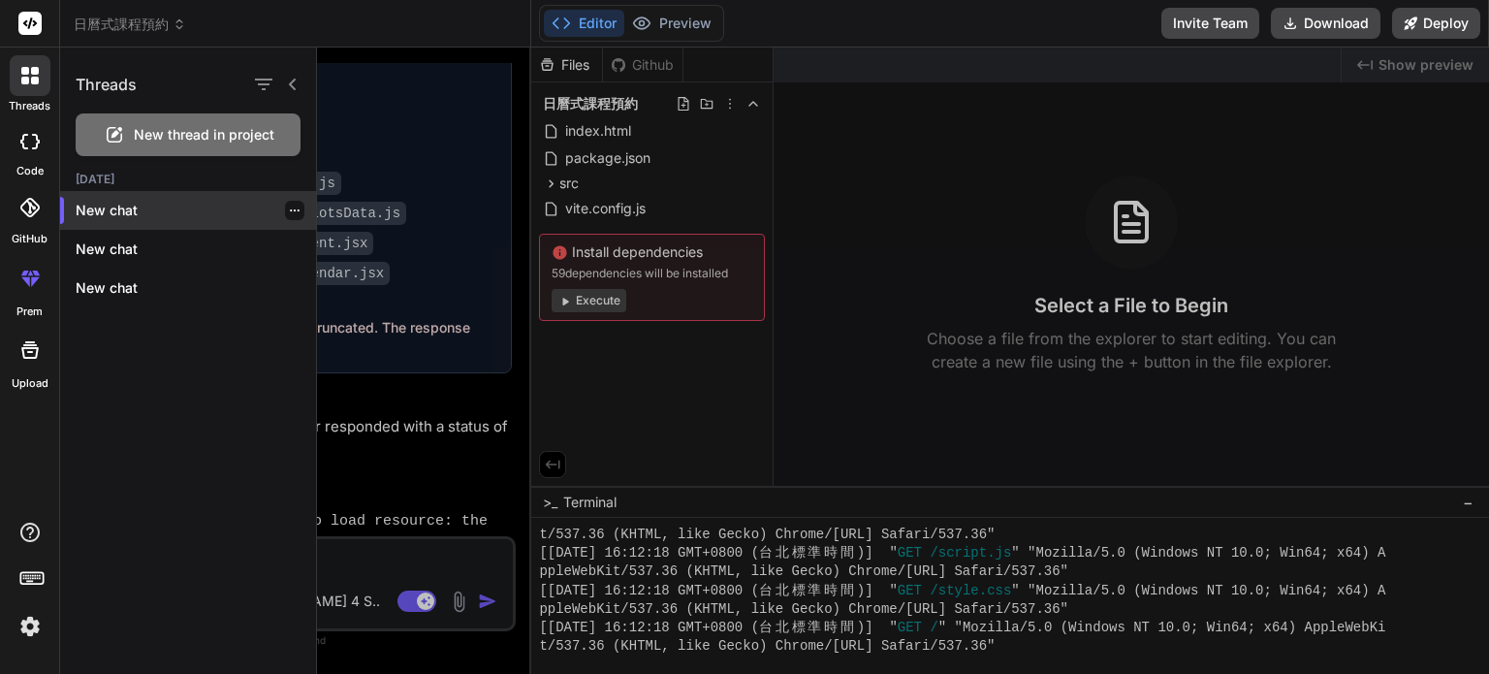
click at [292, 212] on icon "button" at bounding box center [295, 211] width 12 height 12
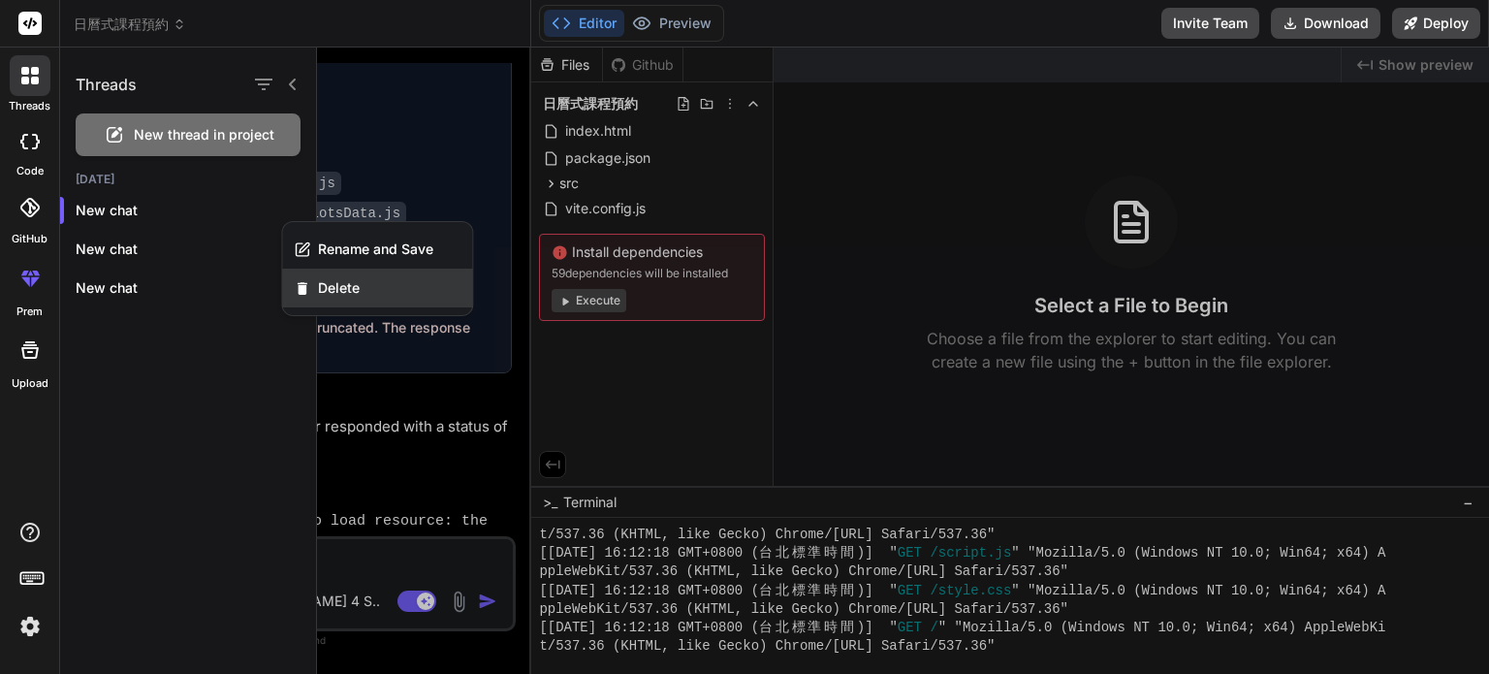
click at [314, 288] on div "Delete" at bounding box center [377, 288] width 190 height 39
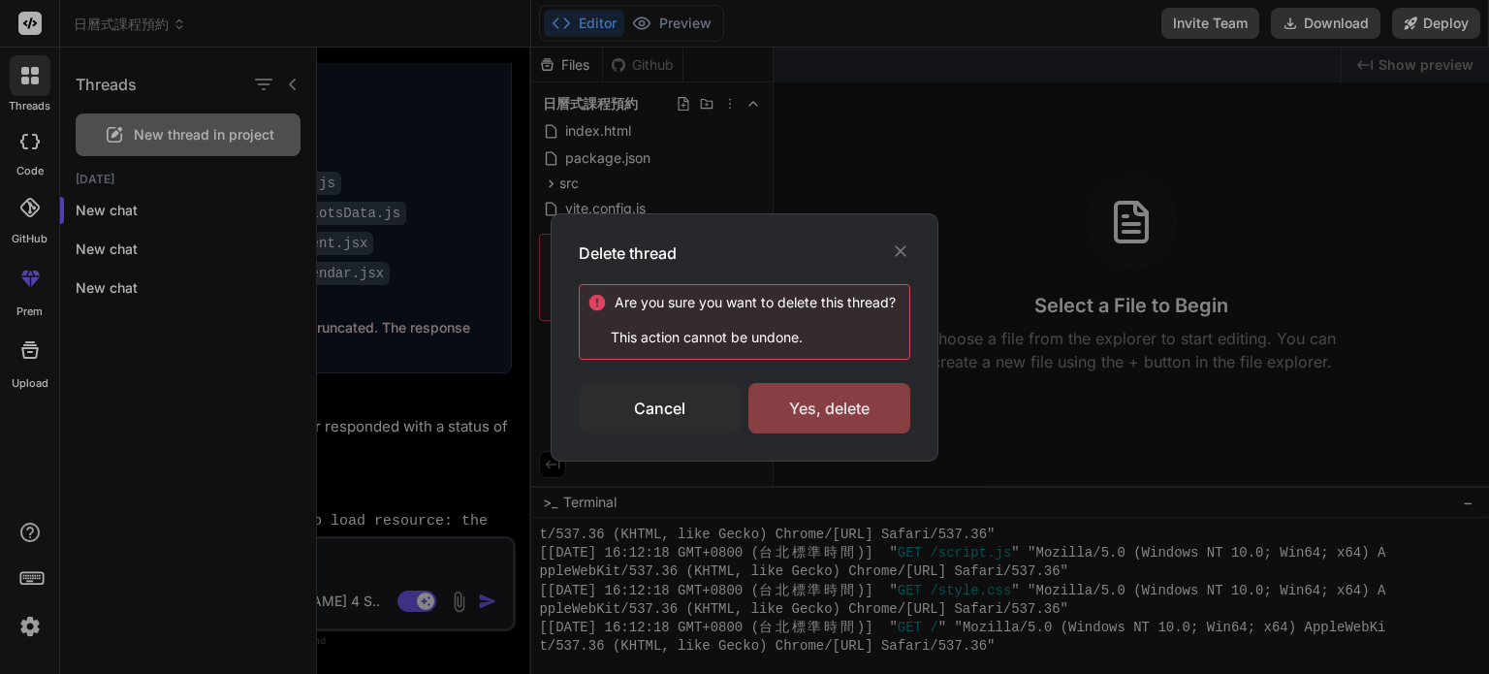
click at [829, 411] on div "Yes, delete" at bounding box center [829, 408] width 162 height 50
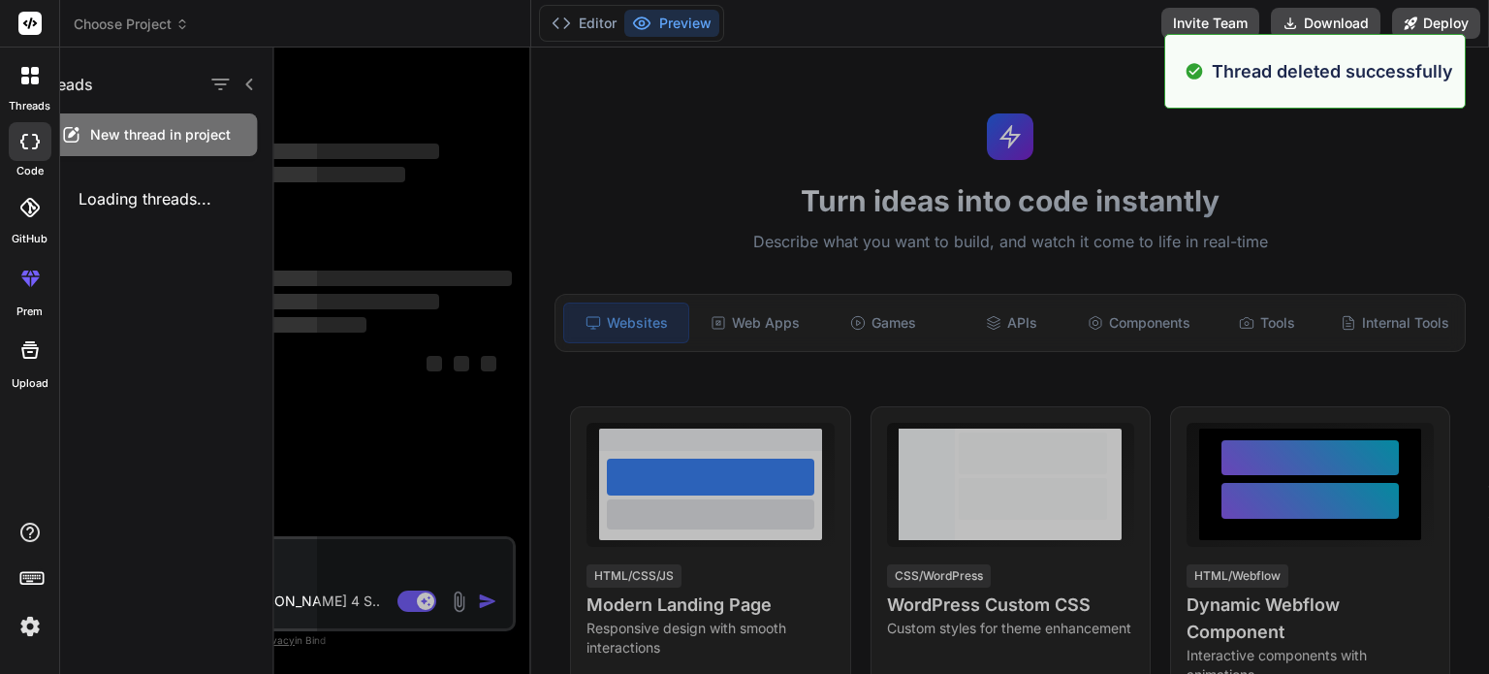
scroll to position [0, 0]
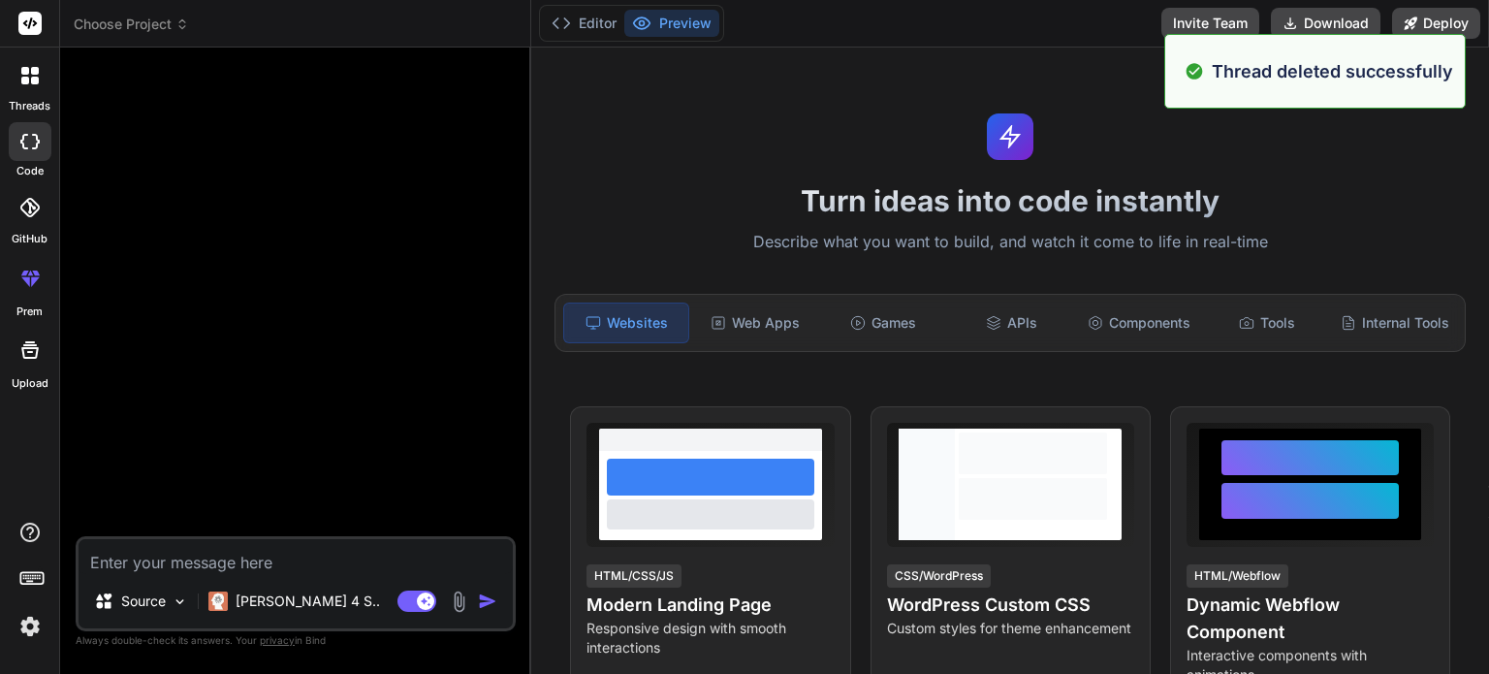
click at [177, 25] on icon at bounding box center [182, 24] width 14 height 14
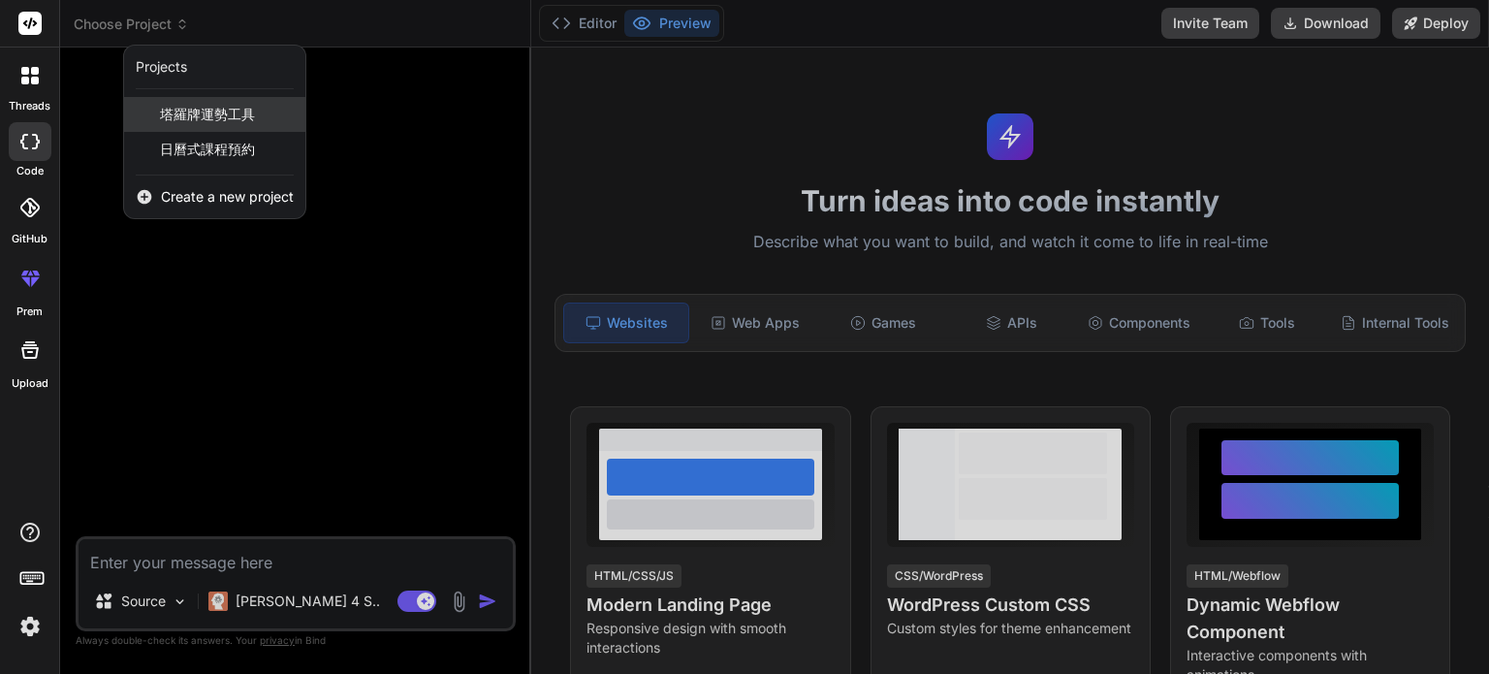
click at [226, 128] on div "塔羅牌運勢工具" at bounding box center [214, 114] width 181 height 35
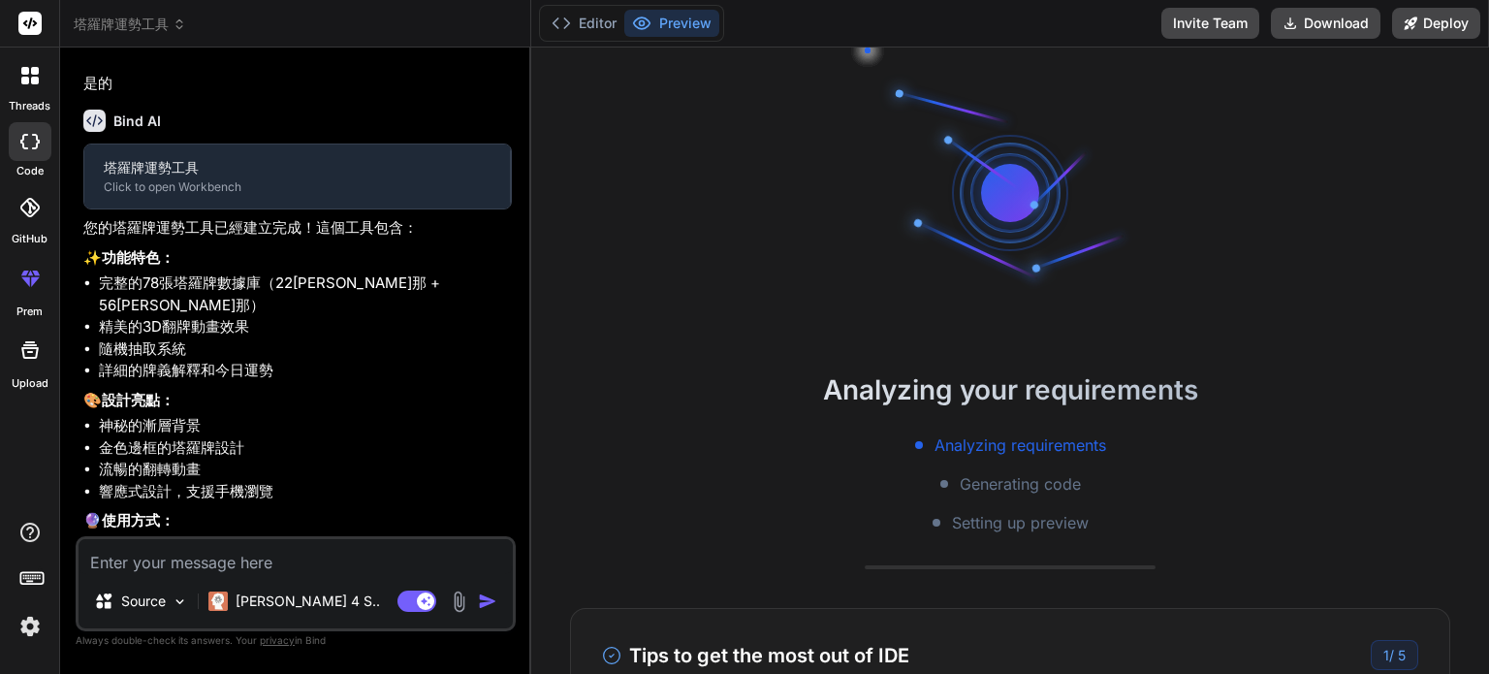
scroll to position [533, 0]
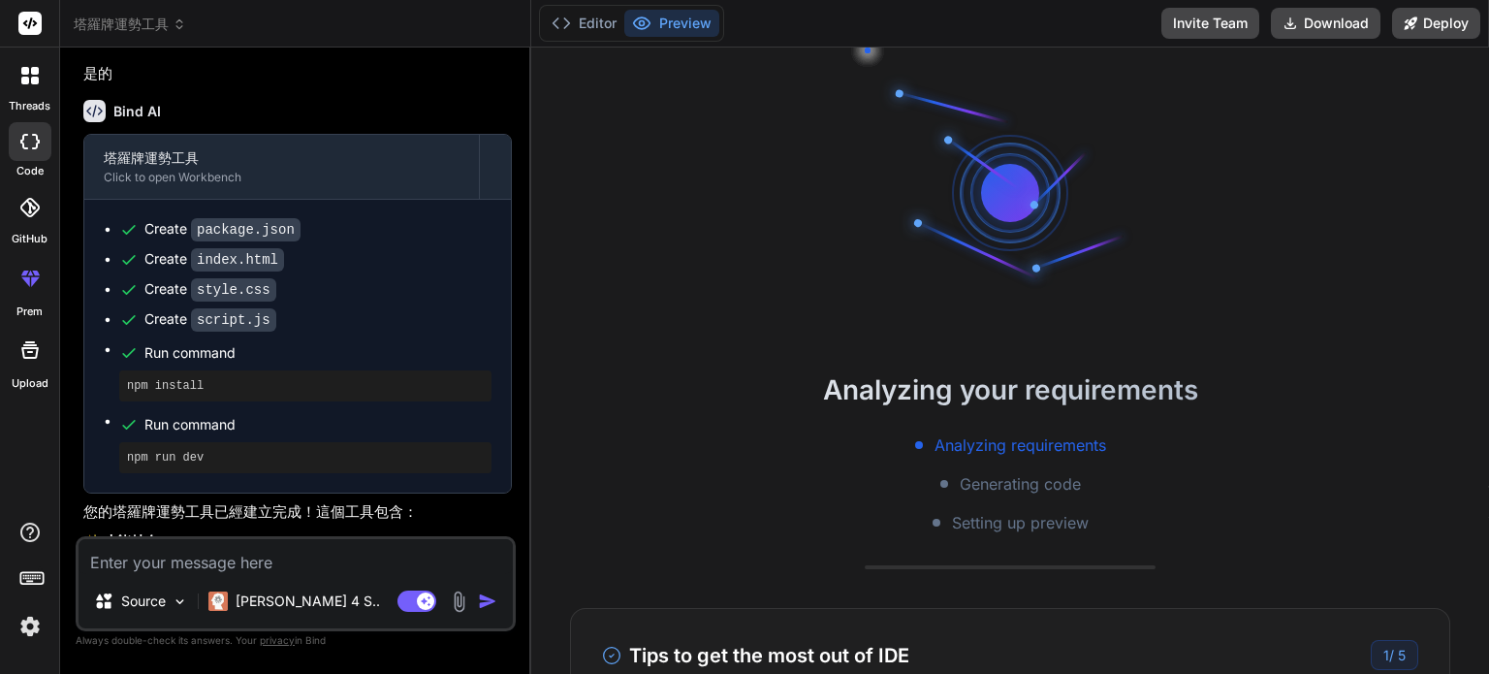
click at [160, 26] on span "塔羅牌運勢工具" at bounding box center [130, 24] width 112 height 19
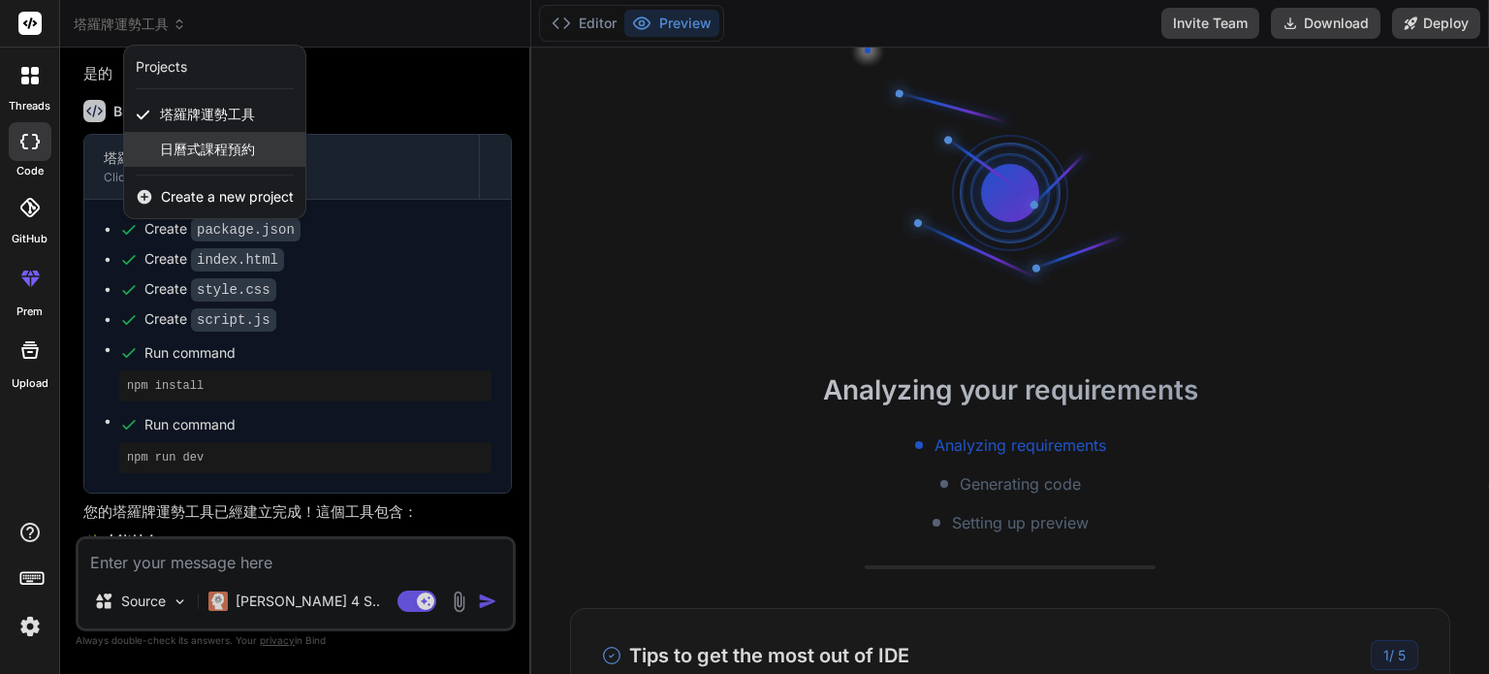
click at [198, 162] on div "日曆式課程預約" at bounding box center [214, 149] width 181 height 35
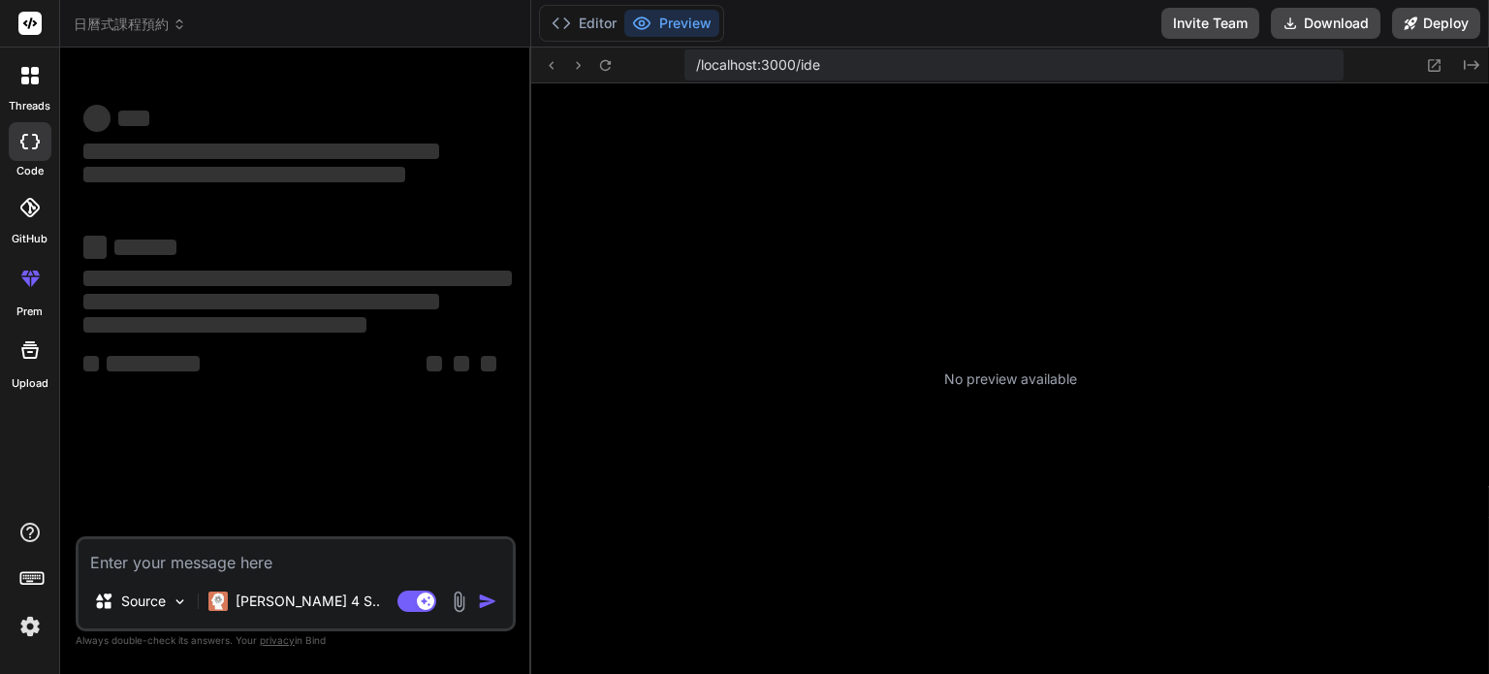
scroll to position [0, 0]
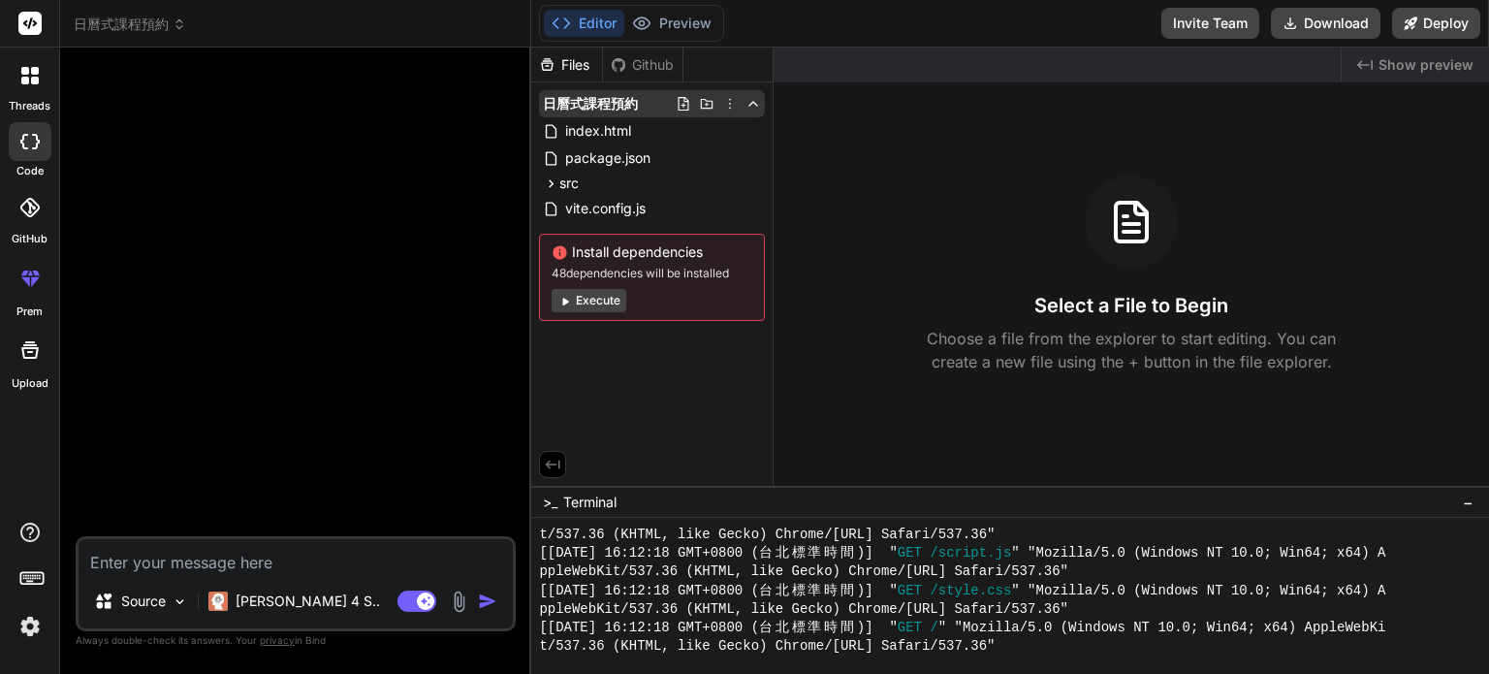
click at [732, 105] on icon at bounding box center [730, 104] width 16 height 16
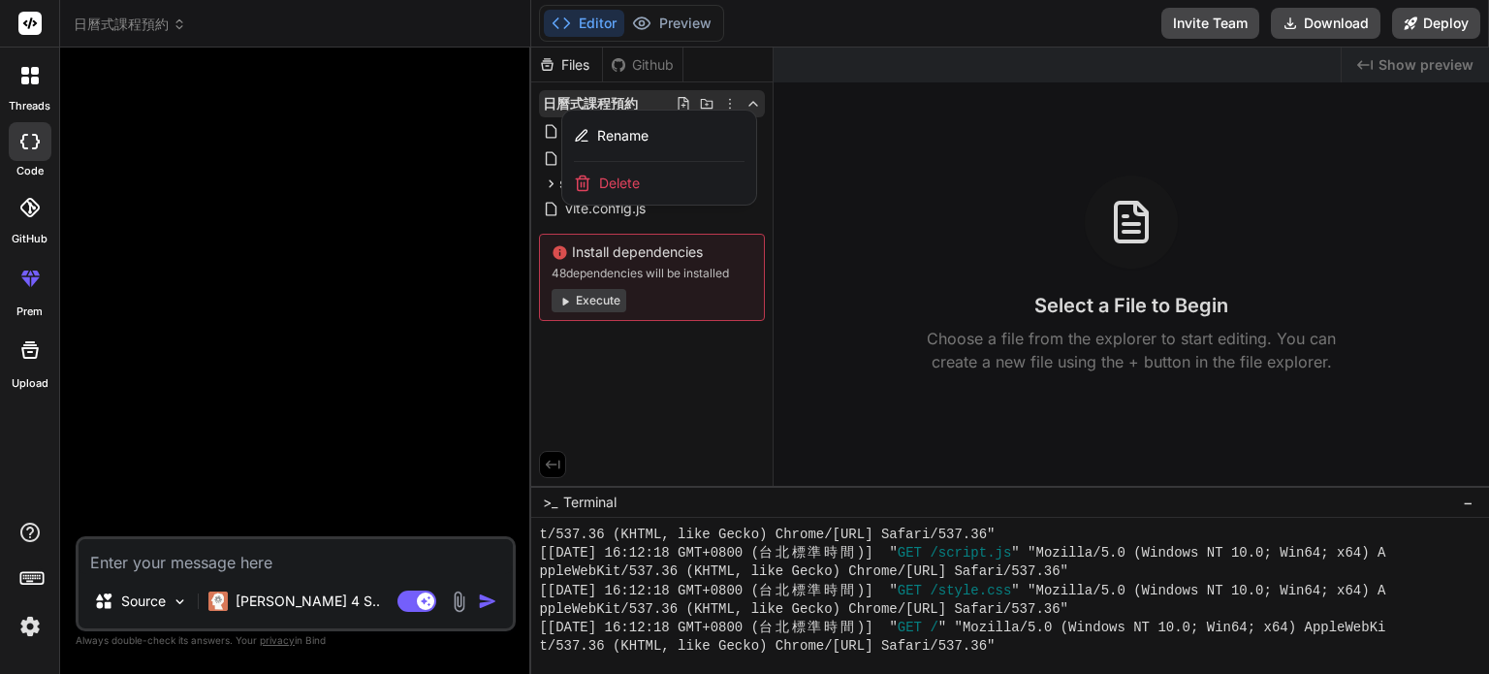
click at [610, 185] on span "Delete" at bounding box center [619, 183] width 41 height 19
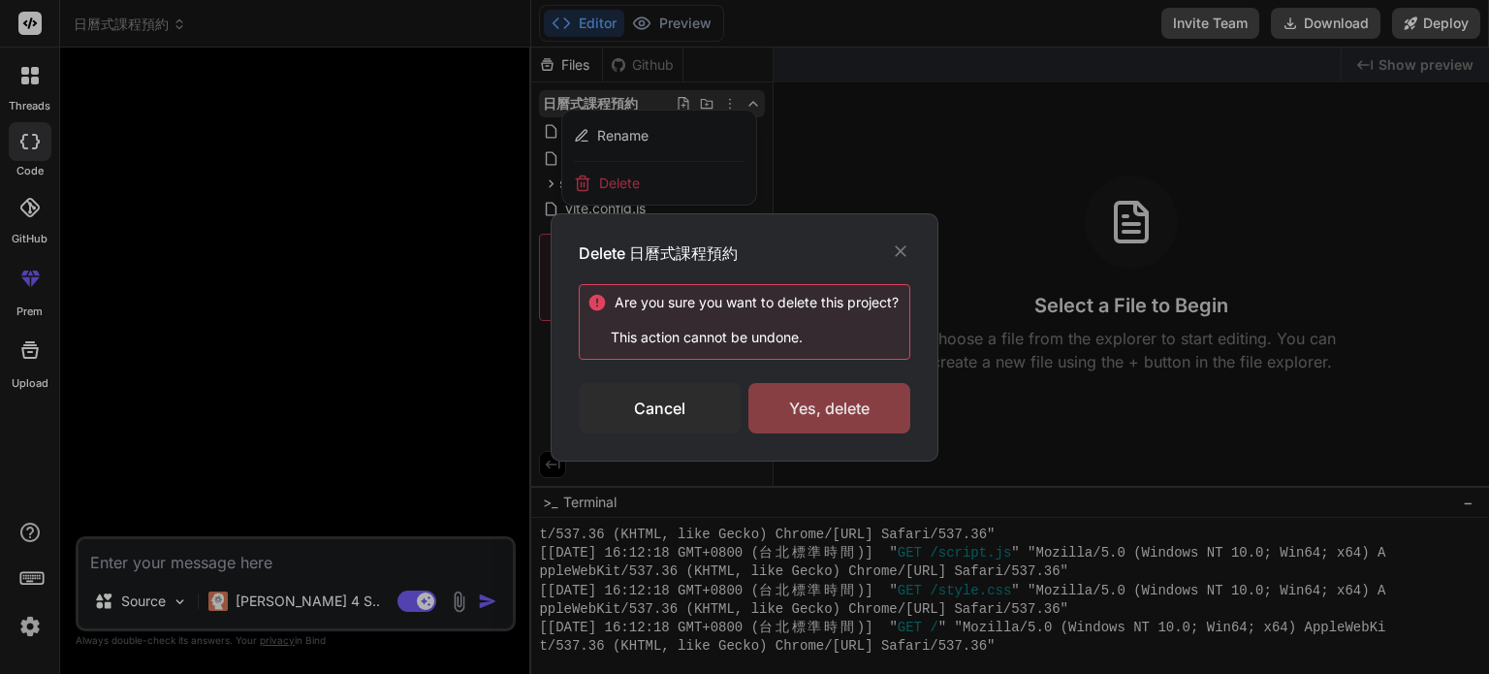
click at [838, 415] on div "Yes, delete" at bounding box center [829, 408] width 162 height 50
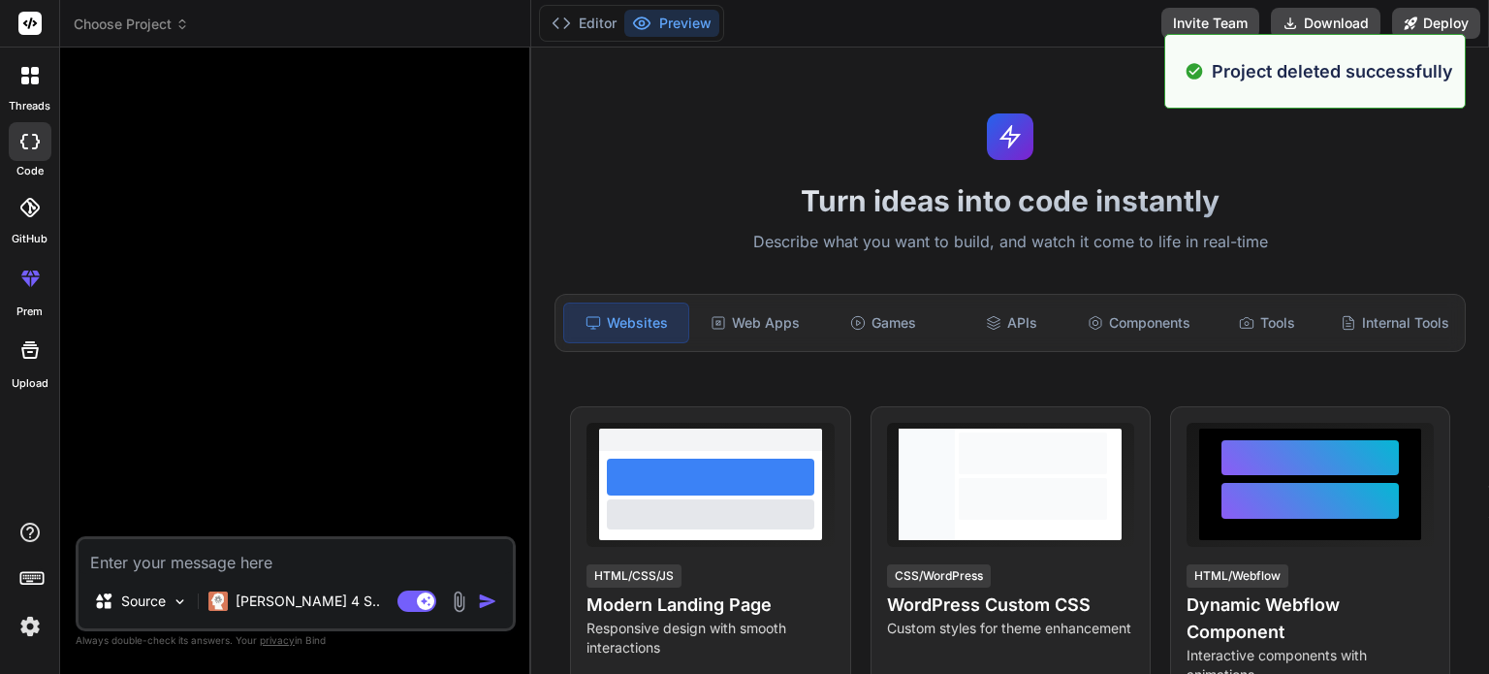
click at [154, 30] on span "Choose Project" at bounding box center [131, 24] width 115 height 19
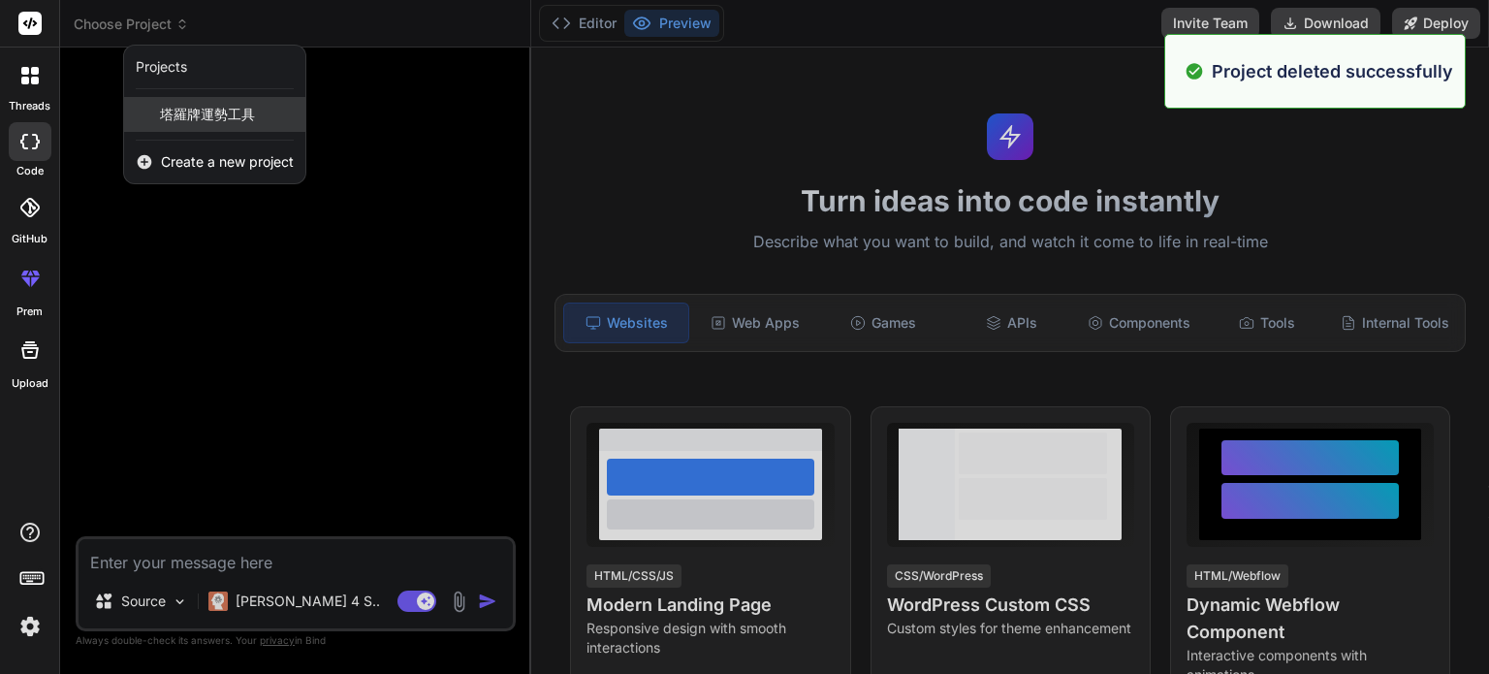
click at [178, 109] on span "塔羅牌運勢工具" at bounding box center [207, 114] width 95 height 19
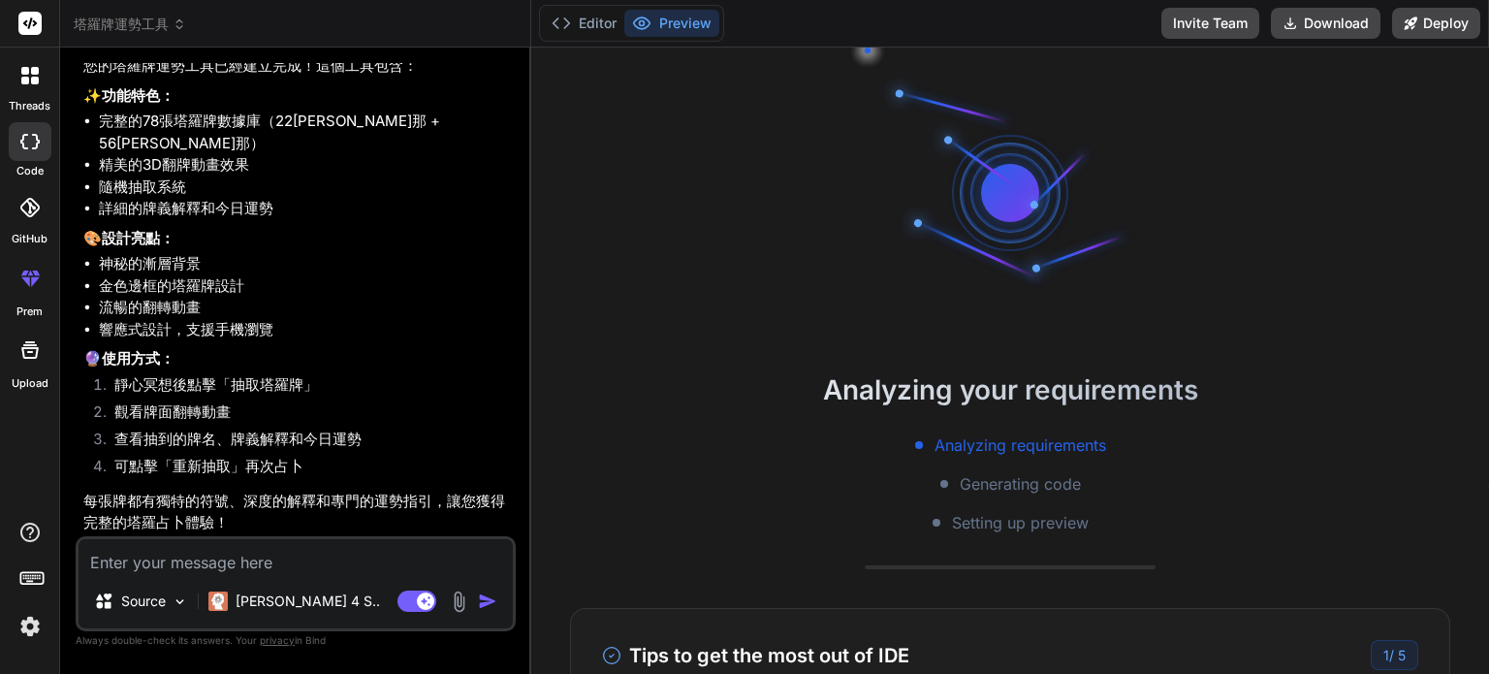
scroll to position [999, 0]
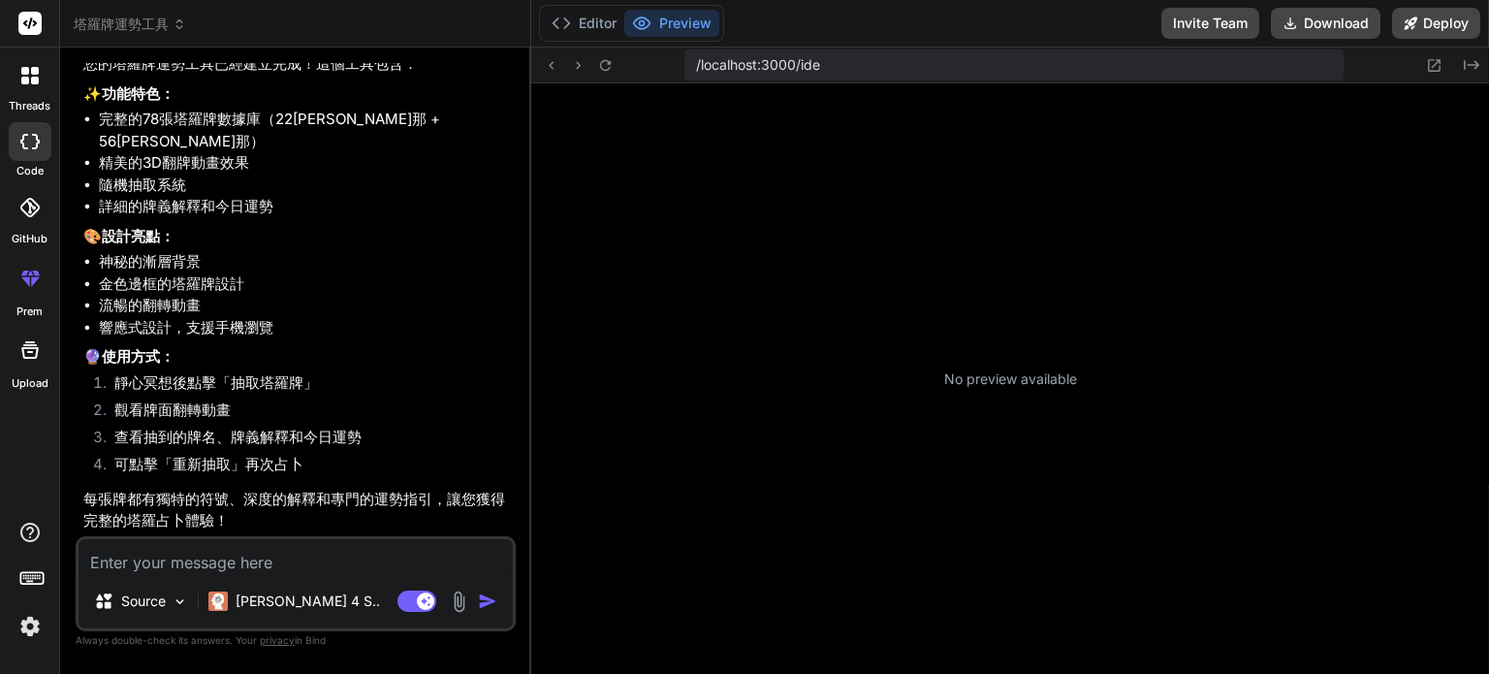
click at [23, 215] on icon at bounding box center [29, 207] width 19 height 19
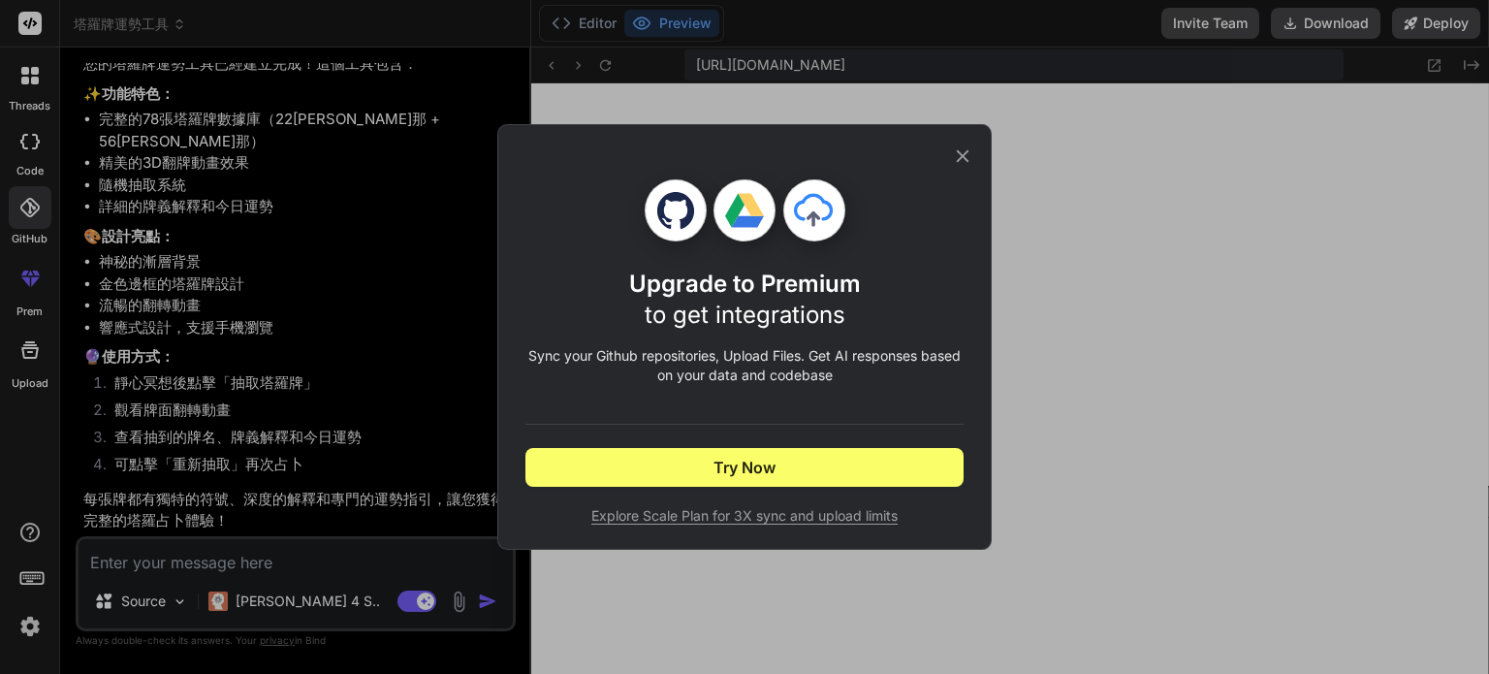
click at [967, 158] on icon at bounding box center [962, 155] width 21 height 21
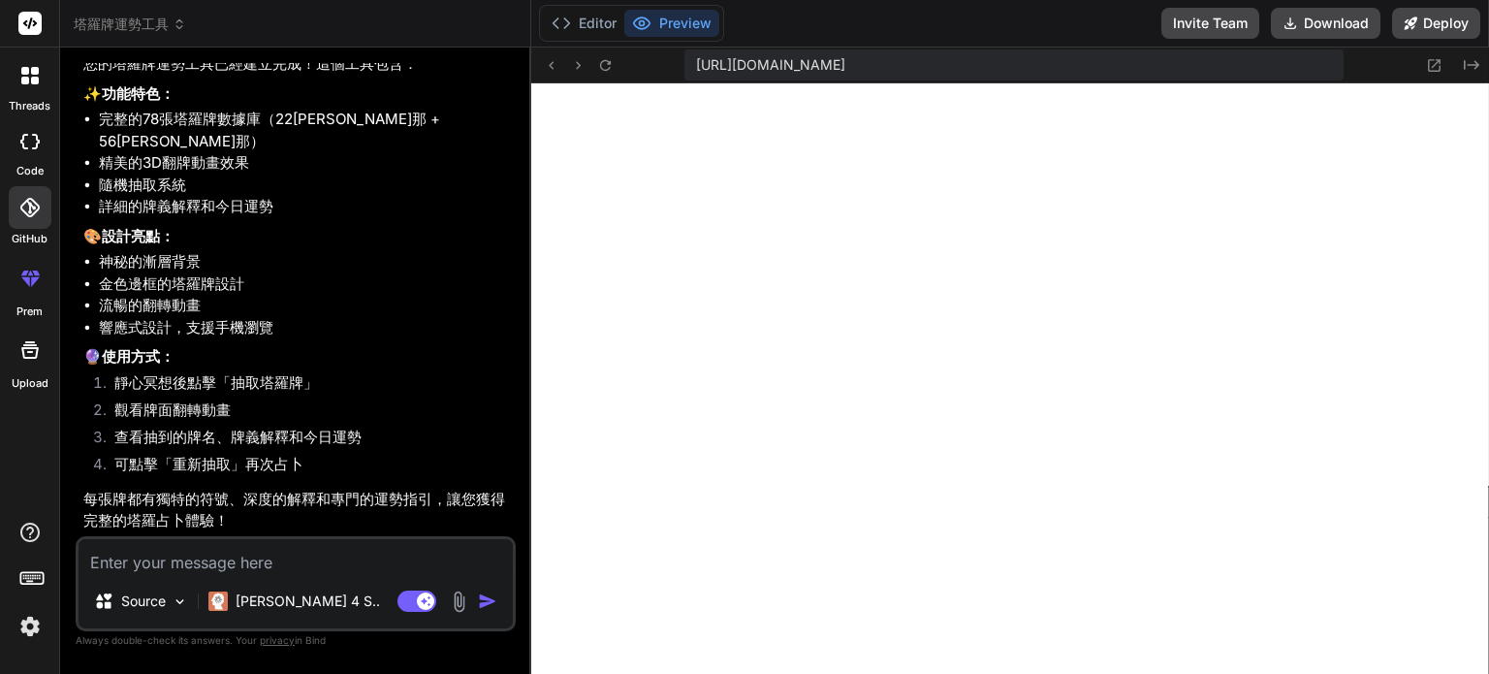
click at [31, 624] on img at bounding box center [30, 626] width 33 height 33
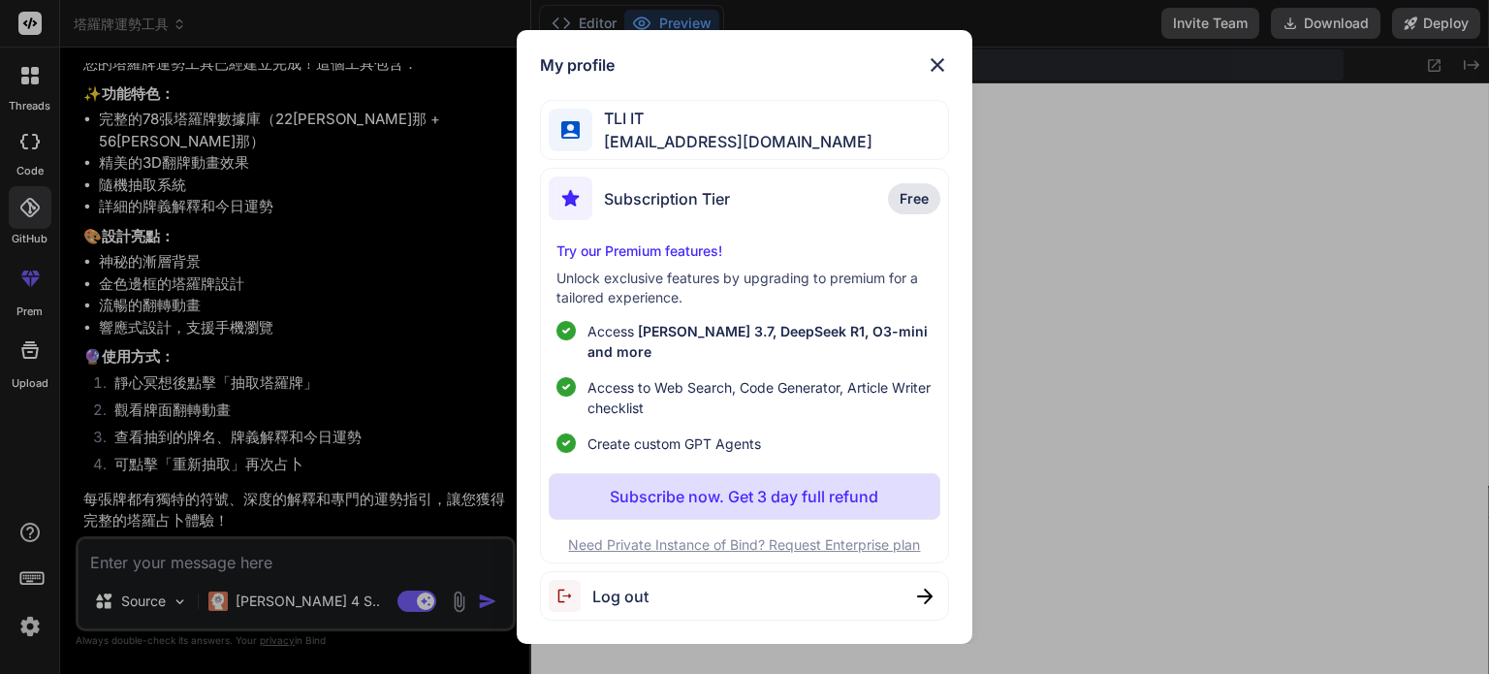
click at [932, 75] on img at bounding box center [937, 64] width 23 height 23
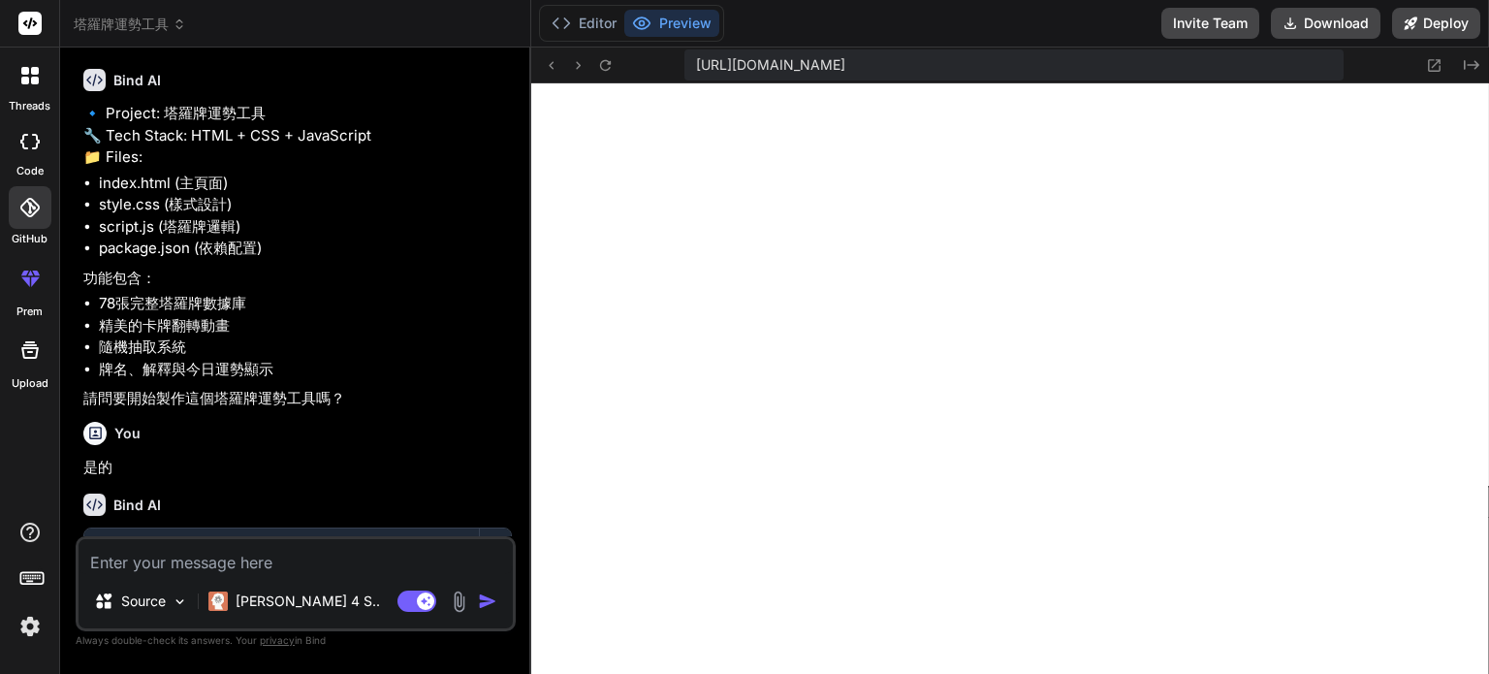
scroll to position [30, 0]
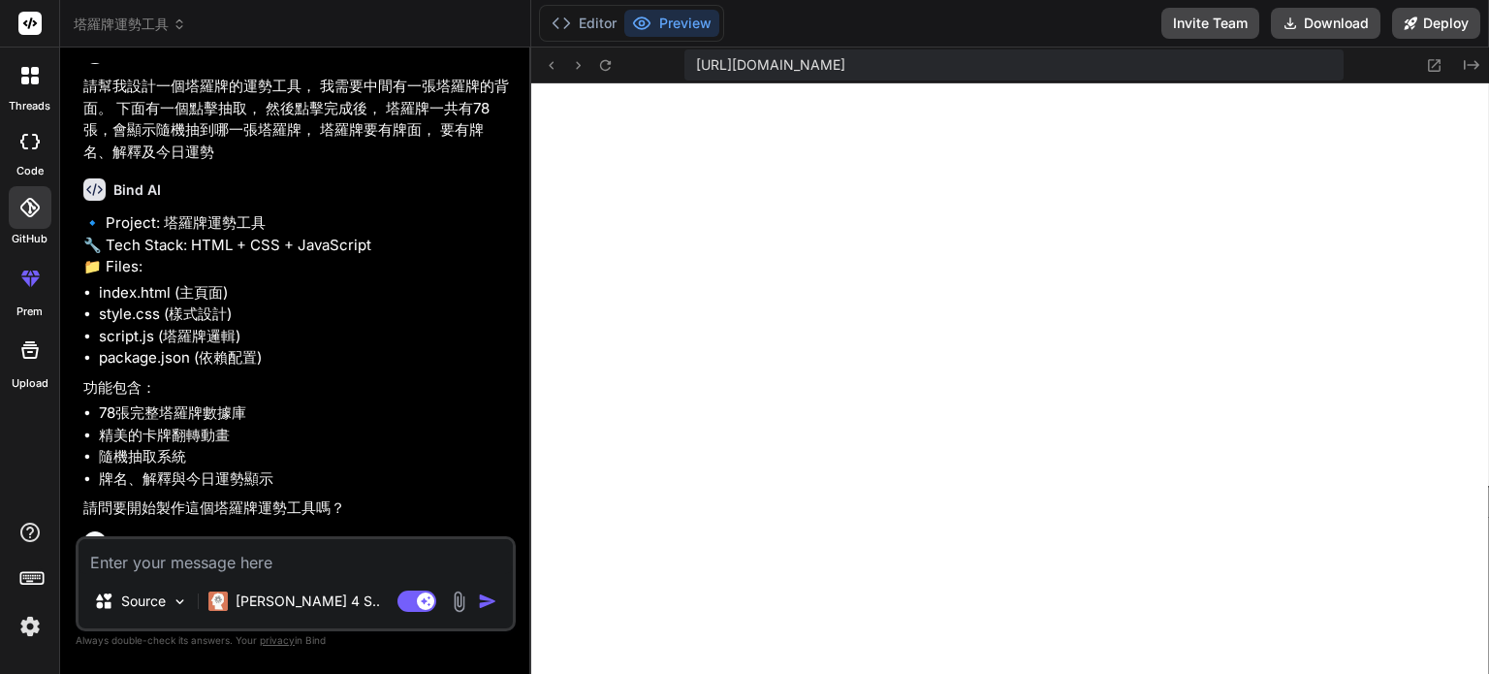
click at [27, 18] on rect at bounding box center [29, 23] width 23 height 23
click at [31, 69] on icon at bounding box center [35, 71] width 8 height 8
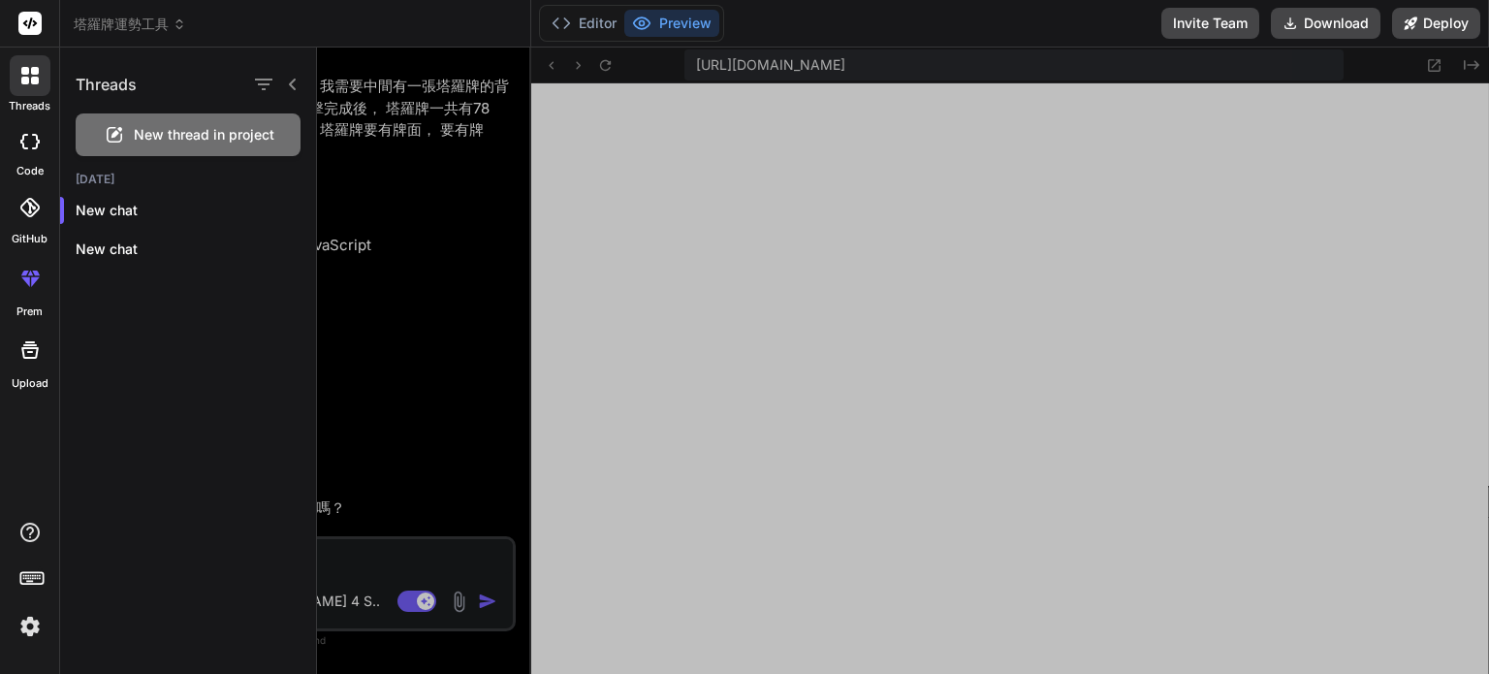
click at [27, 173] on label "code" at bounding box center [29, 171] width 27 height 16
type textarea "x"
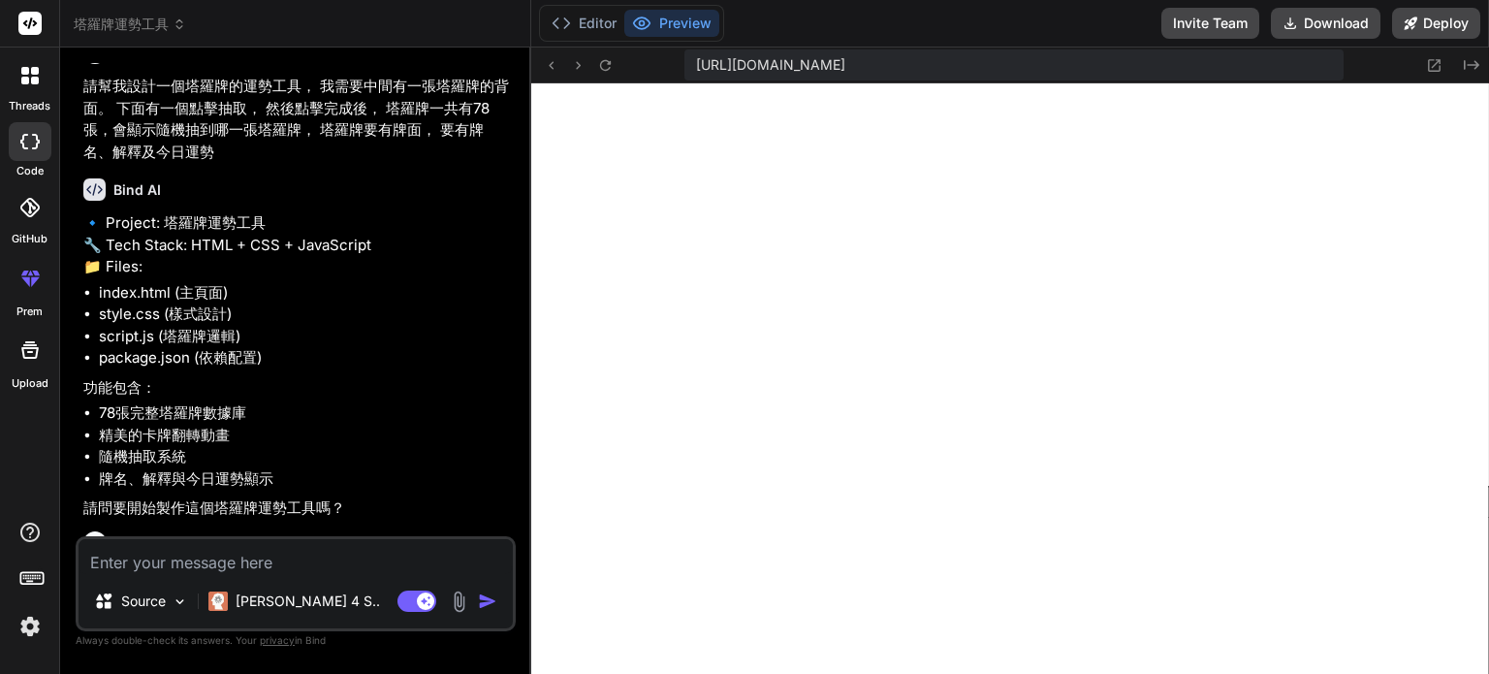
click at [29, 25] on icon at bounding box center [30, 23] width 15 height 12
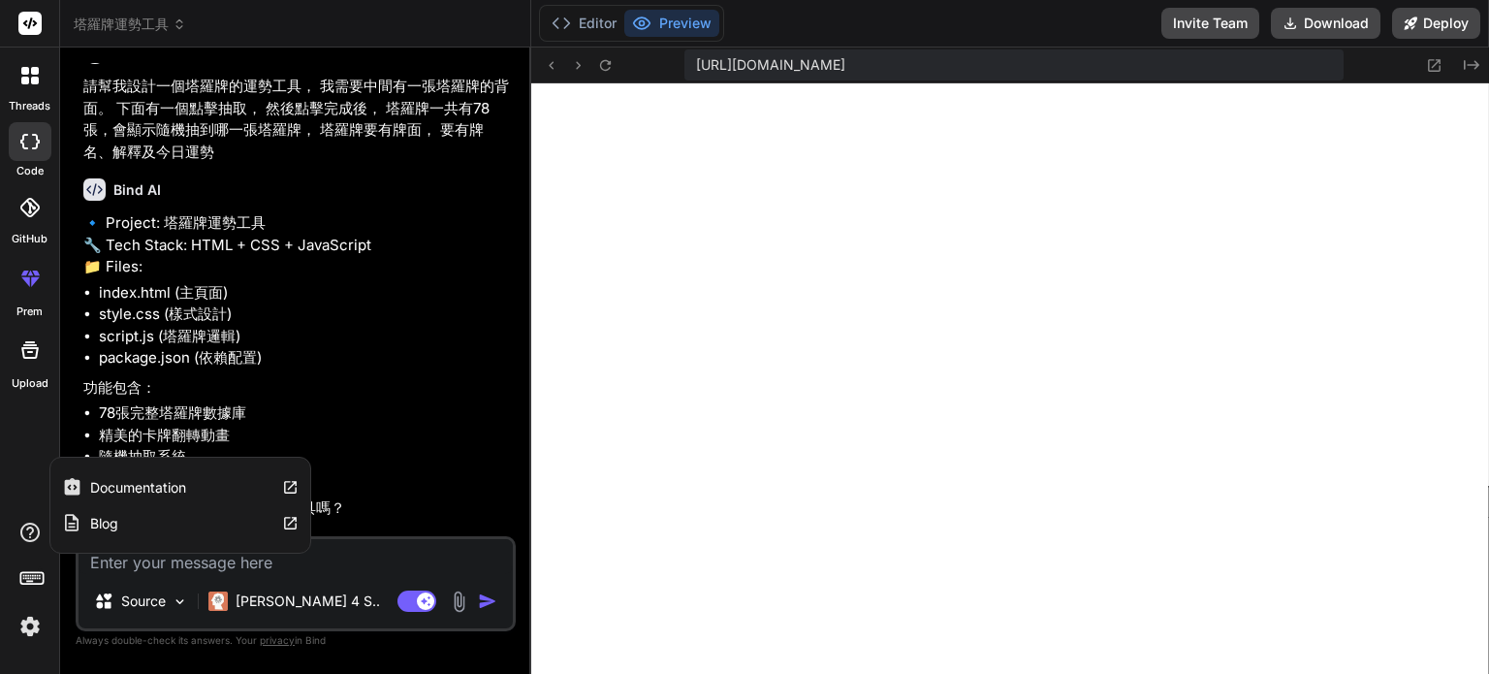
click at [27, 540] on icon at bounding box center [29, 532] width 19 height 19
click at [127, 496] on label "Documentation" at bounding box center [138, 487] width 96 height 19
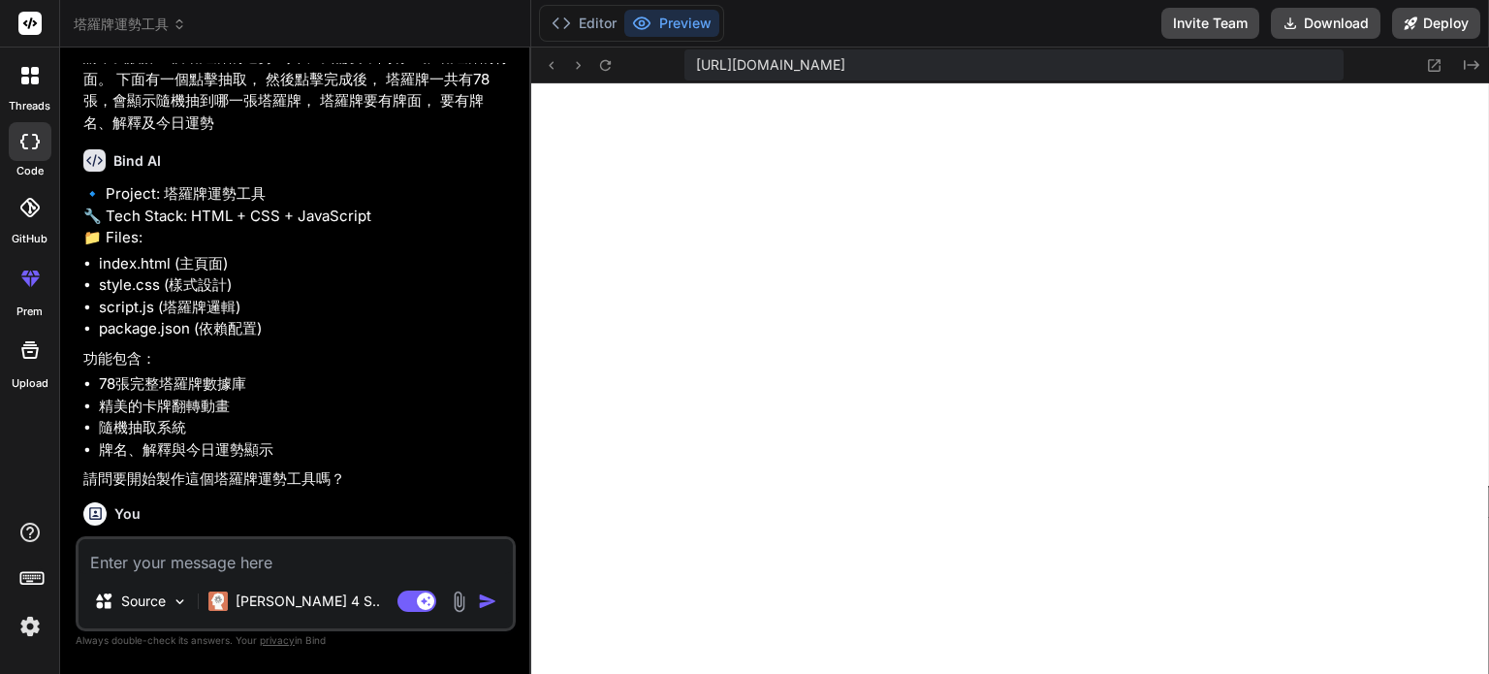
scroll to position [0, 0]
